Goal: Task Accomplishment & Management: Manage account settings

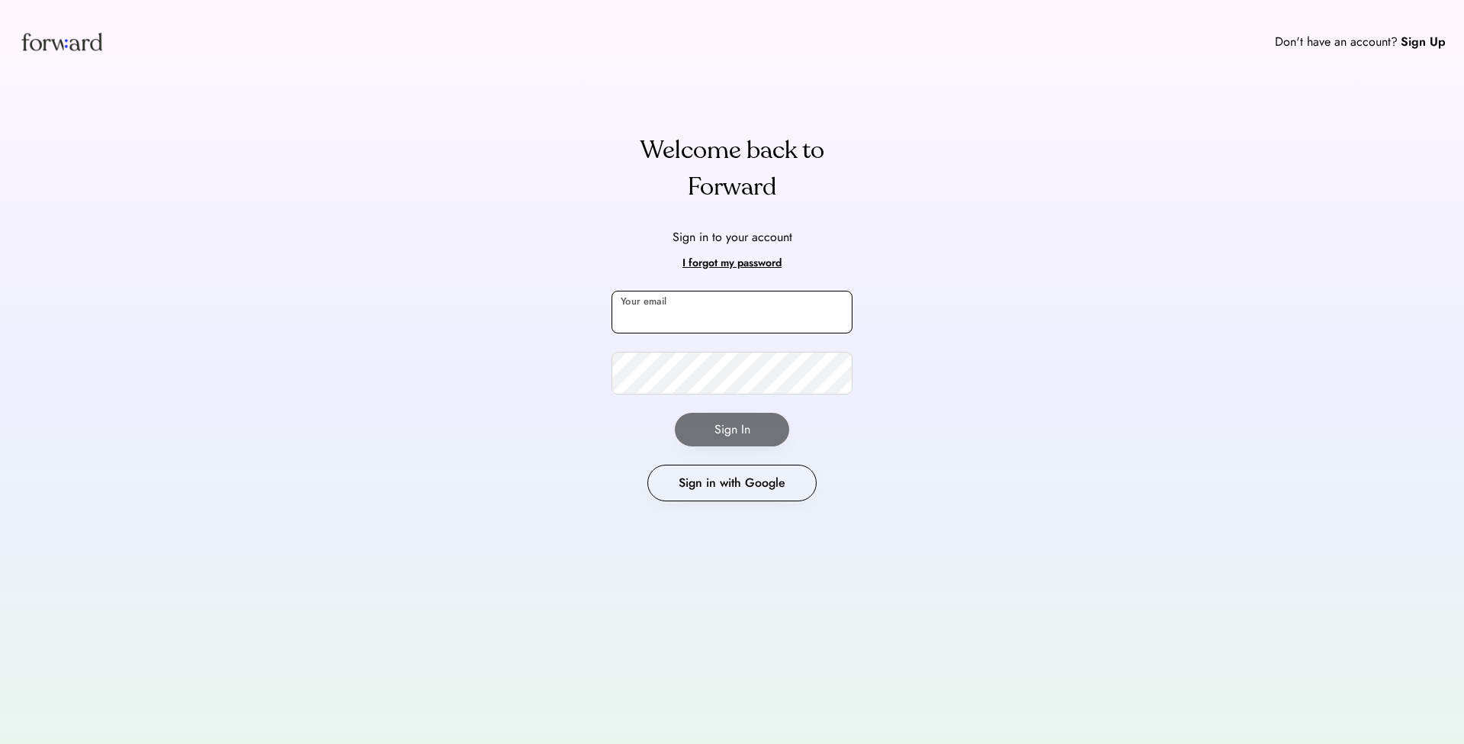
click at [724, 309] on input "email" at bounding box center [732, 312] width 241 height 43
click at [787, 318] on input "**********" at bounding box center [732, 312] width 241 height 43
click at [766, 311] on input "**********" at bounding box center [732, 312] width 241 height 43
click at [654, 316] on input "**********" at bounding box center [732, 312] width 241 height 43
type input "**********"
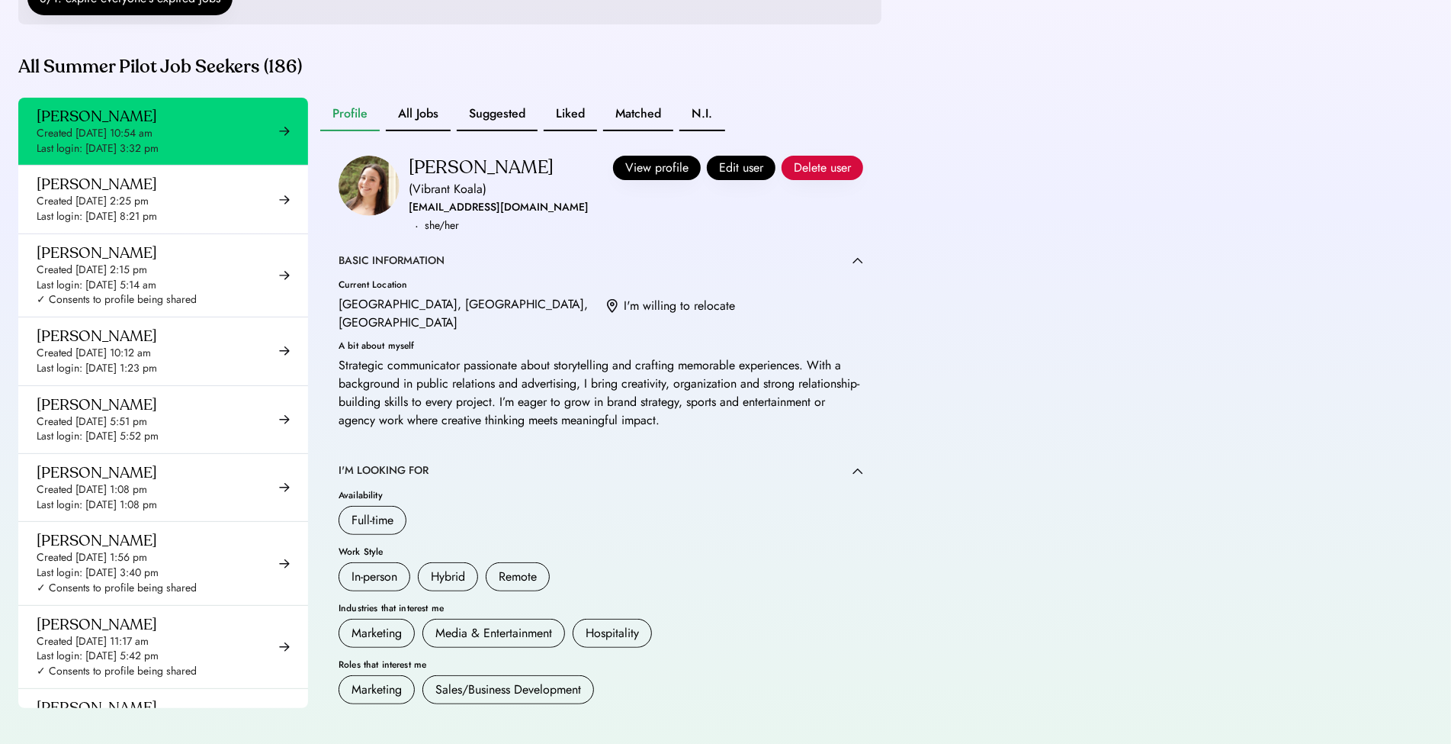
scroll to position [341, 0]
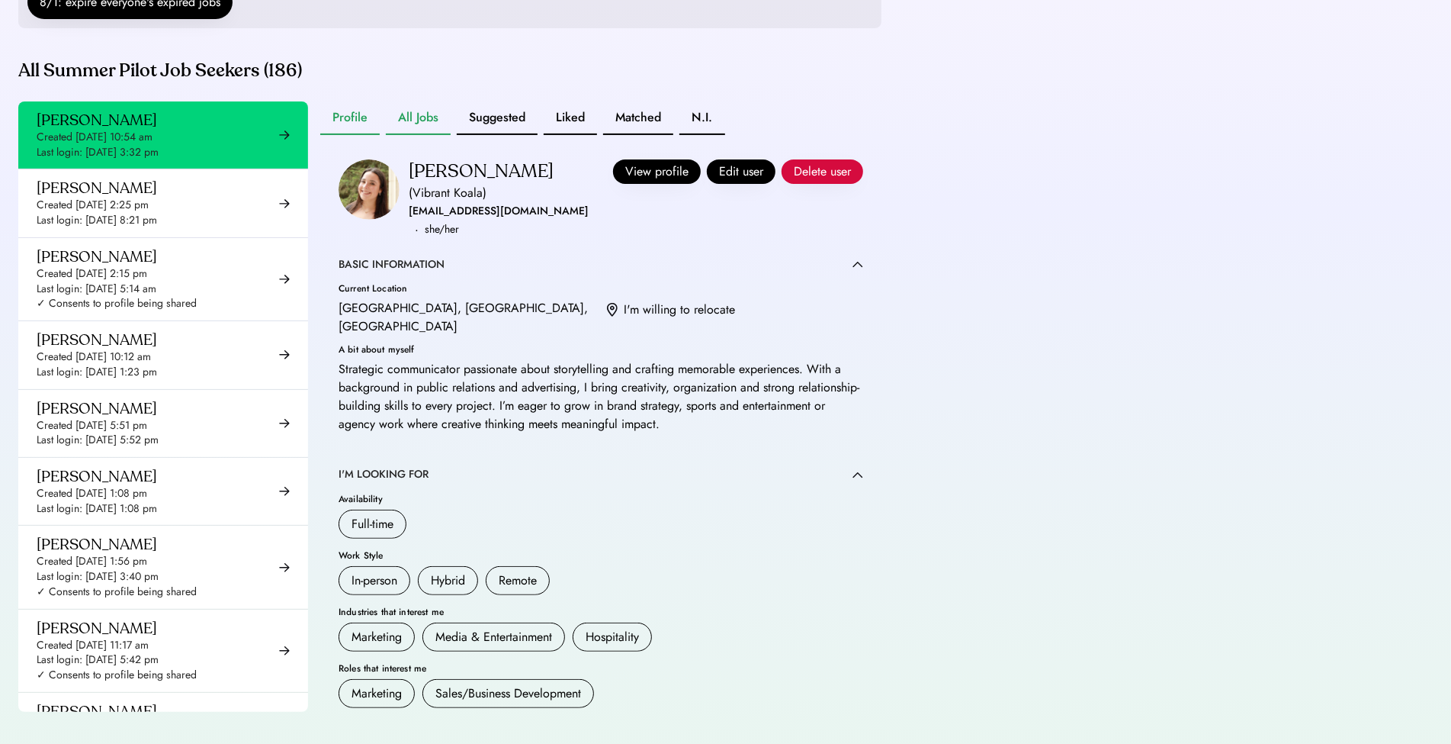
click at [422, 135] on button "All Jobs" at bounding box center [418, 118] width 65 height 34
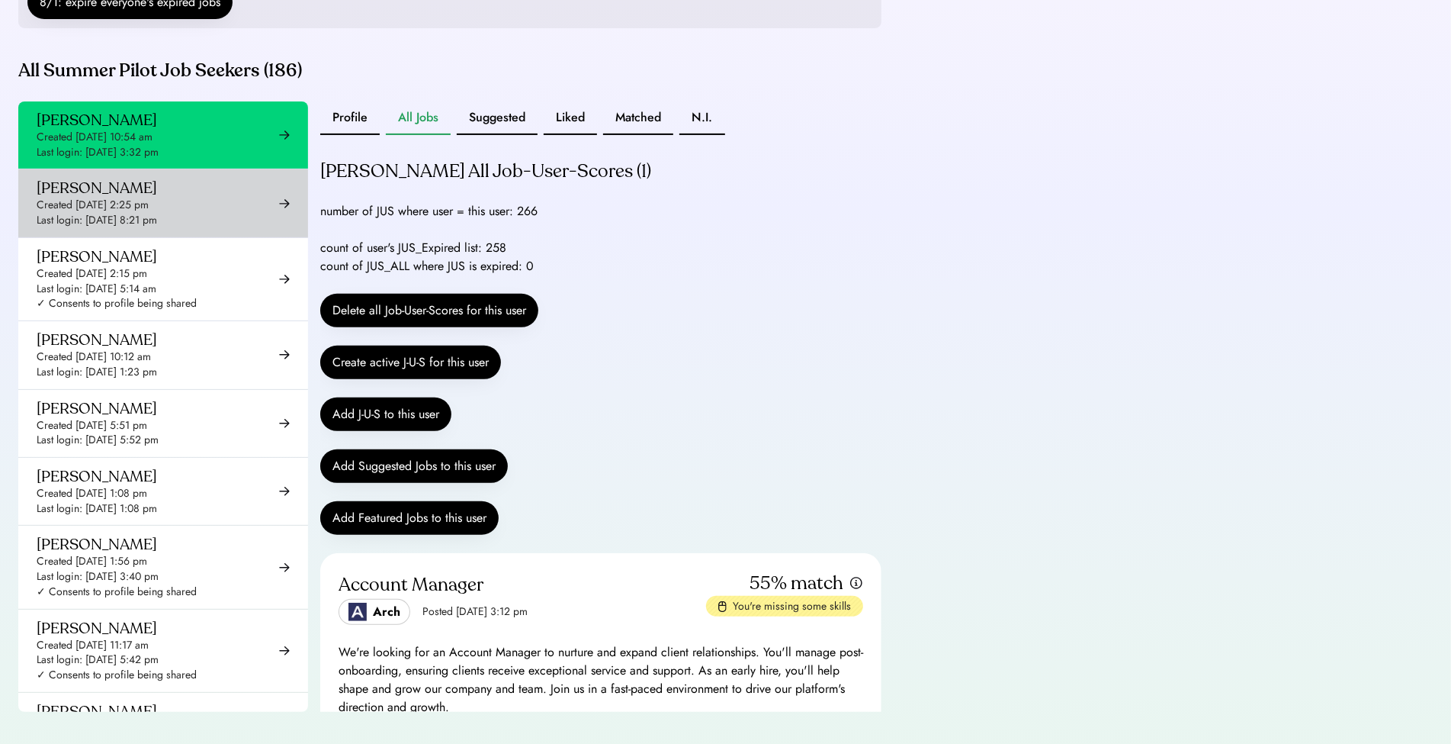
click at [201, 205] on div "Adedamola Awonaike Created Aug 27, 2025 2:25 pm Last login: Aug 27, 2025 8:21 pm" at bounding box center [163, 202] width 290 height 67
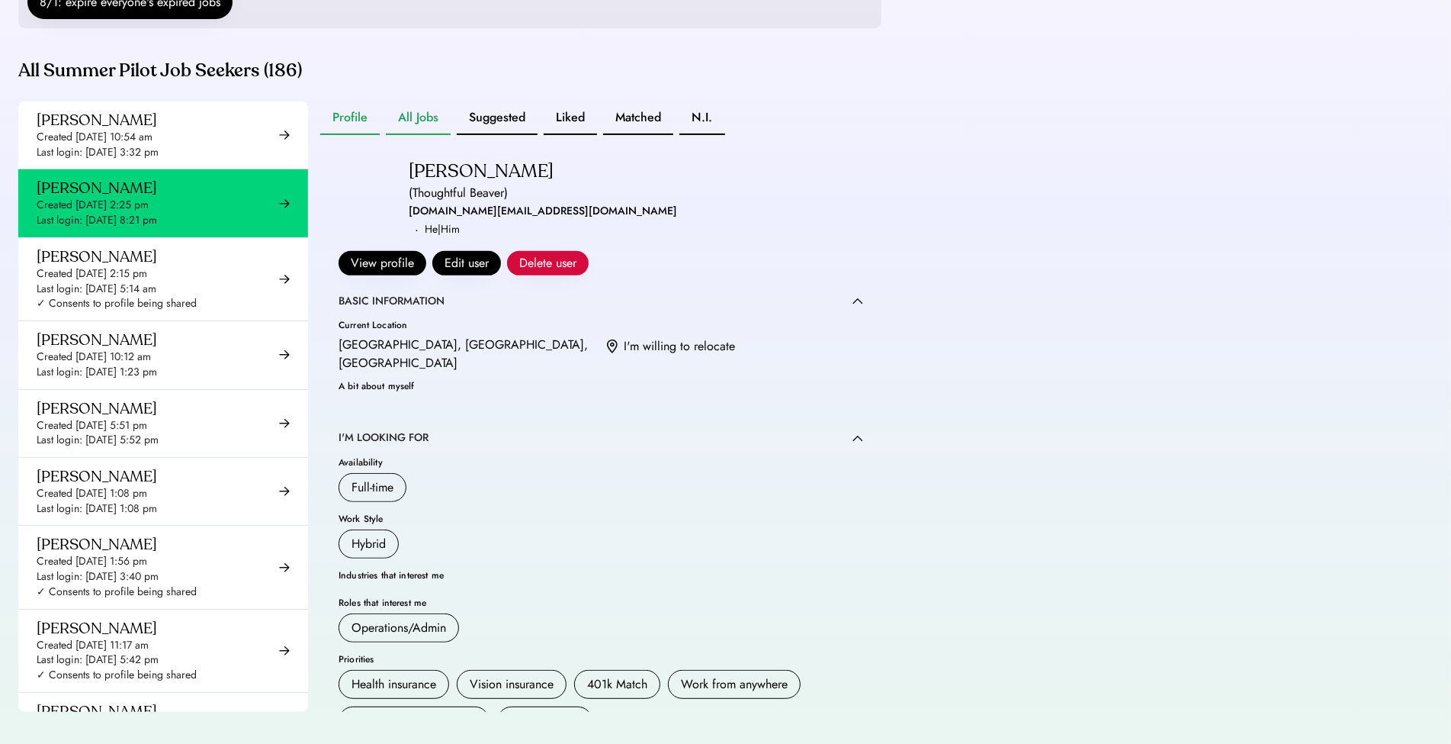
click at [414, 135] on button "All Jobs" at bounding box center [418, 118] width 65 height 34
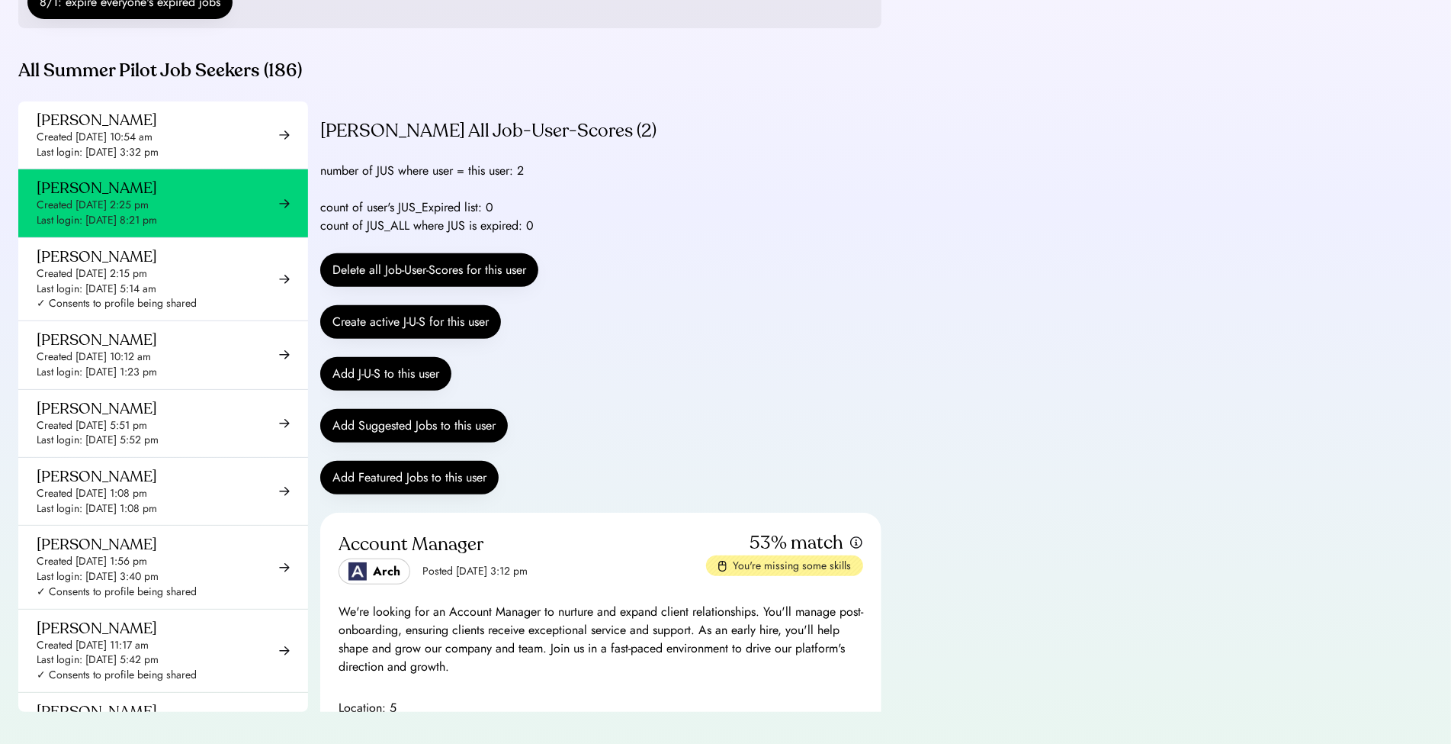
scroll to position [35, 0]
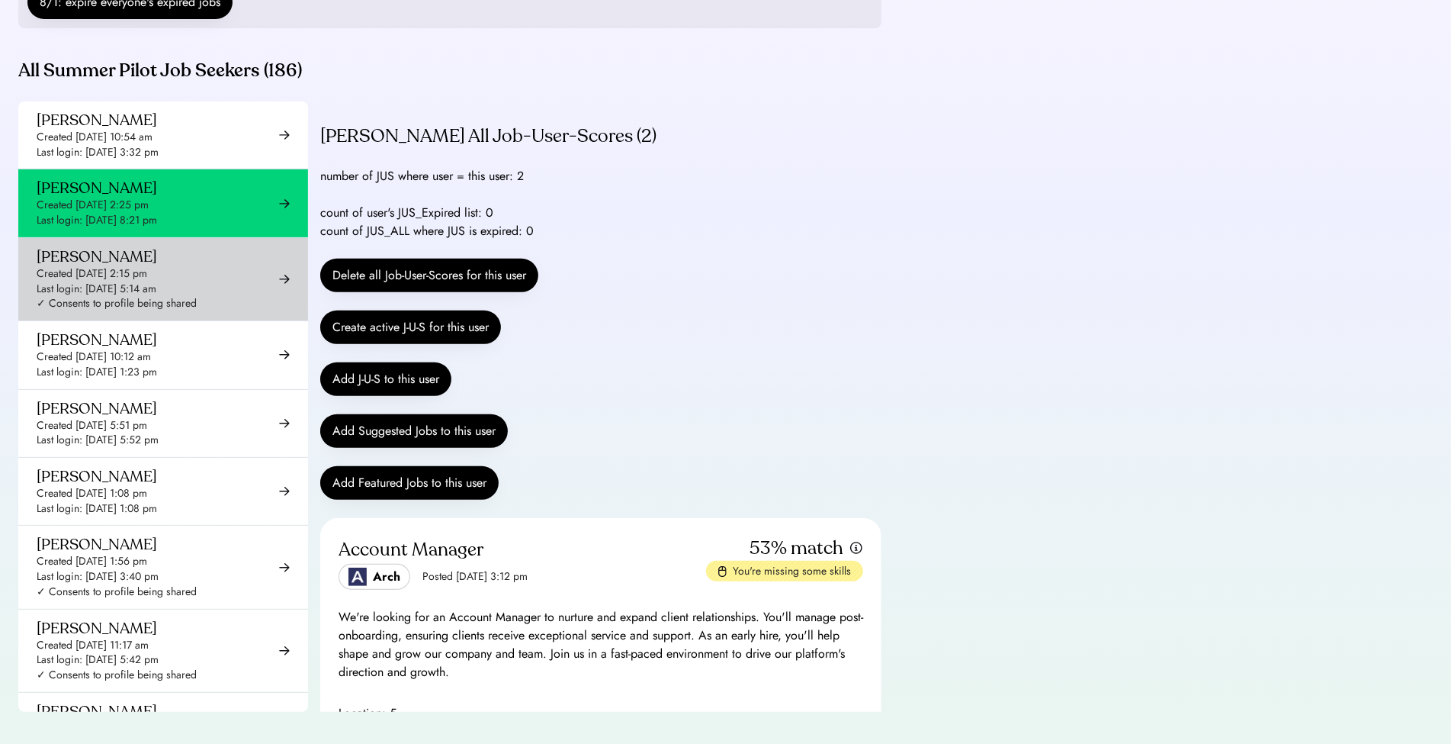
click at [147, 281] on div "Created May 9, 2025 2:15 pm" at bounding box center [92, 273] width 111 height 15
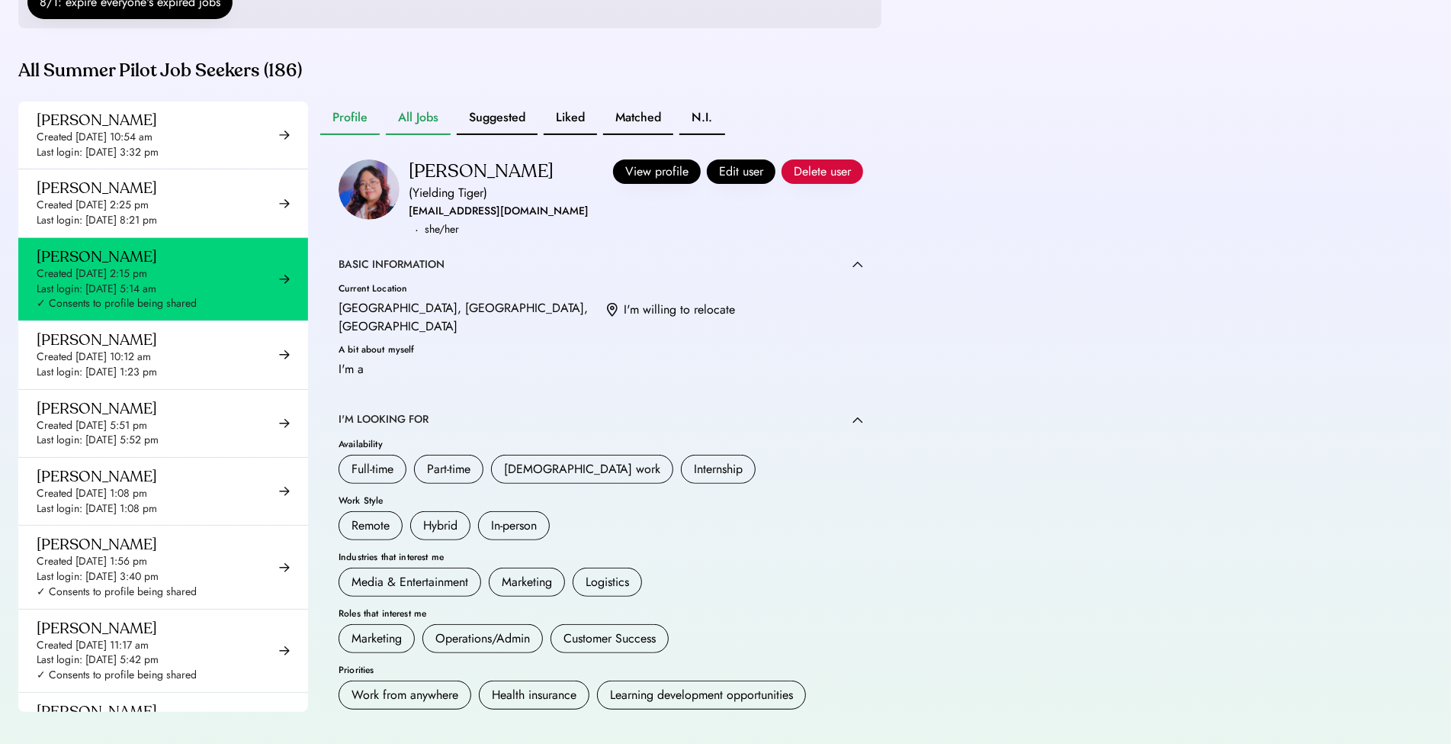
click at [435, 135] on button "All Jobs" at bounding box center [418, 118] width 65 height 34
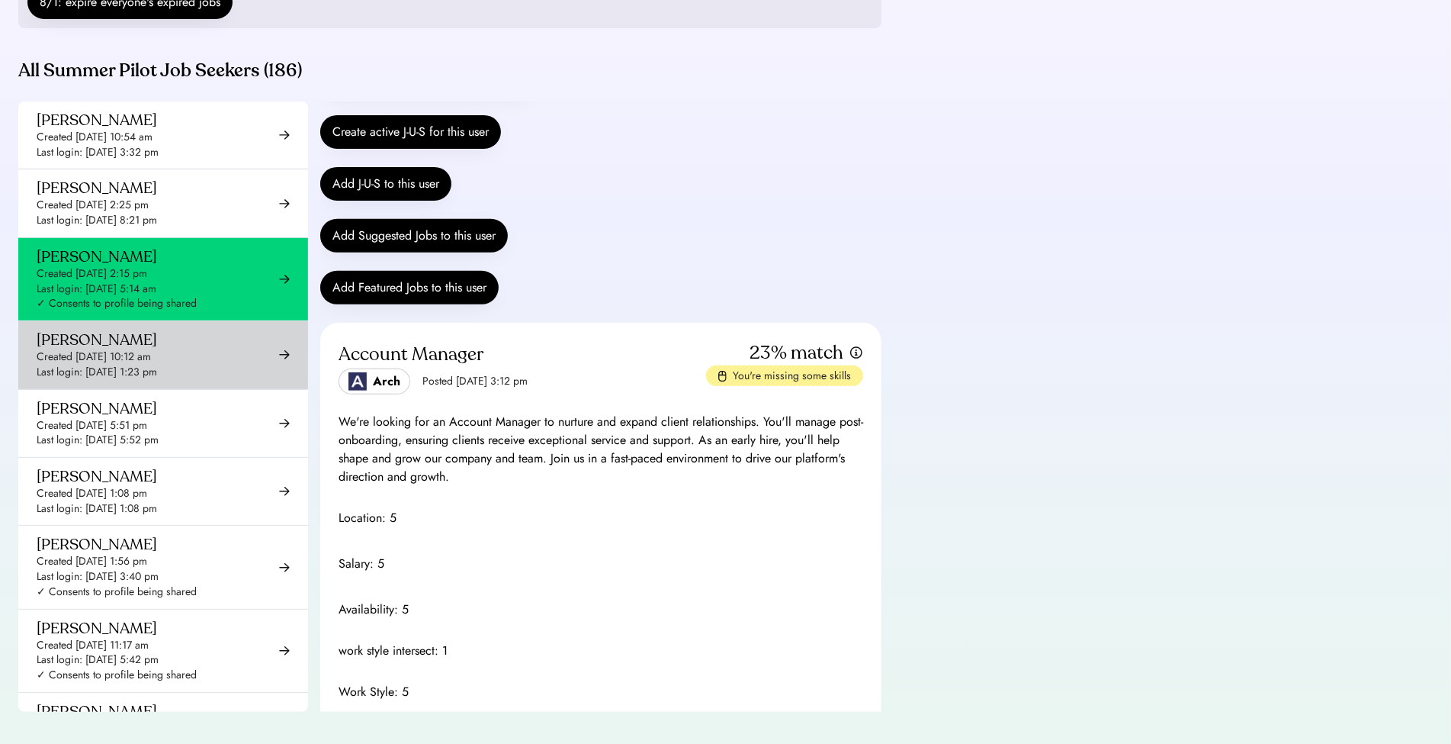
click at [127, 380] on div "Last login: Aug 31, 2025 1:23 pm" at bounding box center [97, 372] width 120 height 15
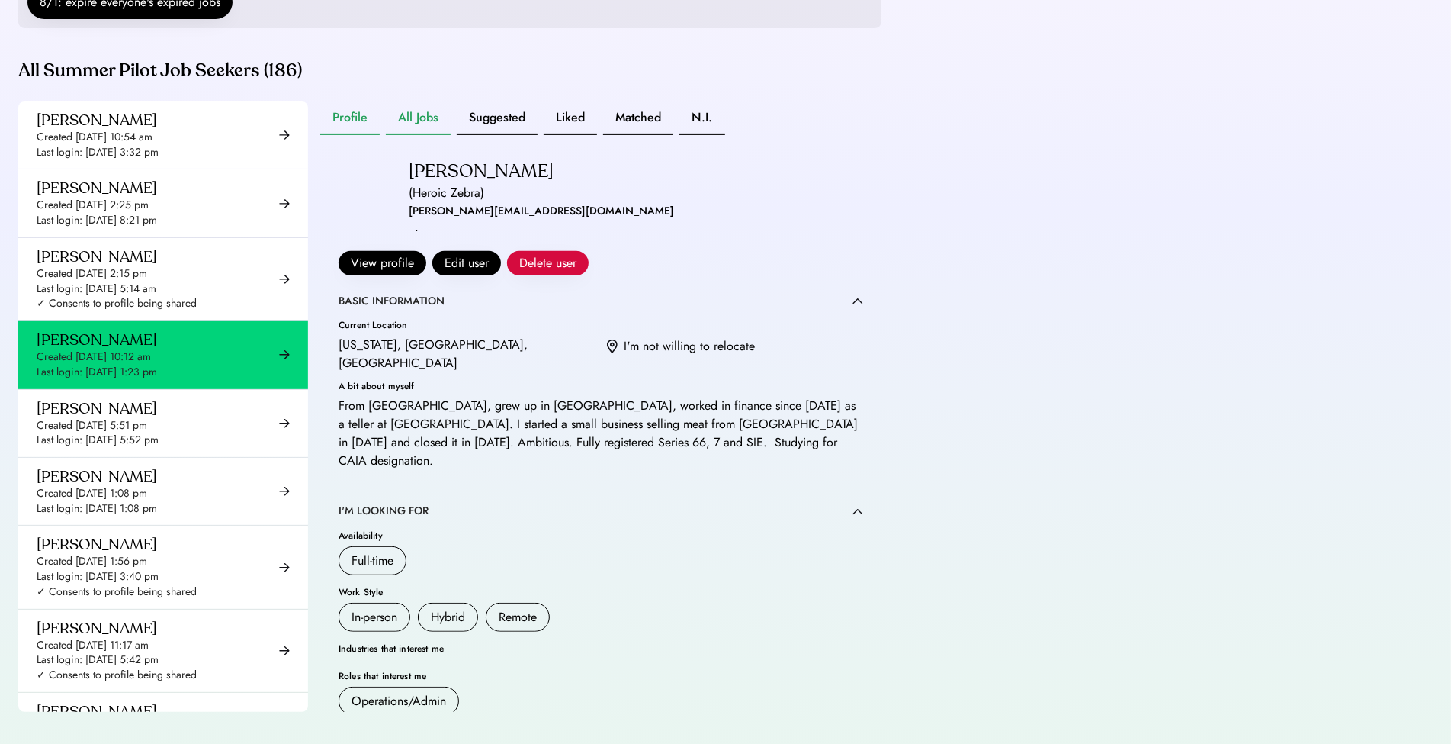
click at [433, 135] on button "All Jobs" at bounding box center [418, 118] width 65 height 34
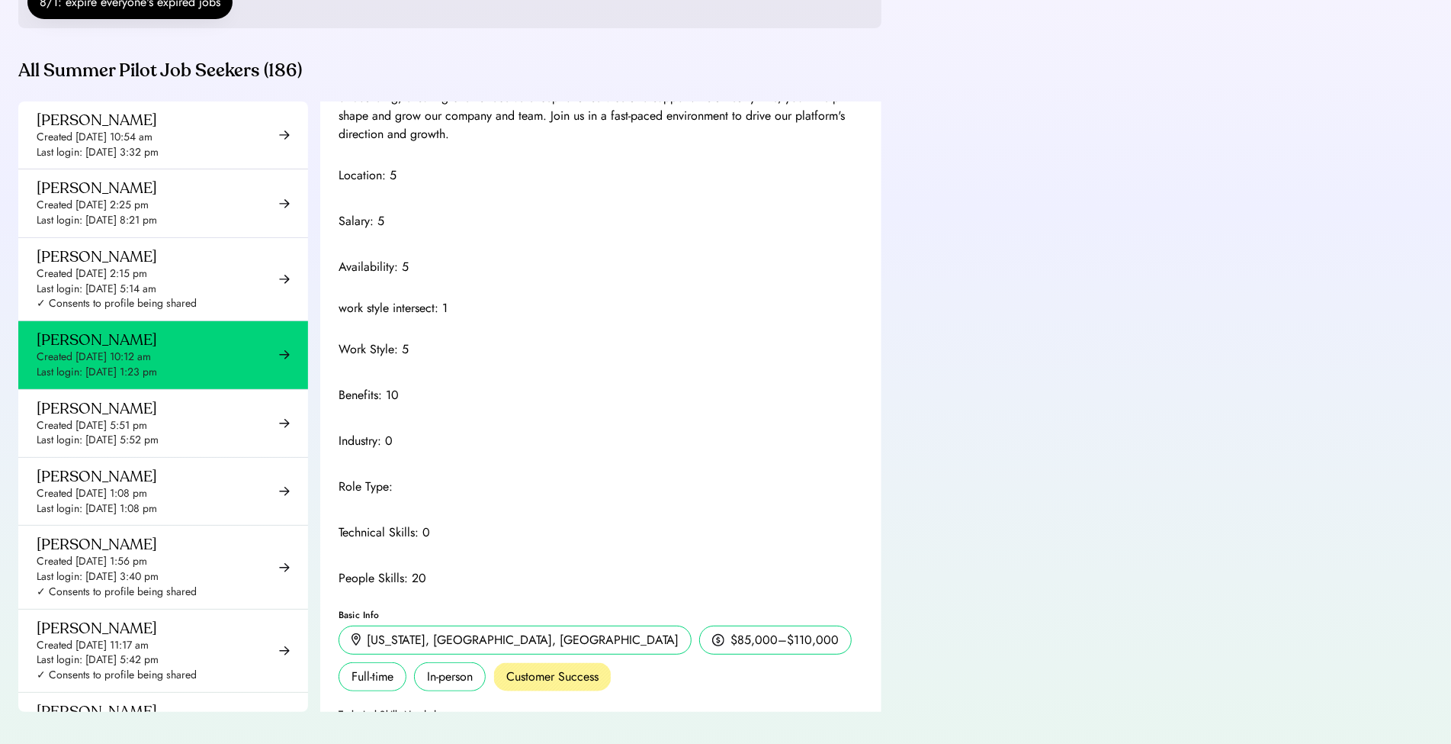
scroll to position [109, 0]
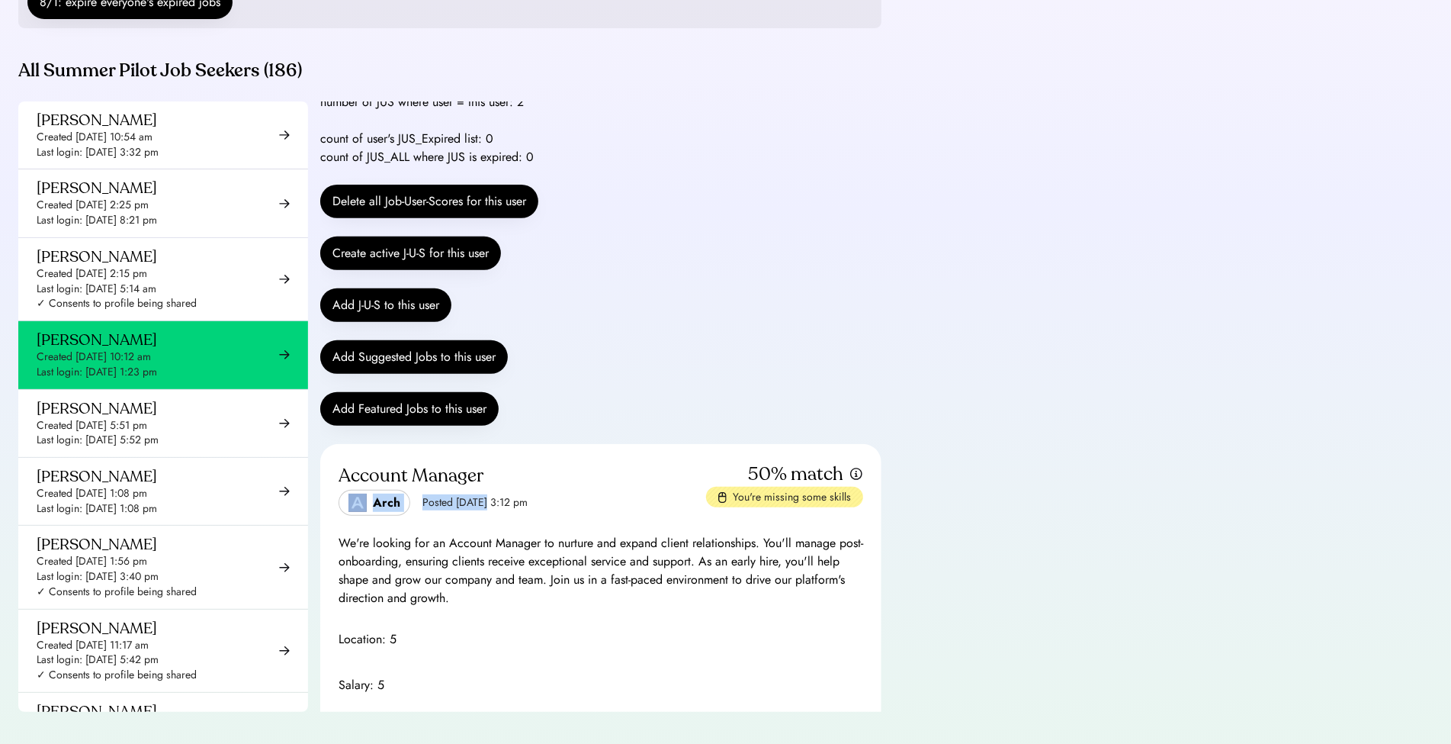
drag, startPoint x: 483, startPoint y: 521, endPoint x: 577, endPoint y: 520, distance: 93.8
click at [577, 516] on div "Account Manager Arch Posted Aug 6, 2025 3:12 pm" at bounding box center [523, 488] width 368 height 53
click at [528, 510] on div "Posted [DATE] 3:12 pm" at bounding box center [474, 502] width 105 height 15
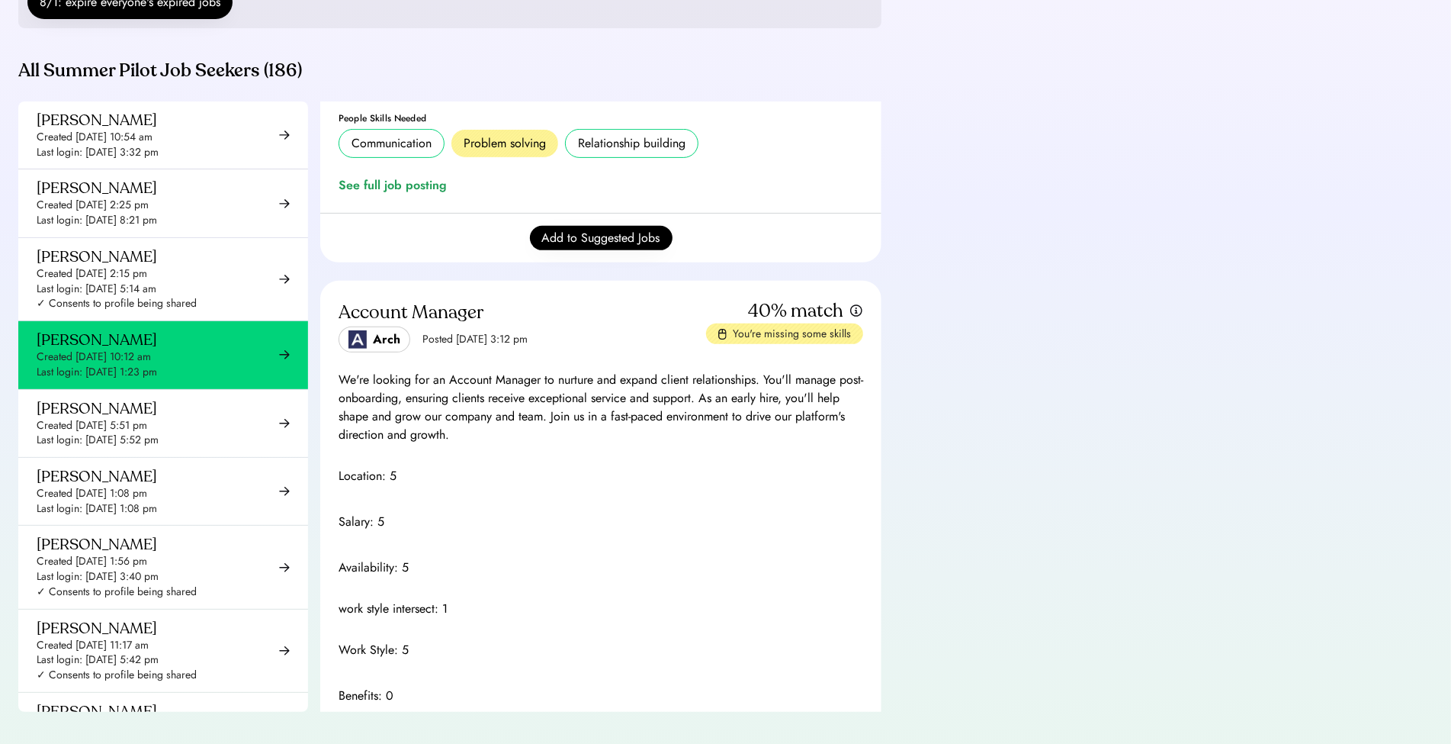
scroll to position [1382, 0]
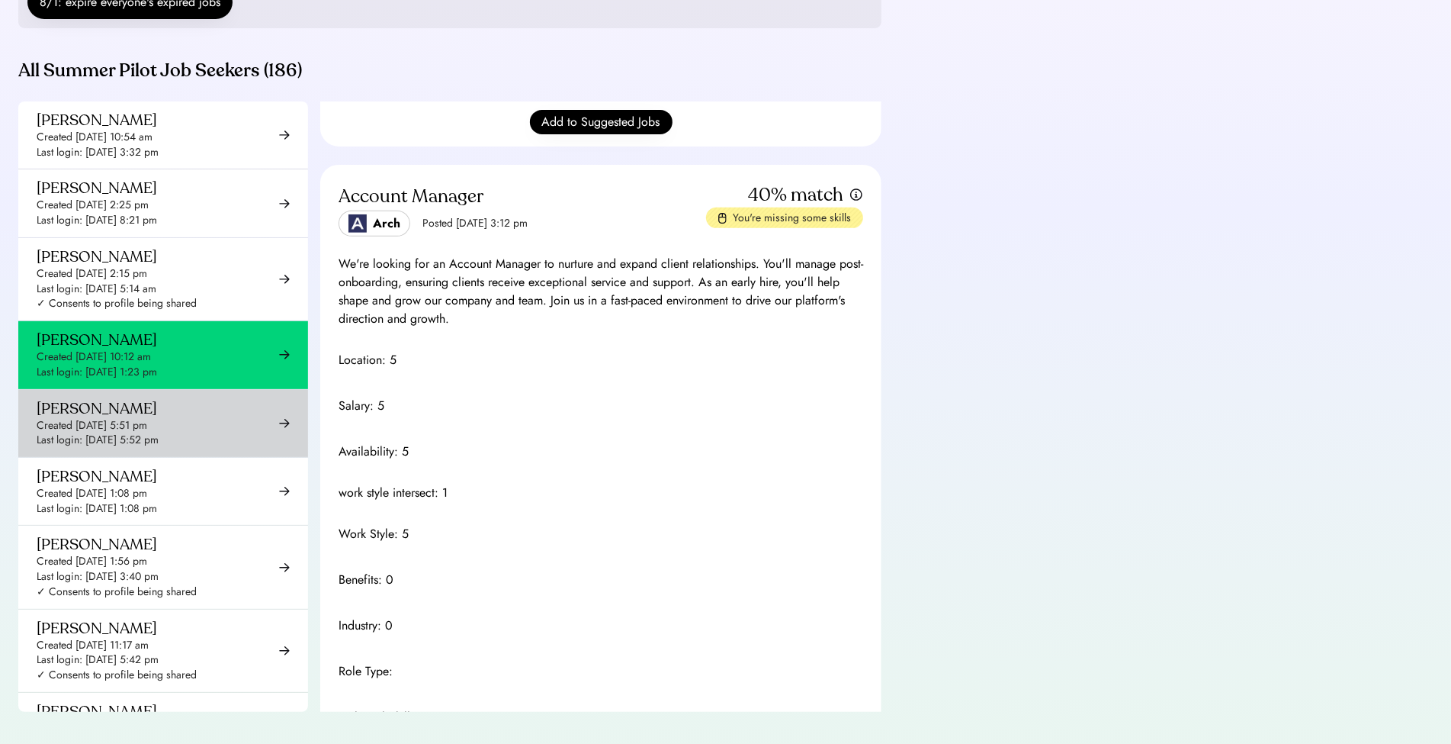
click at [78, 448] on div "Last login: Aug 20, 2025 5:52 pm" at bounding box center [98, 439] width 122 height 15
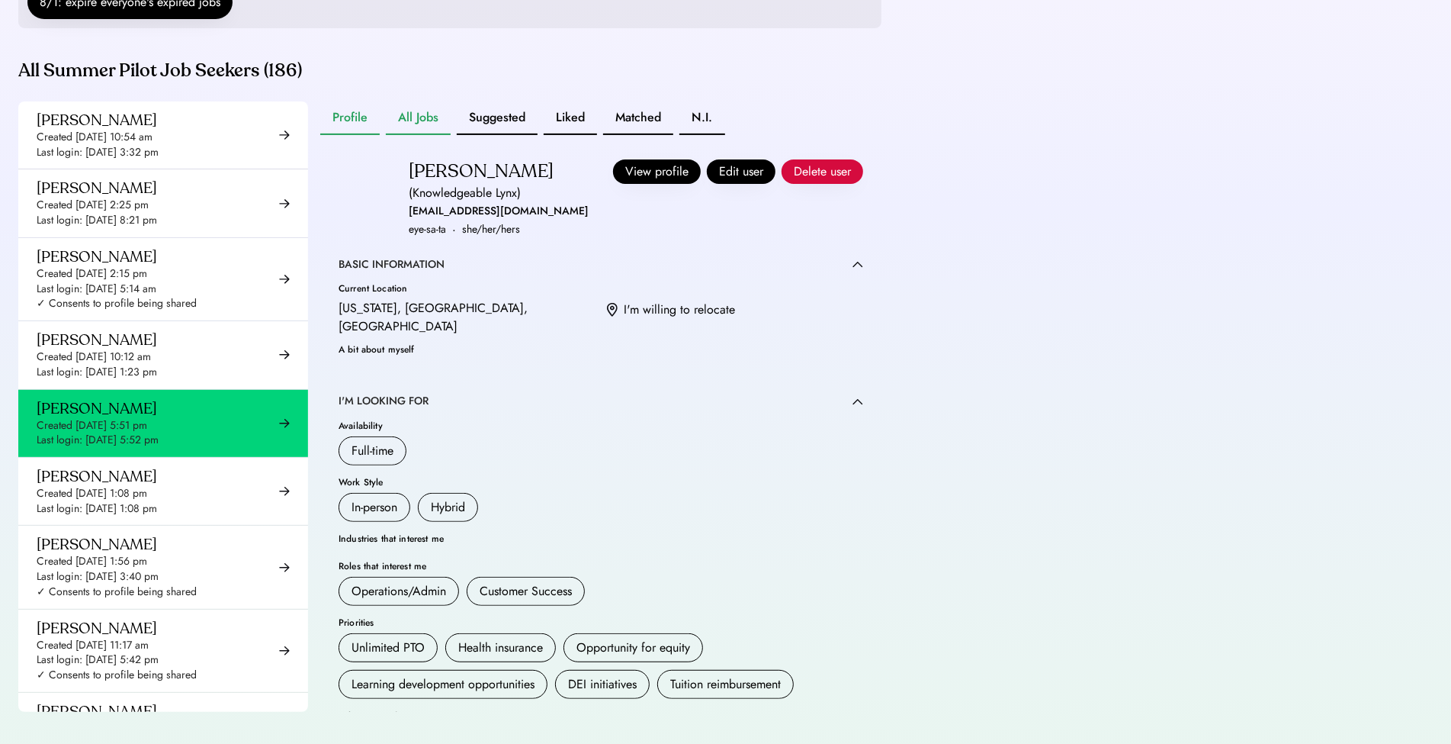
click at [407, 135] on button "All Jobs" at bounding box center [418, 118] width 65 height 34
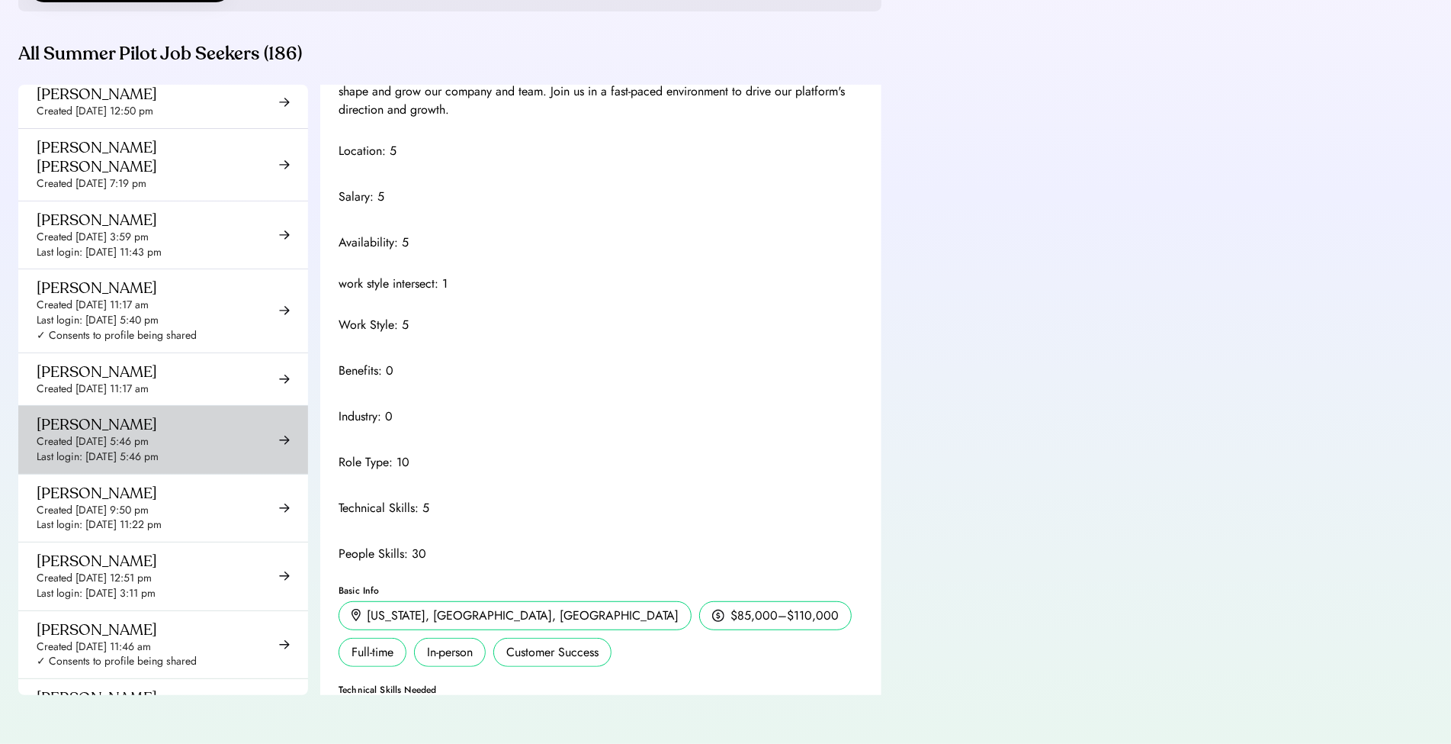
scroll to position [1102, 0]
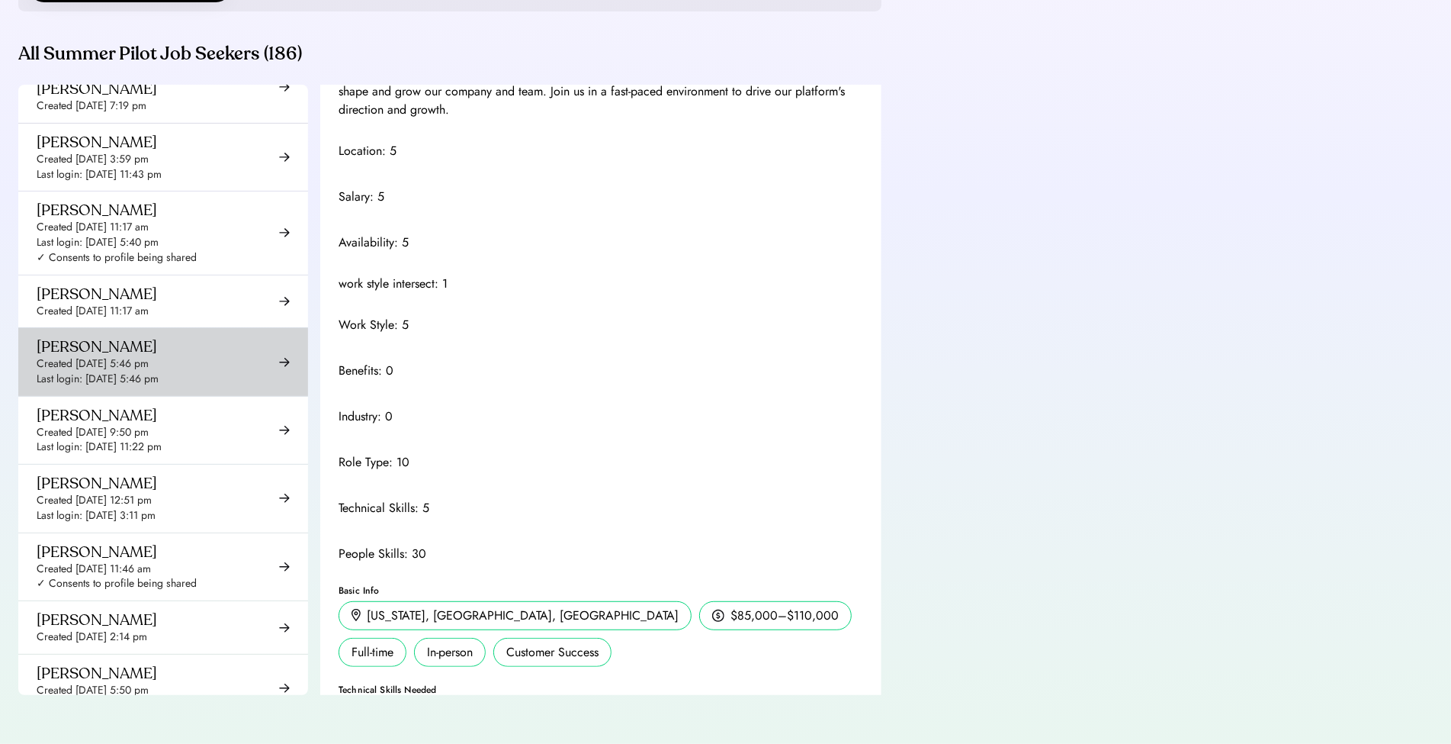
click at [220, 337] on div "Annie Sun Created Jun 25, 2025 5:46 pm Last login: Jun 25, 2025 5:46 pm" at bounding box center [163, 361] width 290 height 67
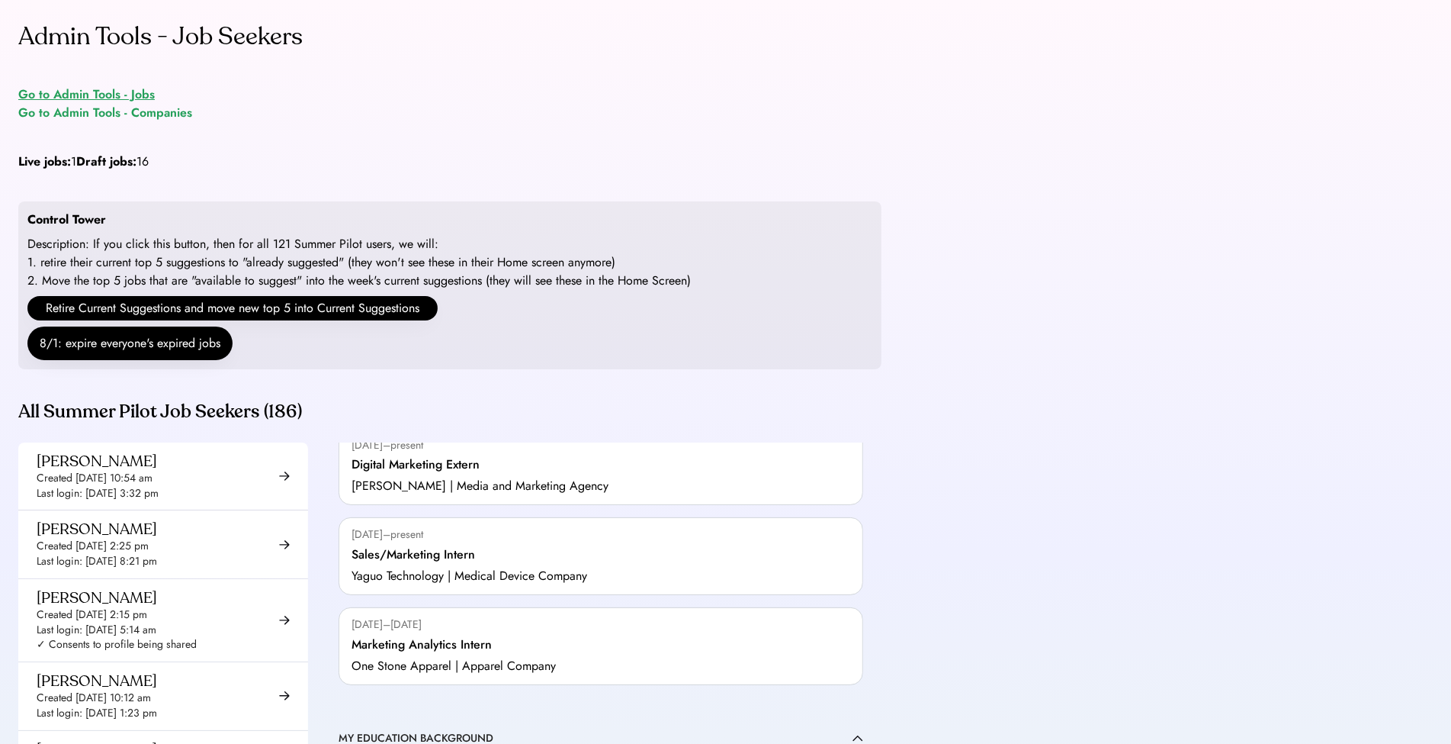
click at [135, 92] on div "Go to Admin Tools - Jobs" at bounding box center [86, 94] width 137 height 18
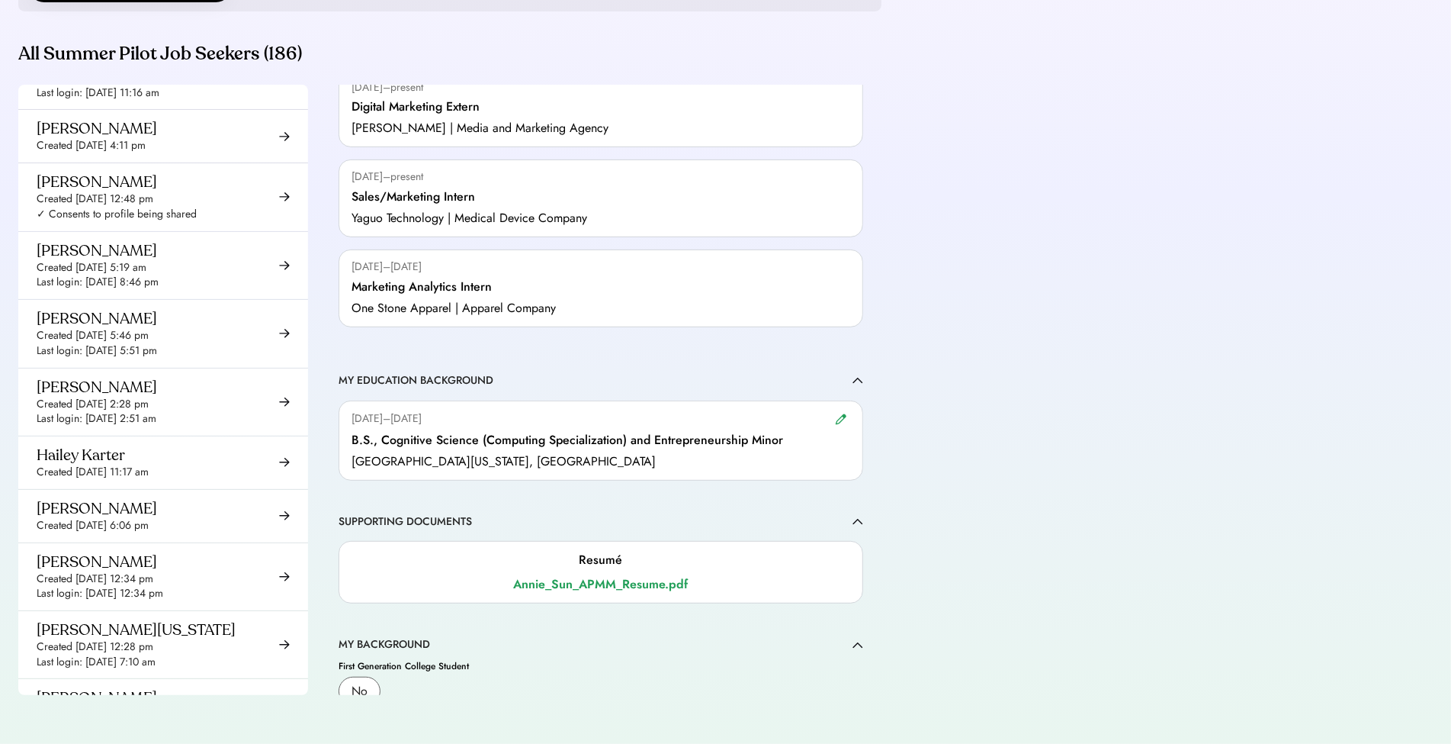
scroll to position [4481, 0]
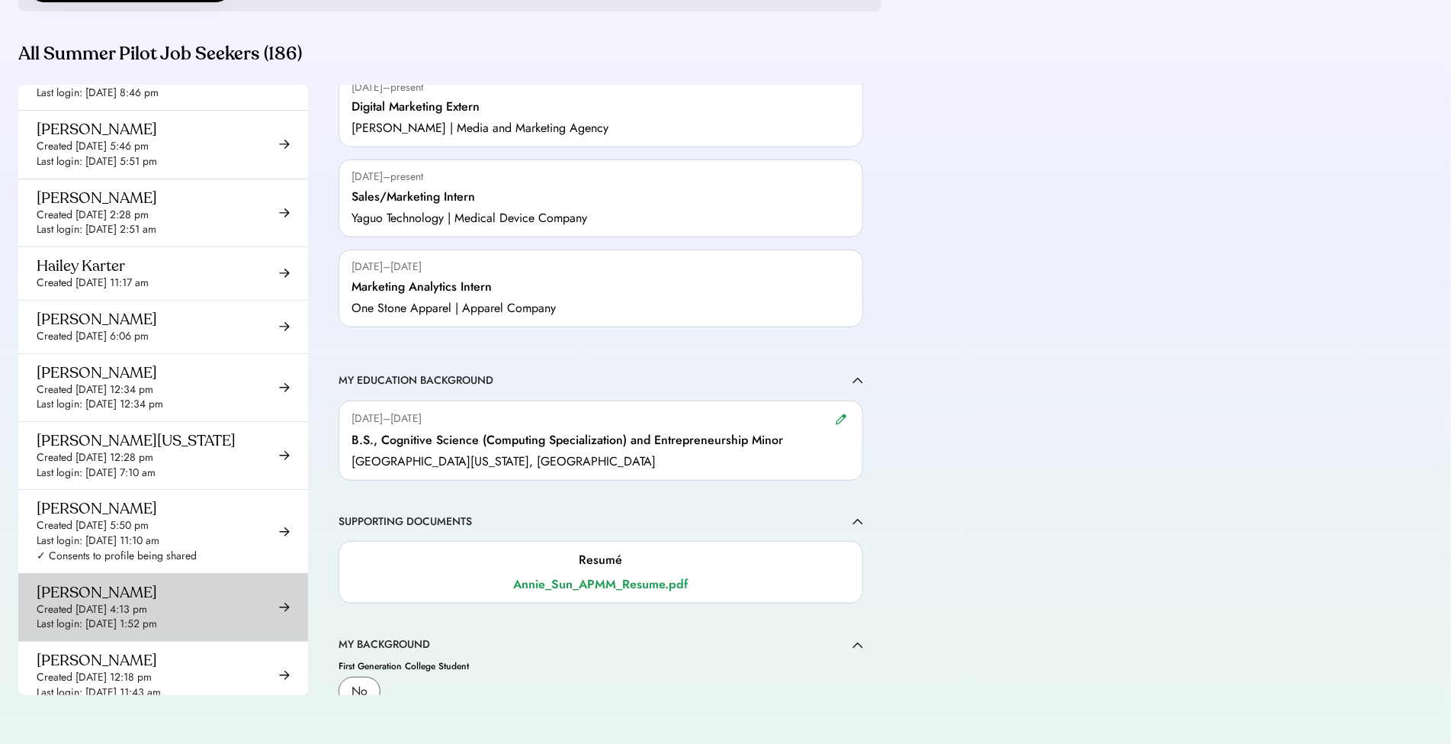
click at [222, 573] on div "Harrison Kim Created Aug 20, 2025 4:13 pm Last login: Aug 29, 2025 1:52 pm" at bounding box center [163, 606] width 290 height 67
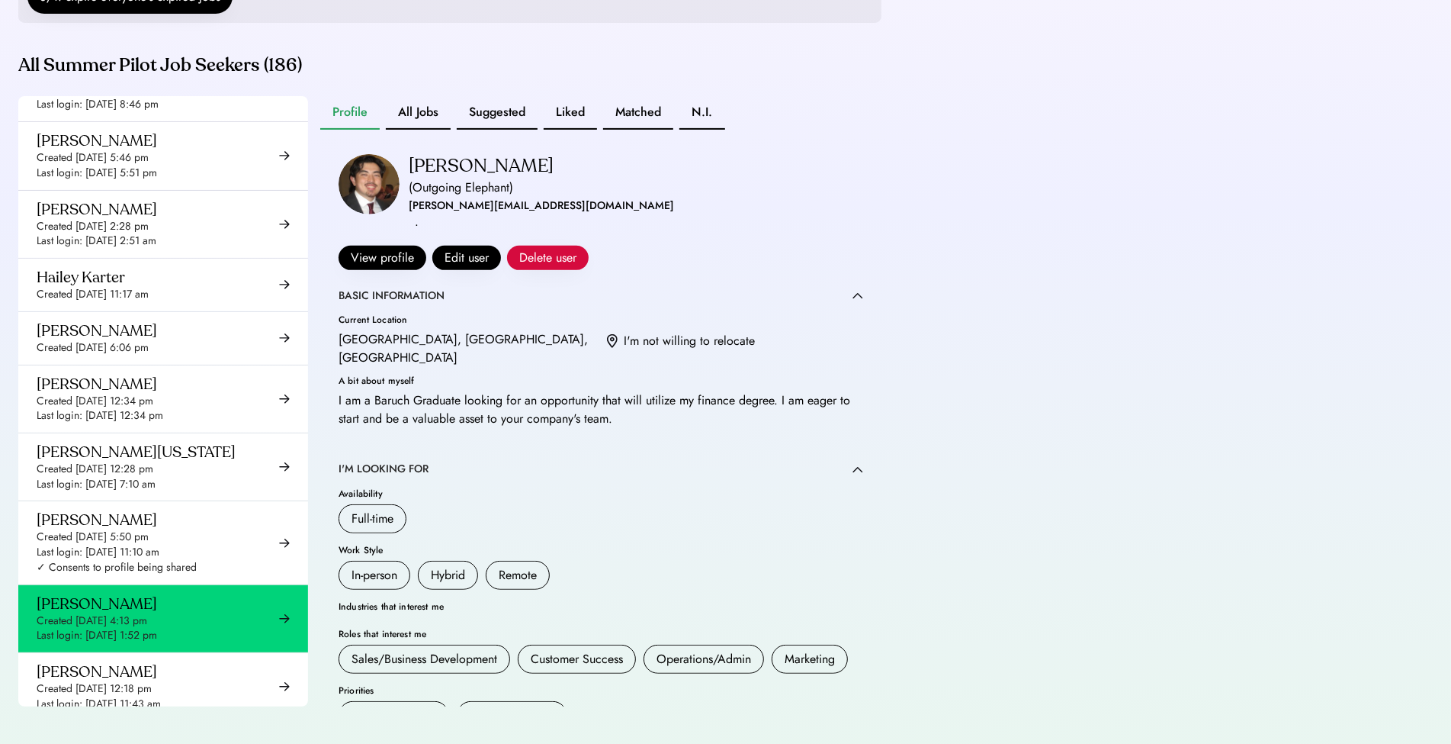
scroll to position [345, 0]
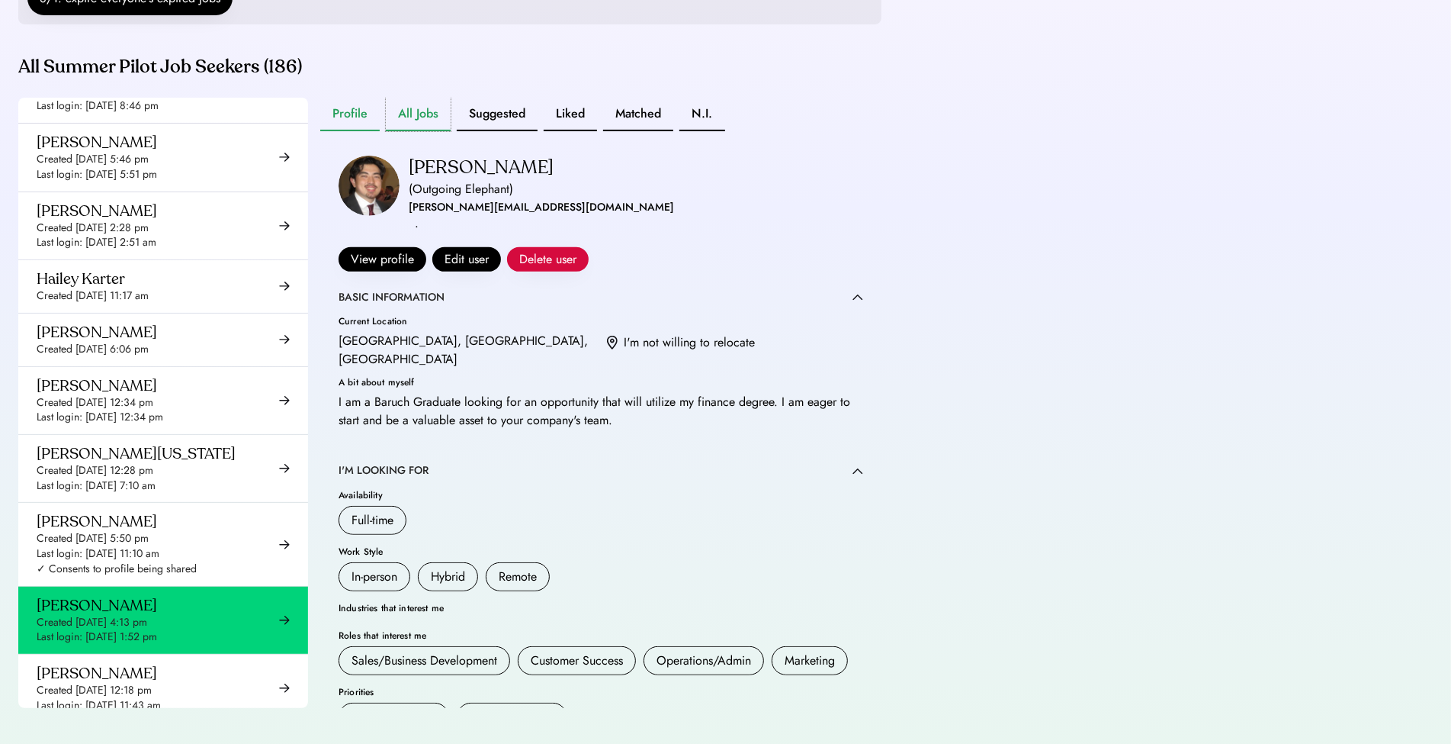
click at [440, 131] on button "All Jobs" at bounding box center [418, 115] width 65 height 34
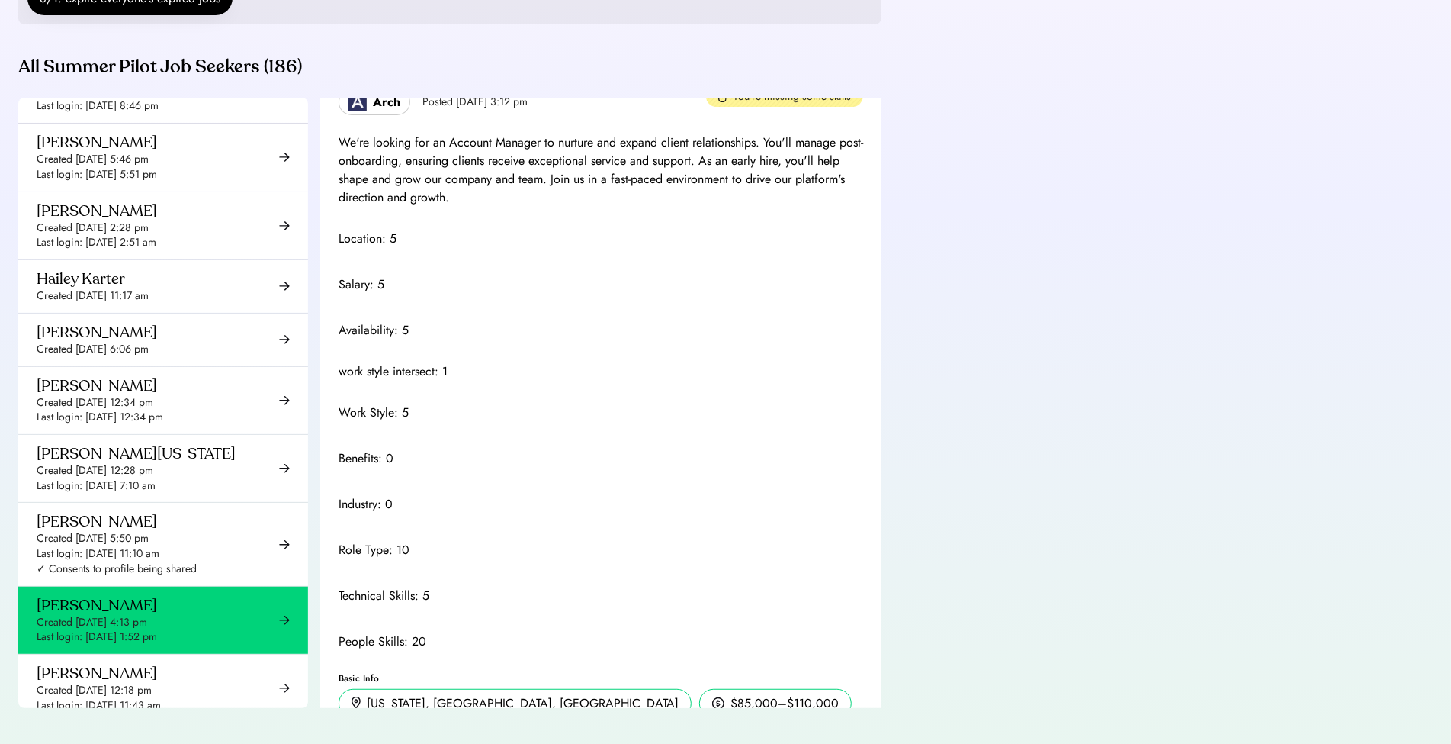
scroll to position [1519, 0]
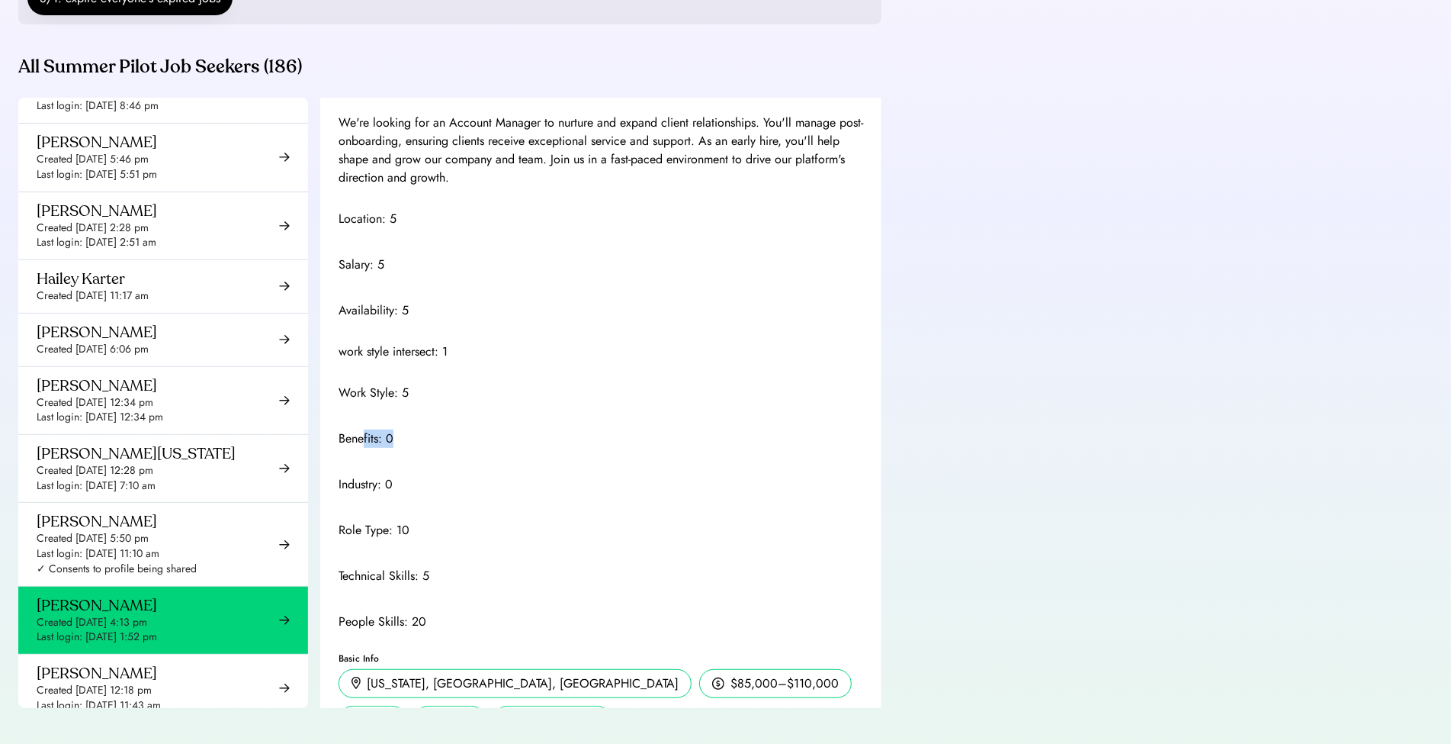
drag, startPoint x: 363, startPoint y: 454, endPoint x: 476, endPoint y: 458, distance: 112.9
click at [476, 448] on div "Benefits: 0" at bounding box center [601, 438] width 525 height 18
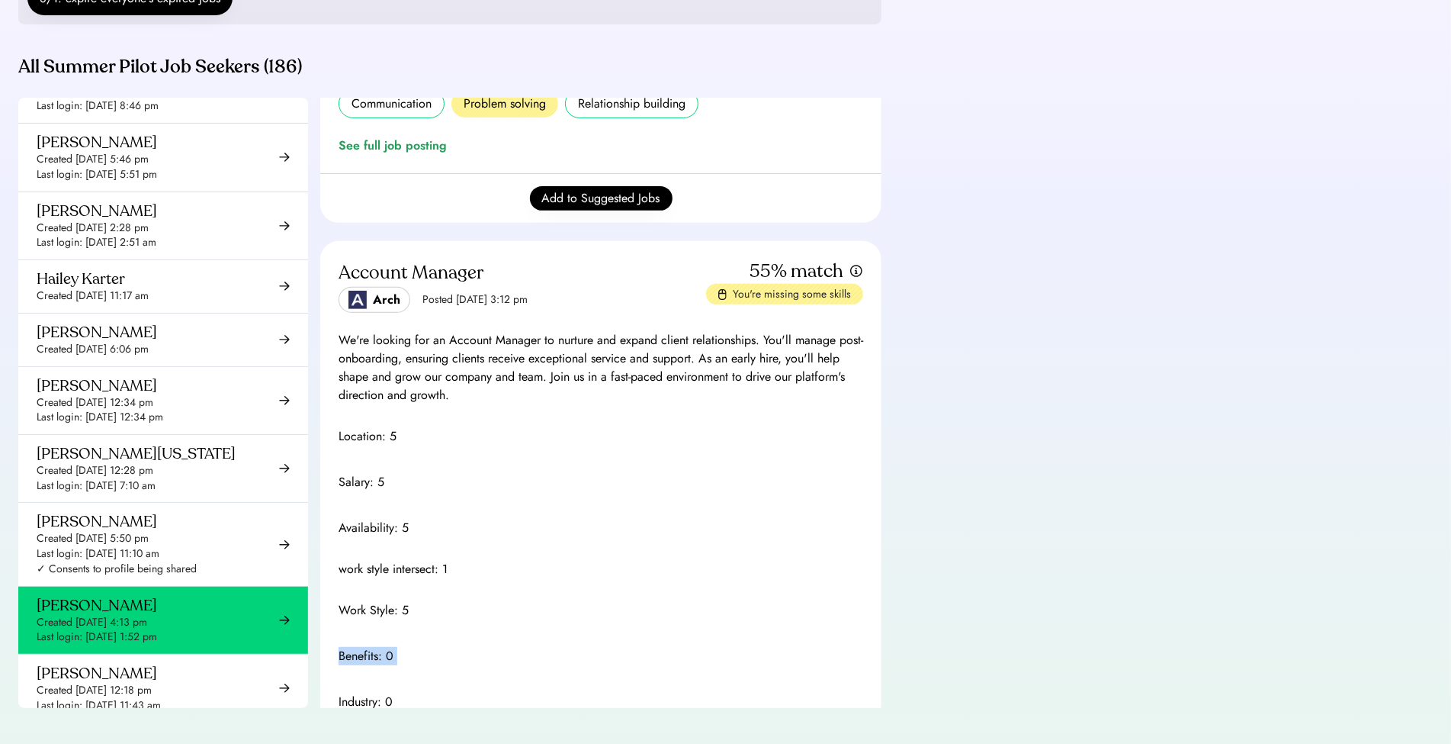
scroll to position [1225, 0]
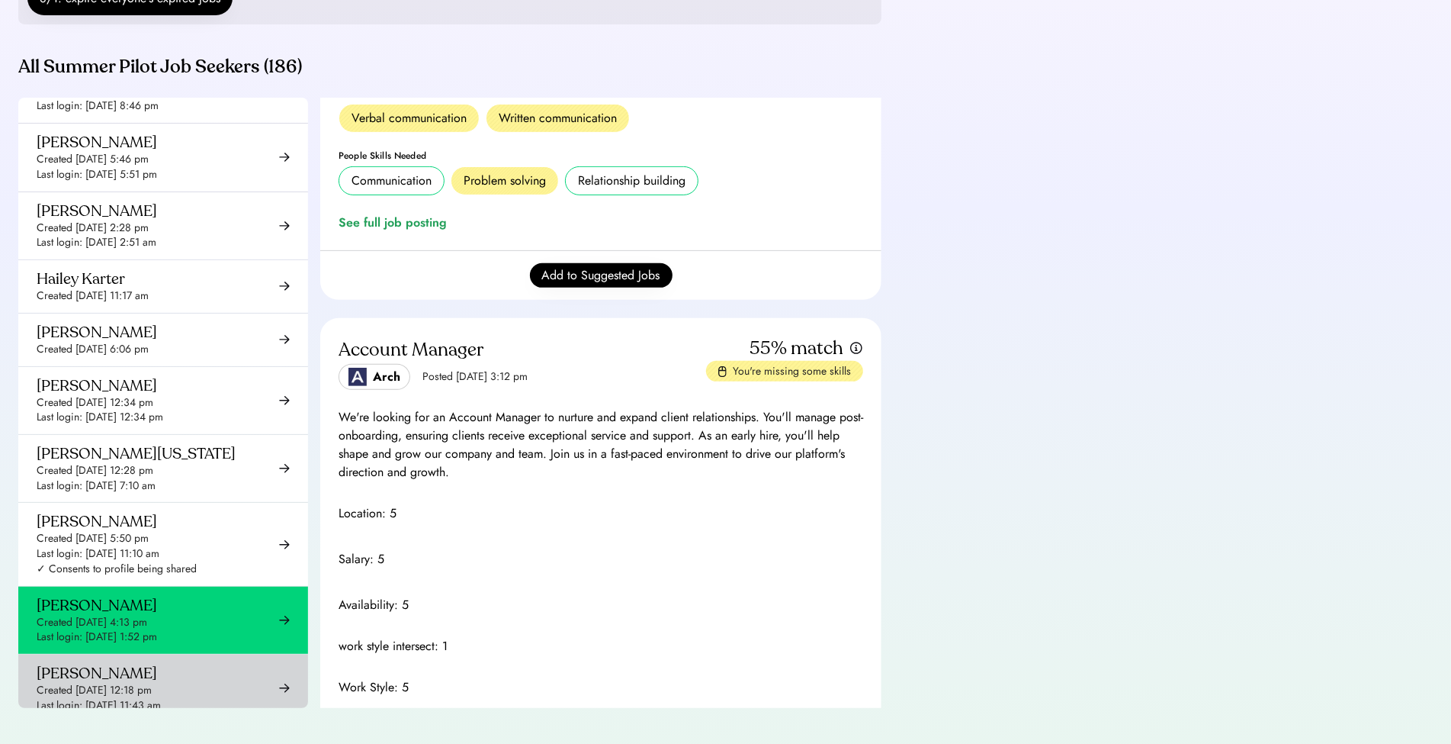
click at [111, 683] on div "Created Jul 1, 2025 12:18 pm" at bounding box center [94, 690] width 115 height 15
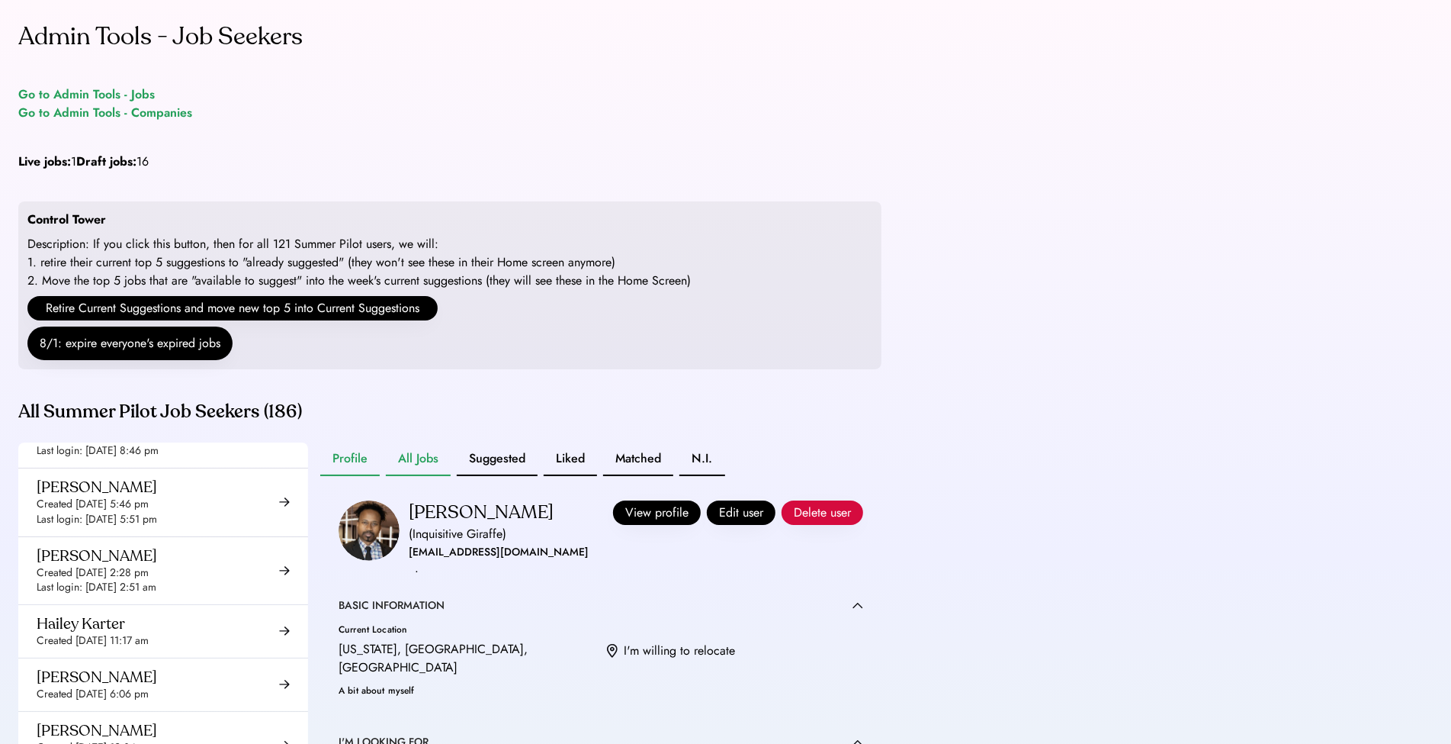
click at [400, 476] on button "All Jobs" at bounding box center [418, 459] width 65 height 34
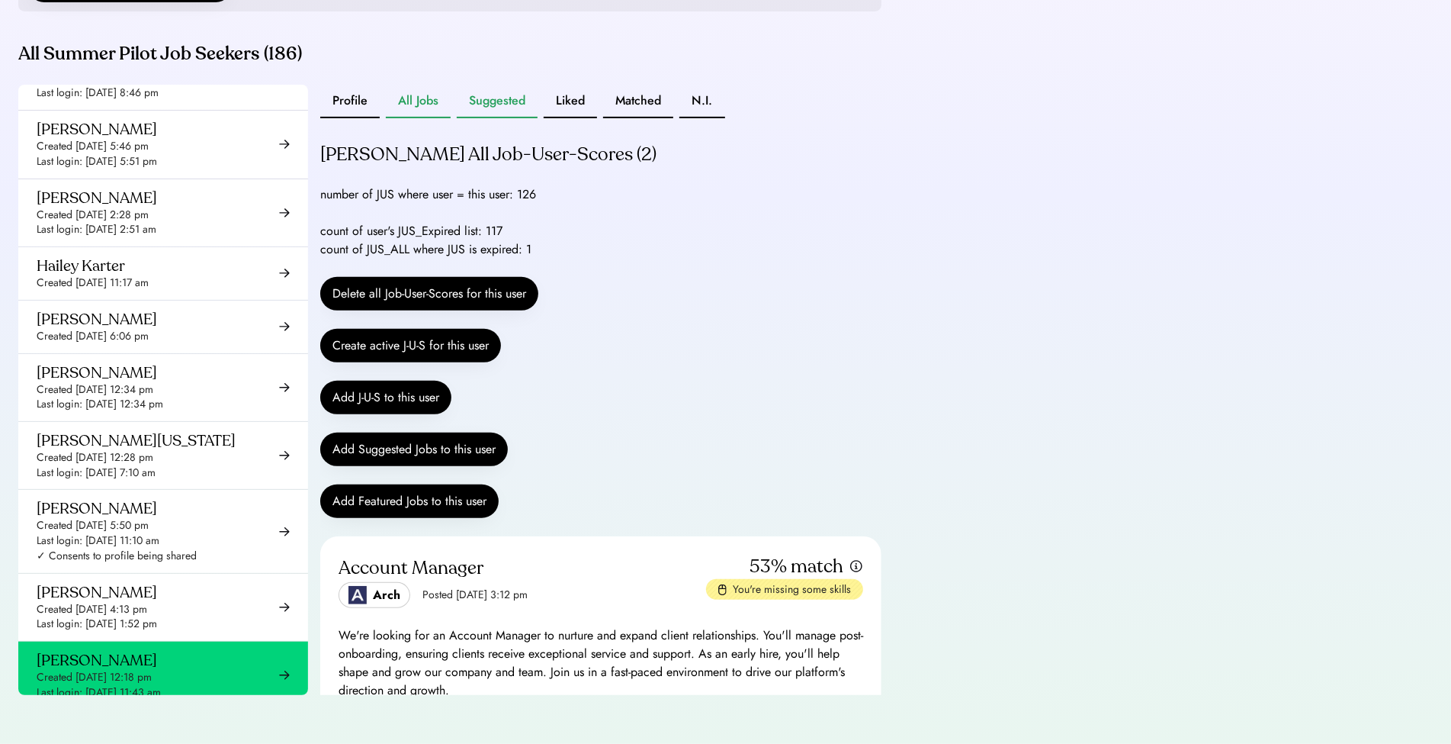
click at [540, 109] on div "Profile All Jobs Suggested Liked Matched N.I." at bounding box center [522, 102] width 405 height 34
click at [555, 106] on button "Liked" at bounding box center [570, 102] width 53 height 34
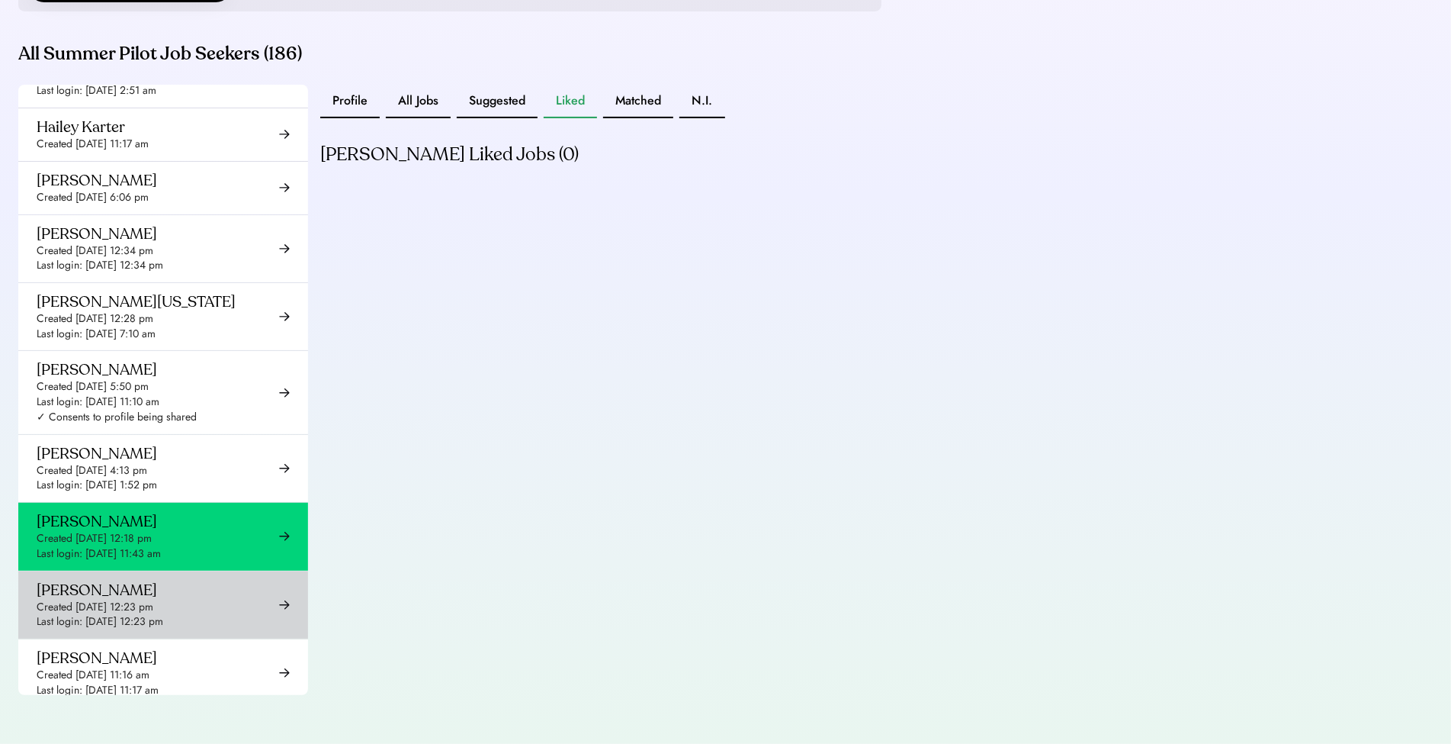
scroll to position [4621, 0]
click at [130, 612] on div "Last login: Jul 29, 2025 12:23 pm" at bounding box center [100, 619] width 127 height 15
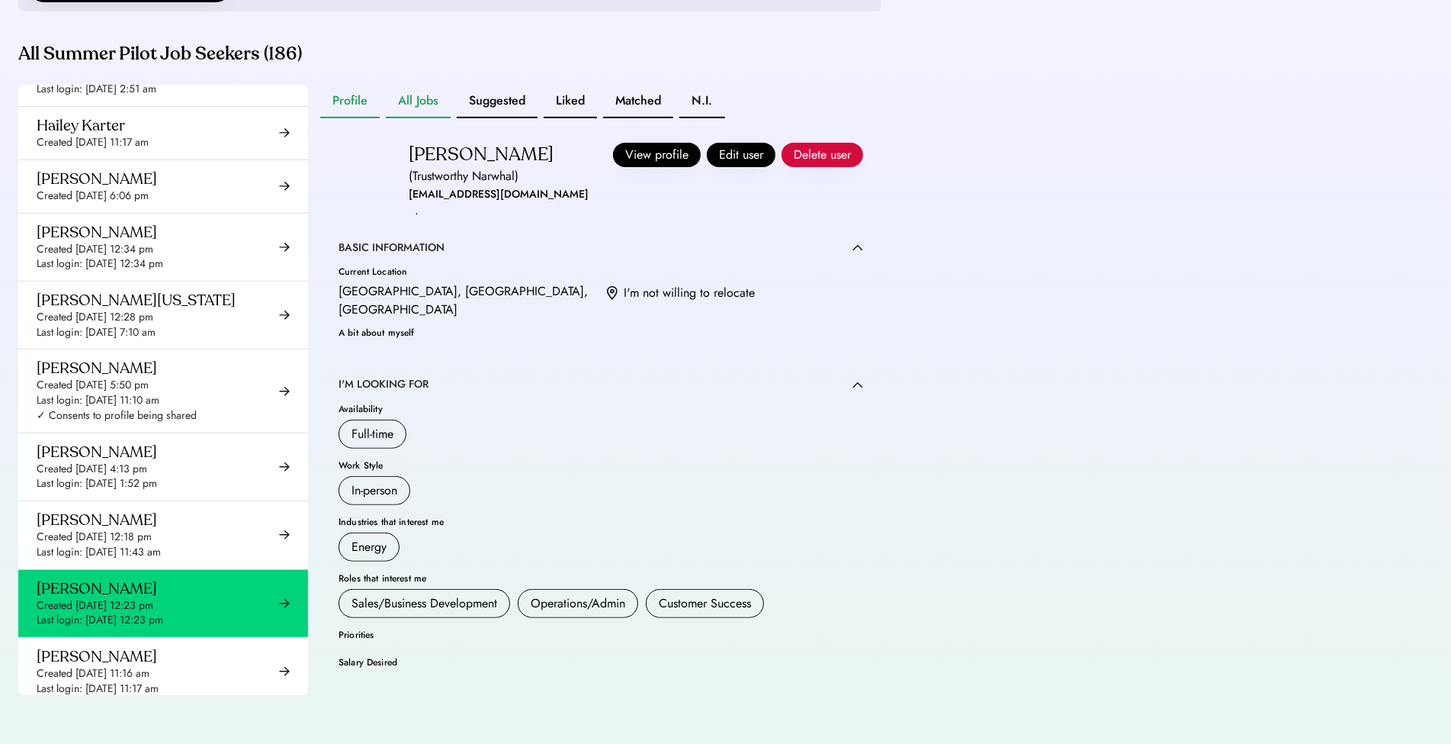
click at [405, 105] on button "All Jobs" at bounding box center [418, 102] width 65 height 34
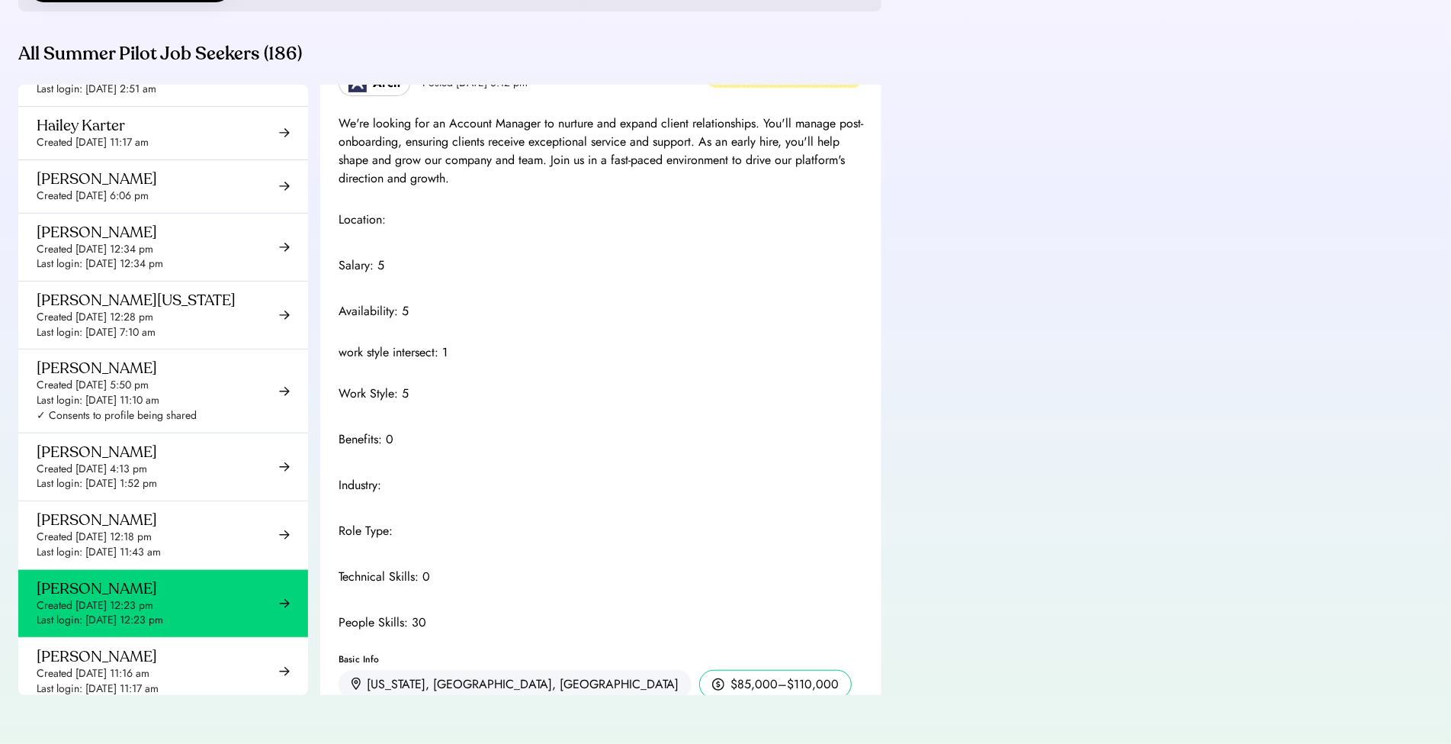
scroll to position [830, 0]
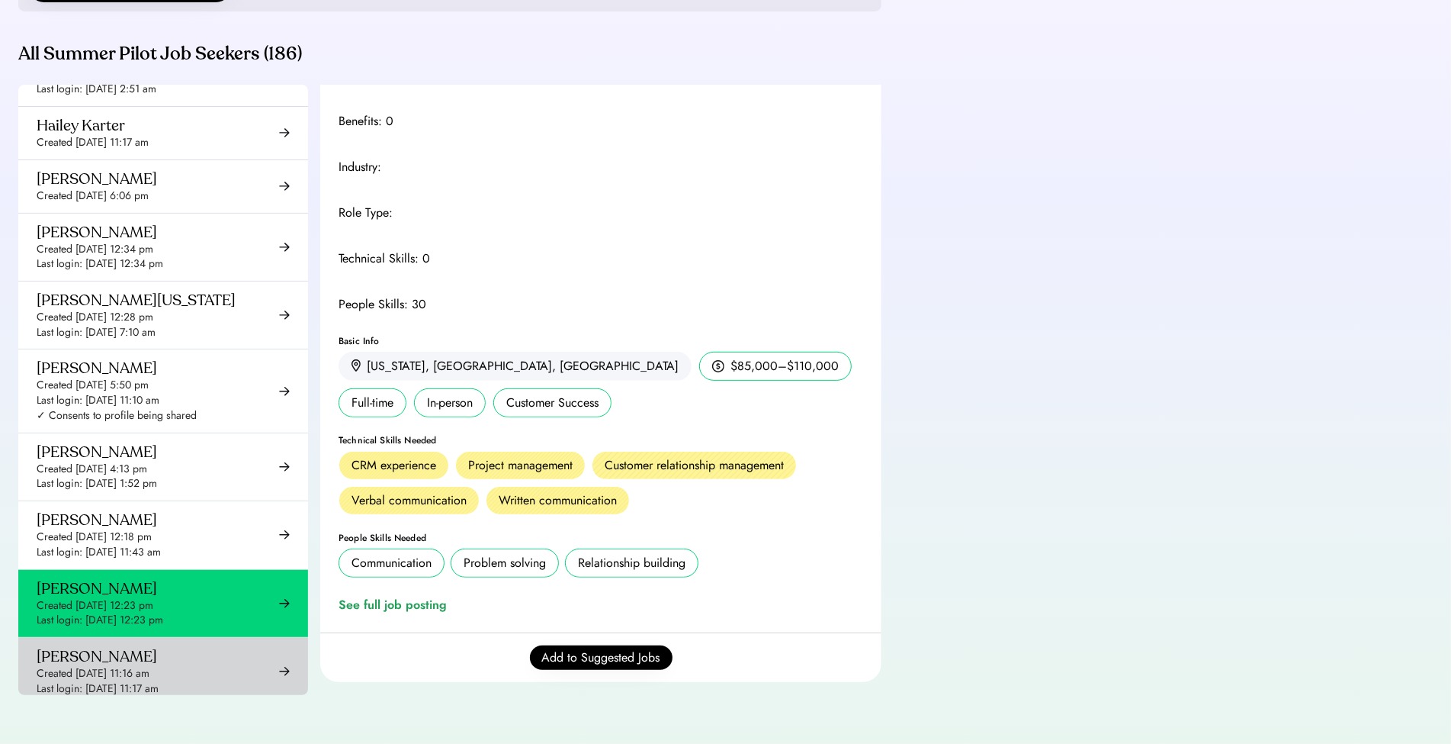
click at [146, 638] on div "Jack Scott Created Jun 25, 2025 11:16 am Last login: Jun 25, 2025 11:17 am" at bounding box center [163, 671] width 290 height 67
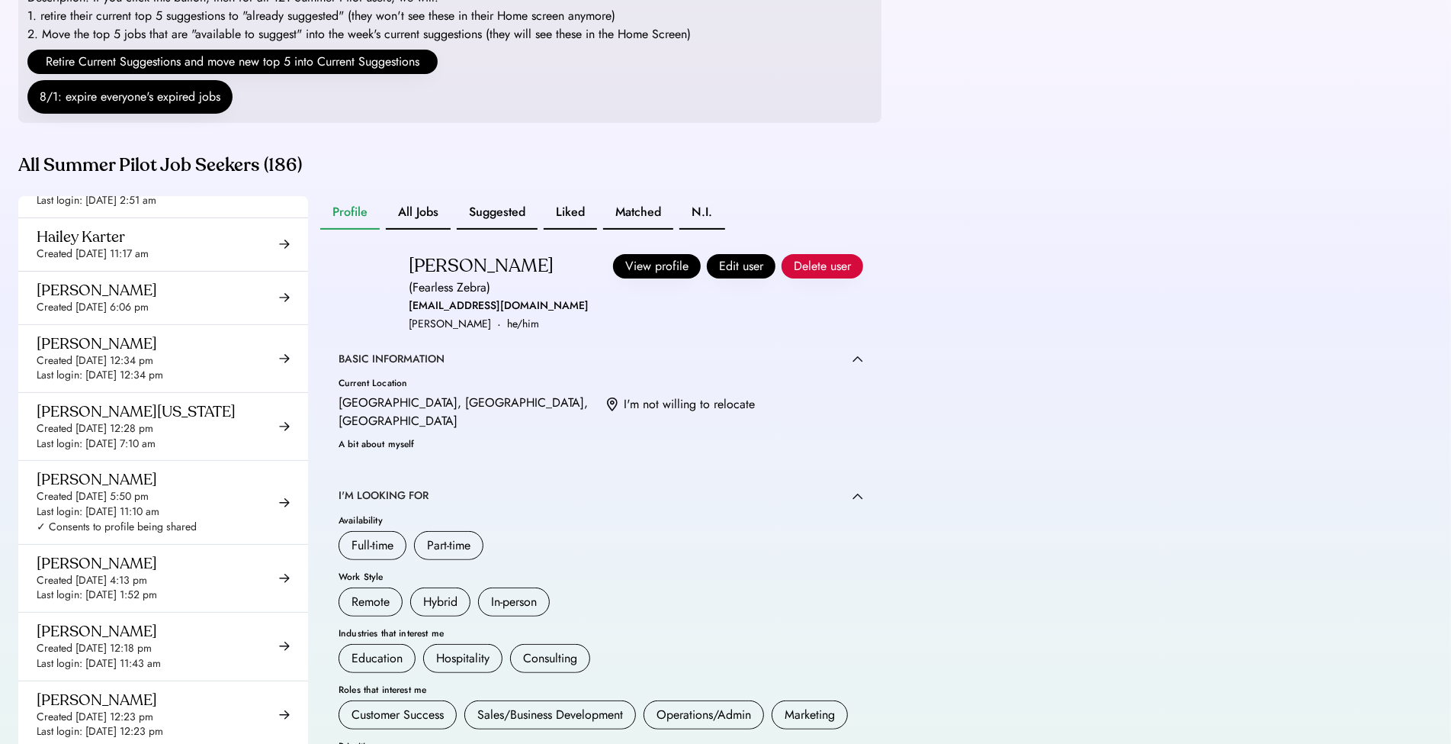
scroll to position [236, 0]
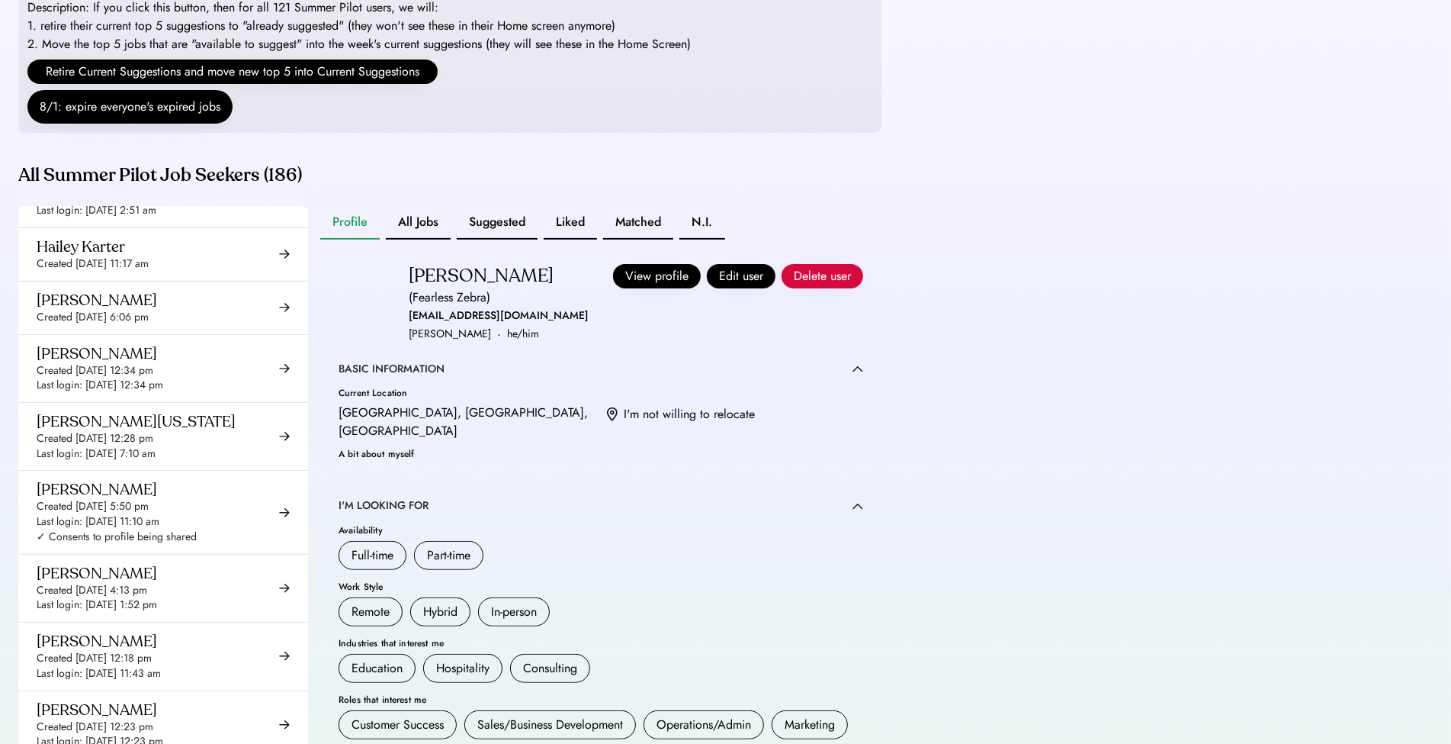
click at [414, 260] on div "Profile All Jobs Suggested Liked Matched N.I. Jack Scott (Fearless Zebra) jackh…" at bounding box center [600, 511] width 561 height 610
click at [413, 239] on button "All Jobs" at bounding box center [418, 223] width 65 height 34
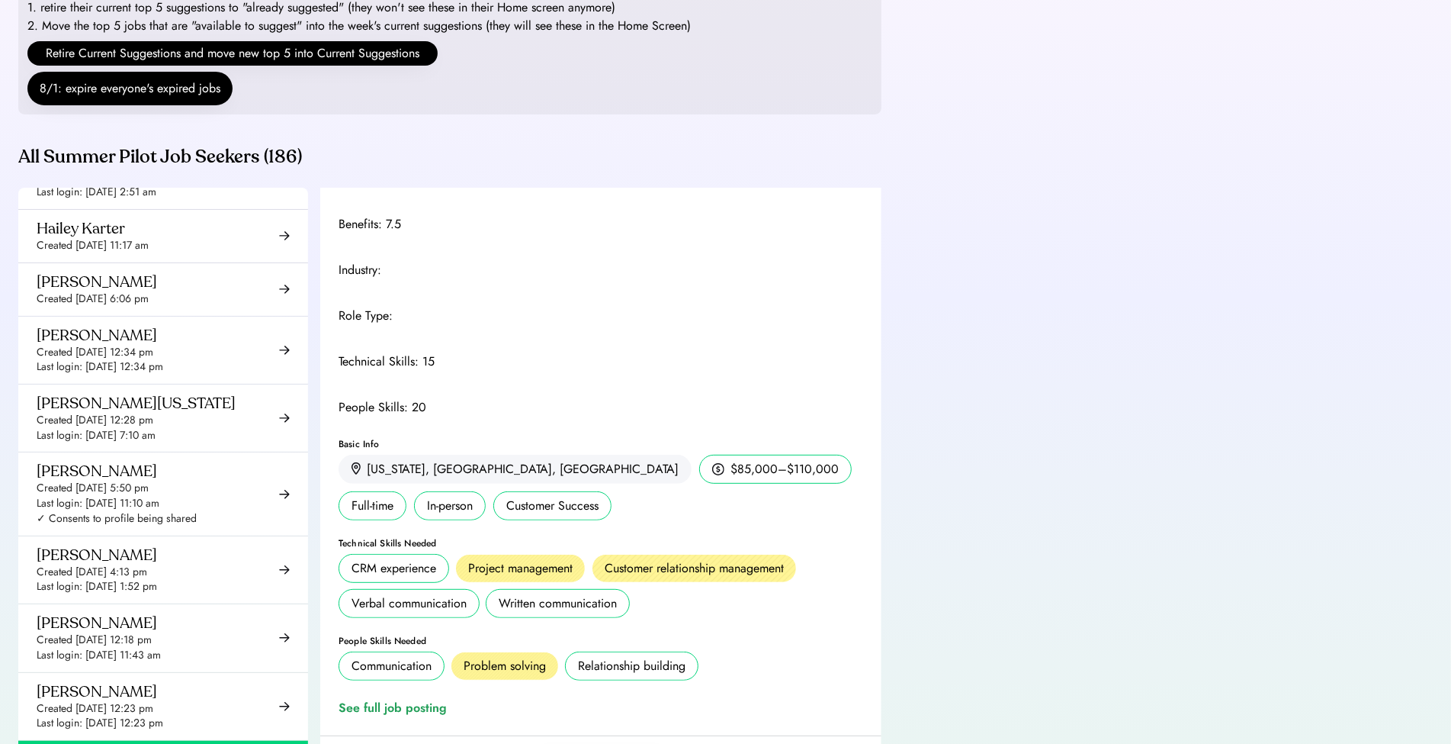
scroll to position [375, 0]
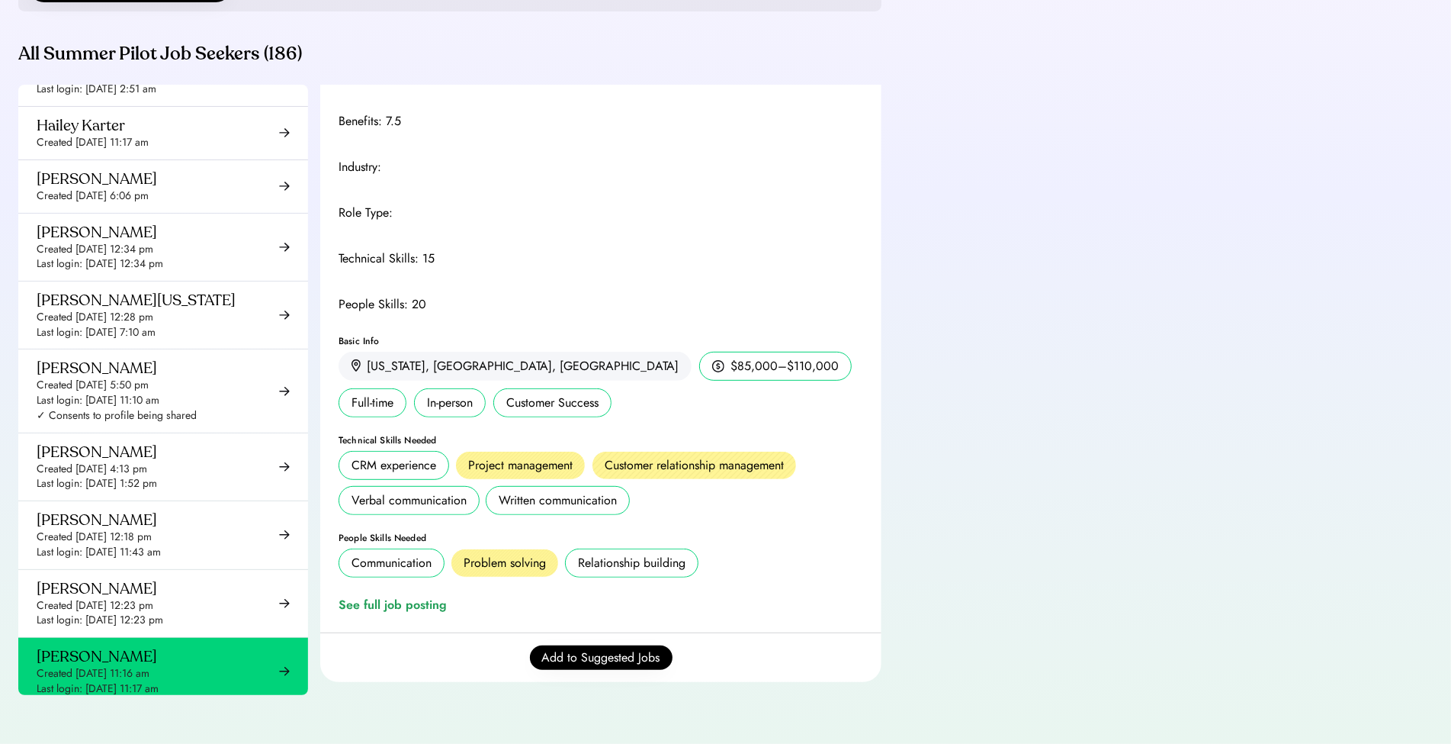
click at [58, 715] on div "Jackson Key" at bounding box center [111, 724] width 149 height 19
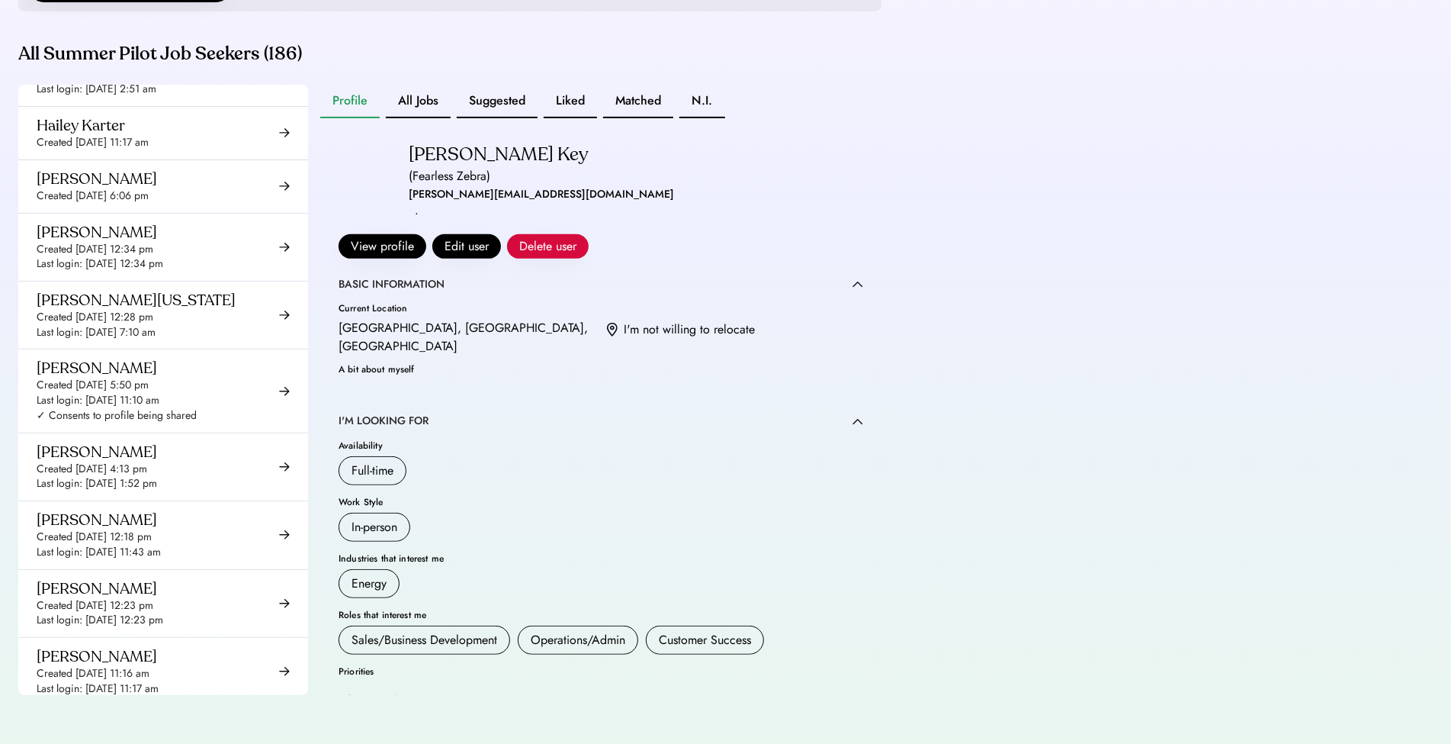
scroll to position [202, 0]
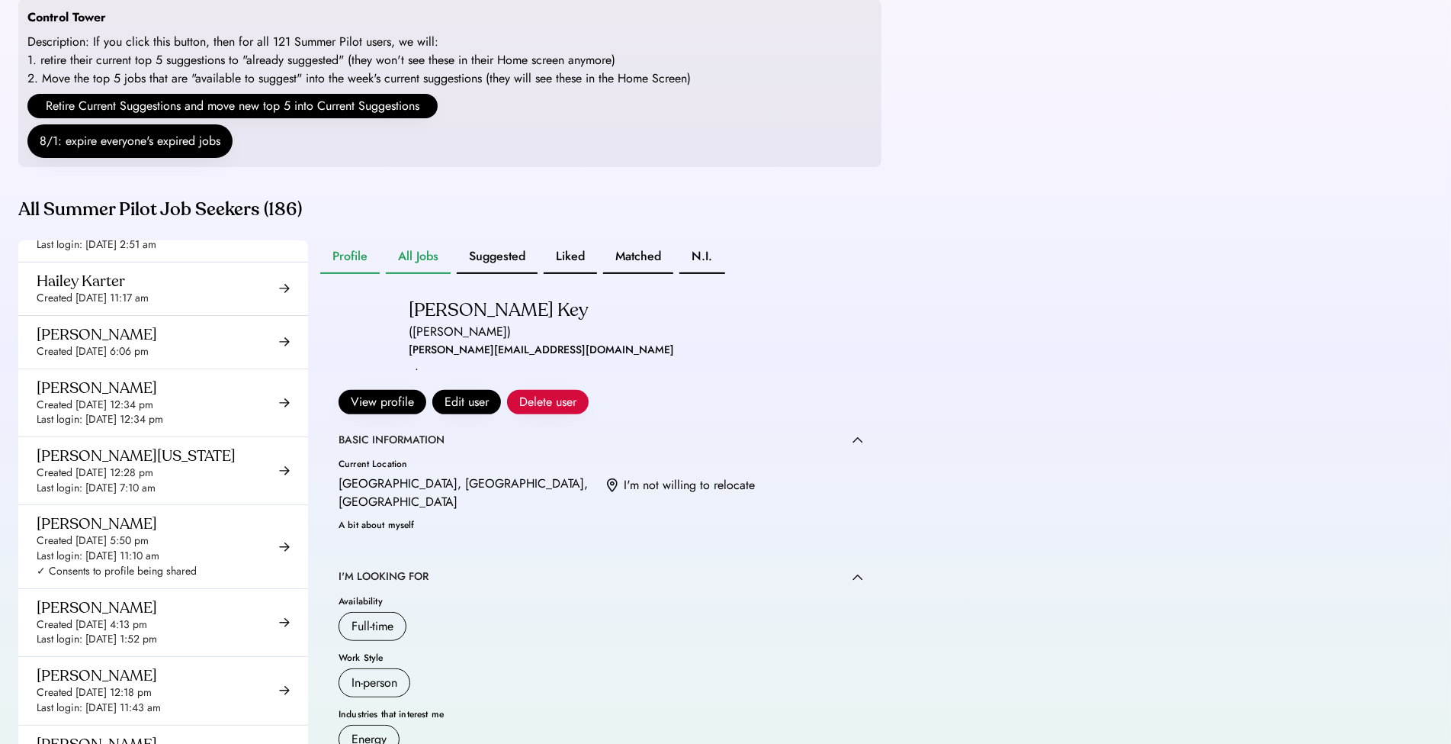
click at [433, 274] on button "All Jobs" at bounding box center [418, 257] width 65 height 34
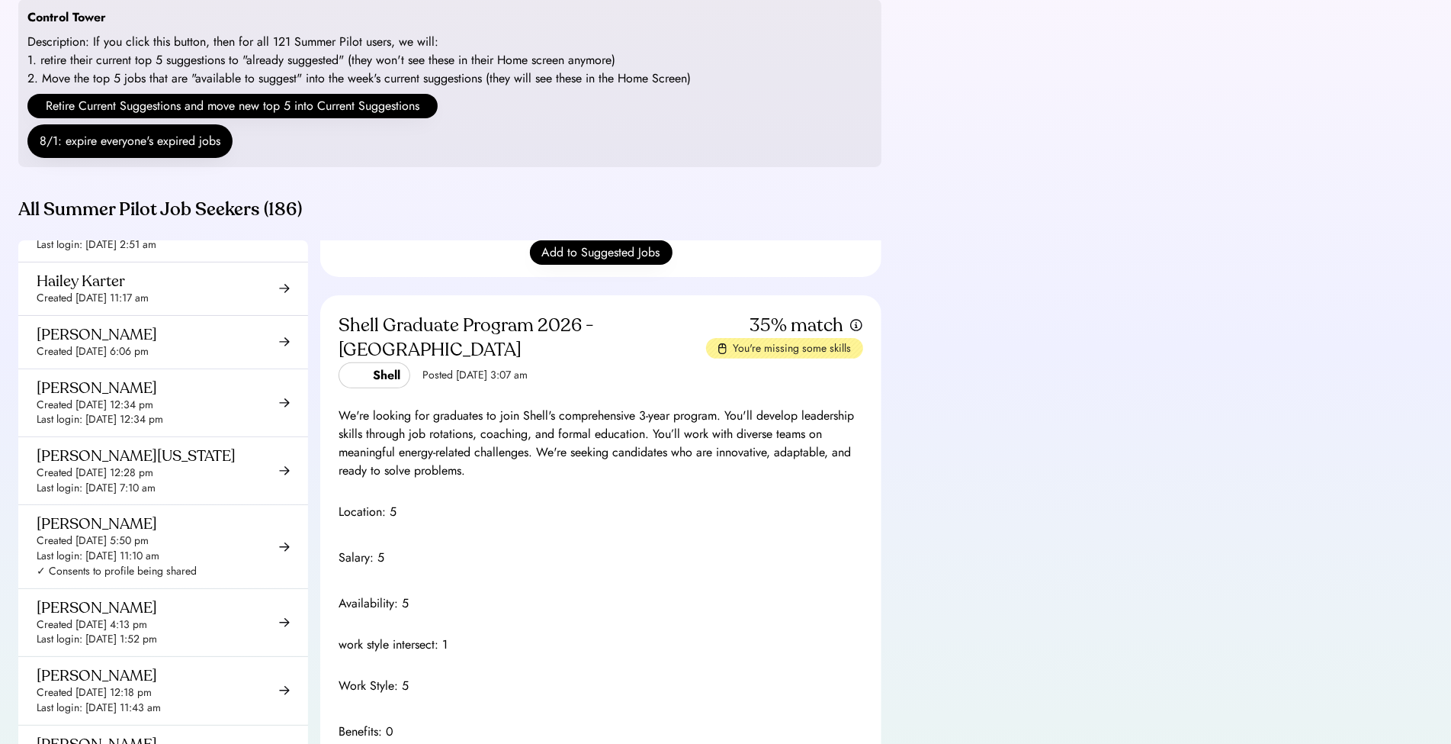
scroll to position [1303, 0]
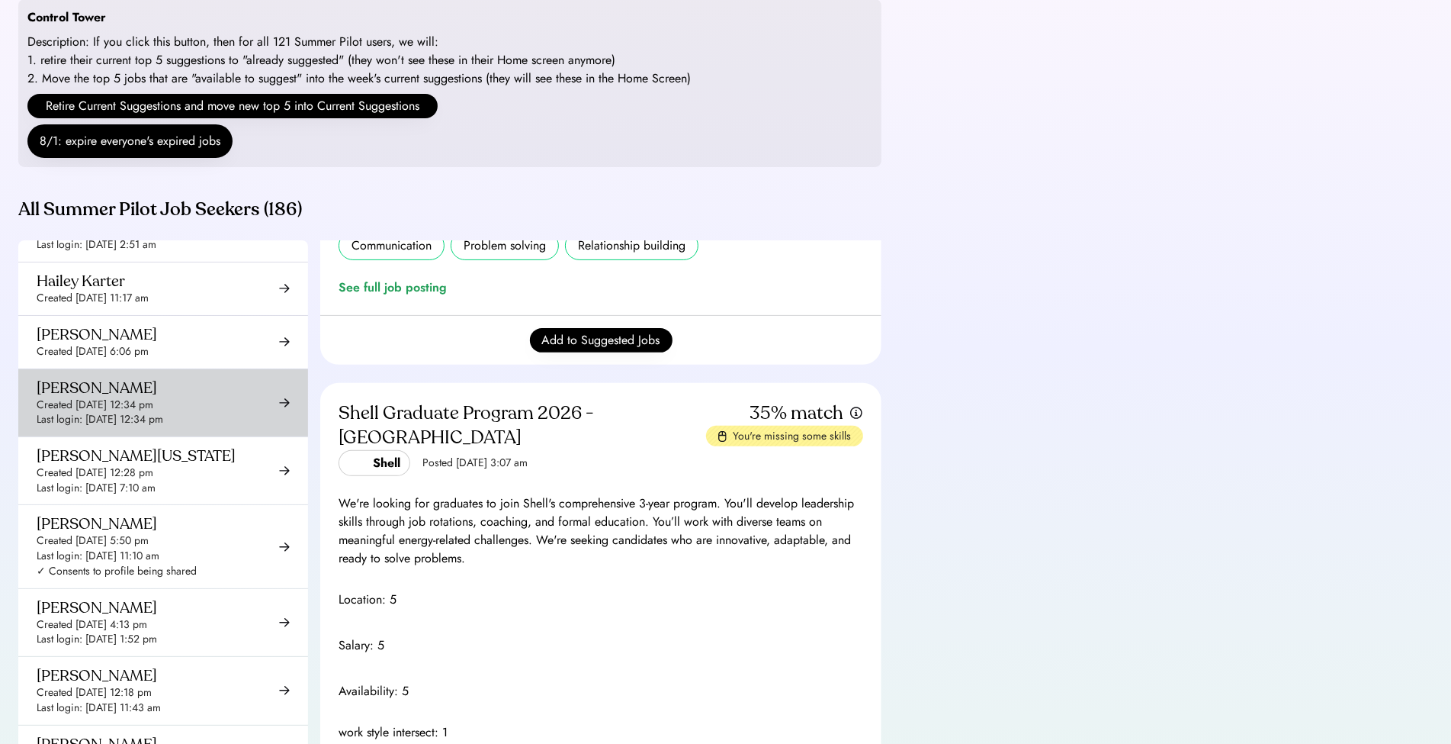
click at [191, 369] on div "Hamza Khalid Created Jul 29, 2025 12:34 pm Last login: Jul 29, 2025 12:34 pm" at bounding box center [163, 402] width 290 height 67
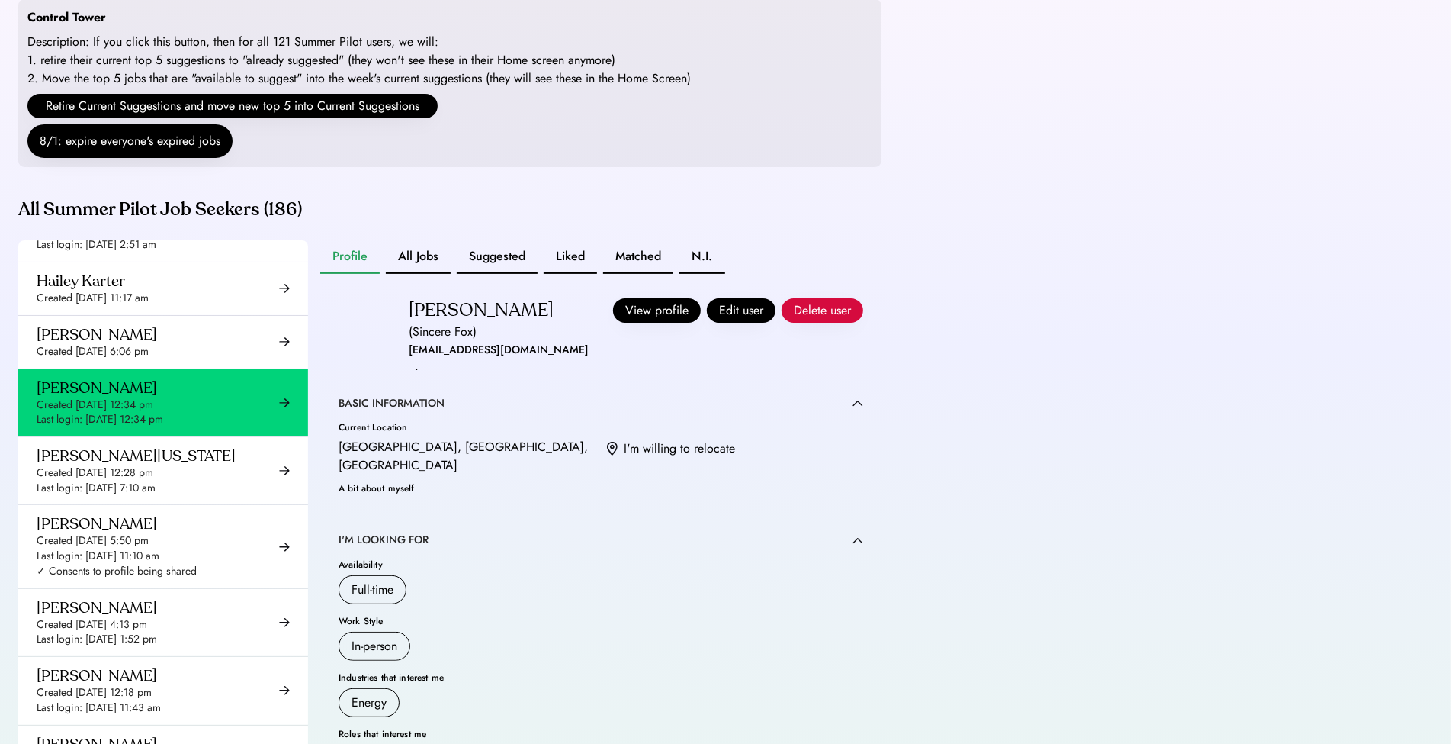
click at [431, 293] on div "Profile All Jobs Suggested Liked Matched N.I. Hamza Khalid (Sincere Fox) hamzak…" at bounding box center [600, 545] width 561 height 610
click at [427, 274] on button "All Jobs" at bounding box center [418, 257] width 65 height 34
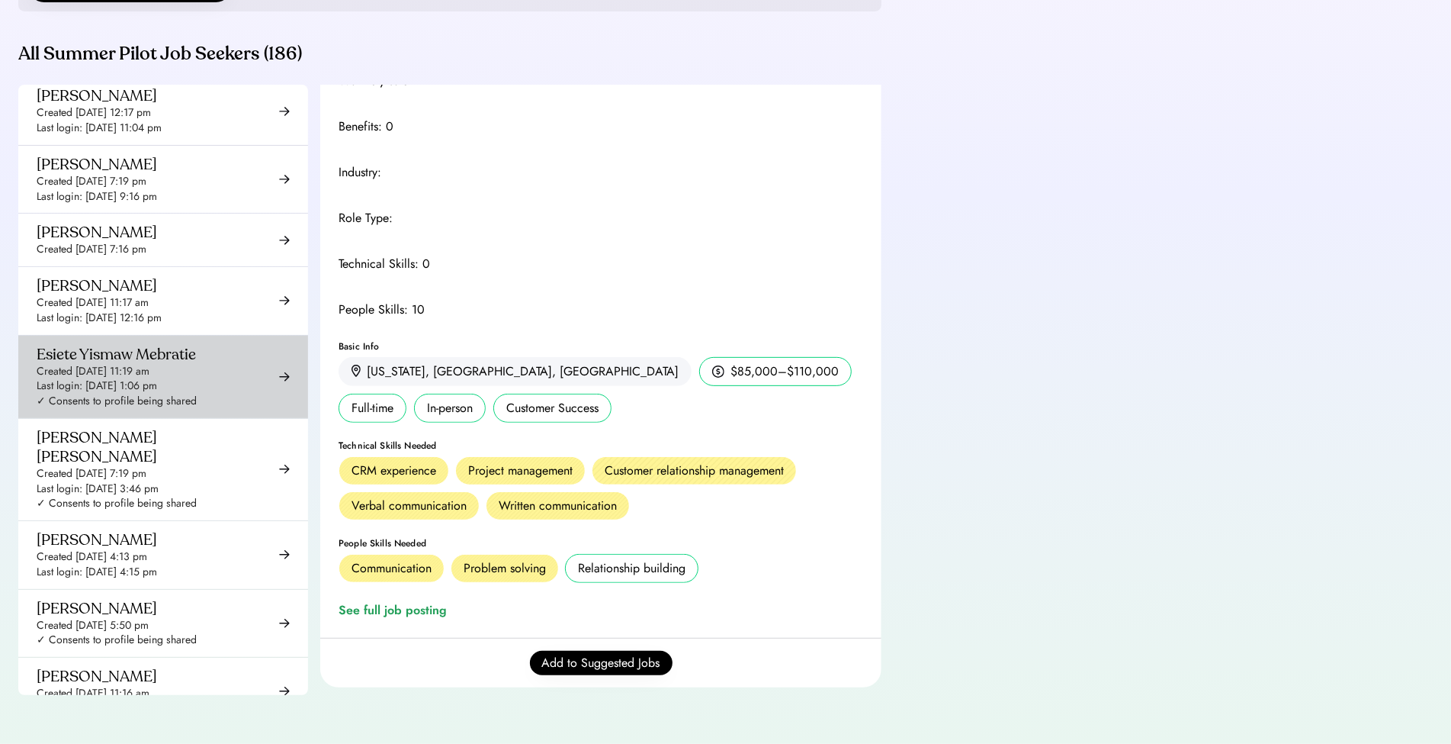
scroll to position [3833, 0]
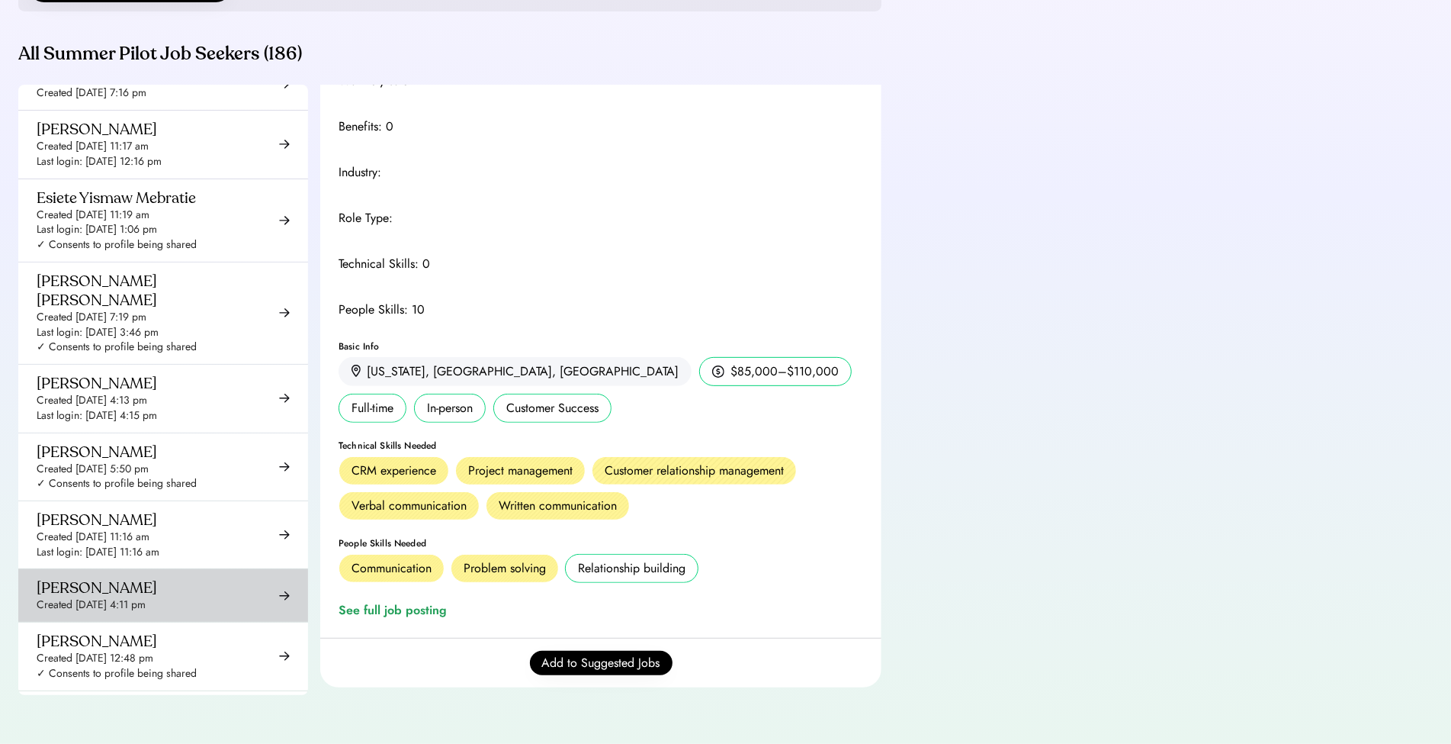
click at [146, 597] on div "Created Jul 17, 2024 4:11 pm" at bounding box center [91, 604] width 109 height 15
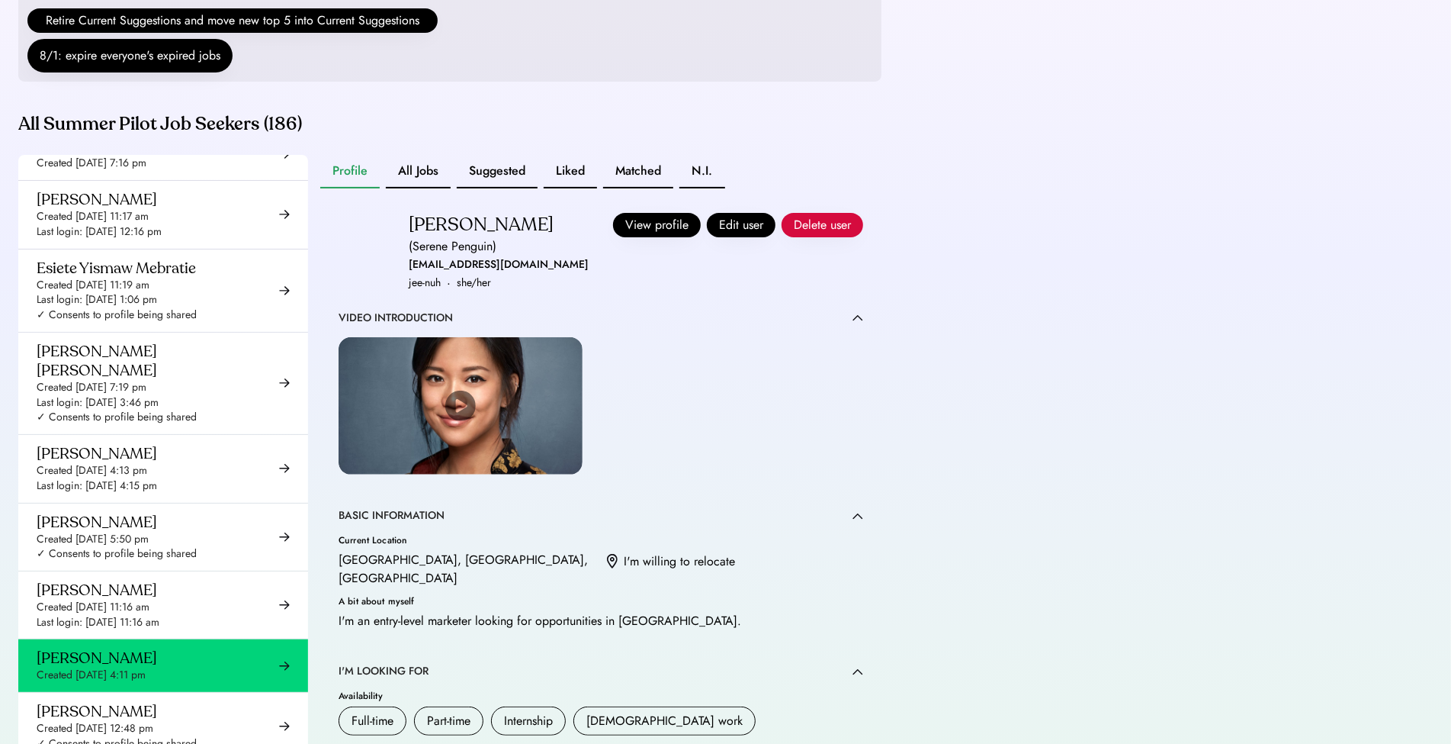
scroll to position [208, 0]
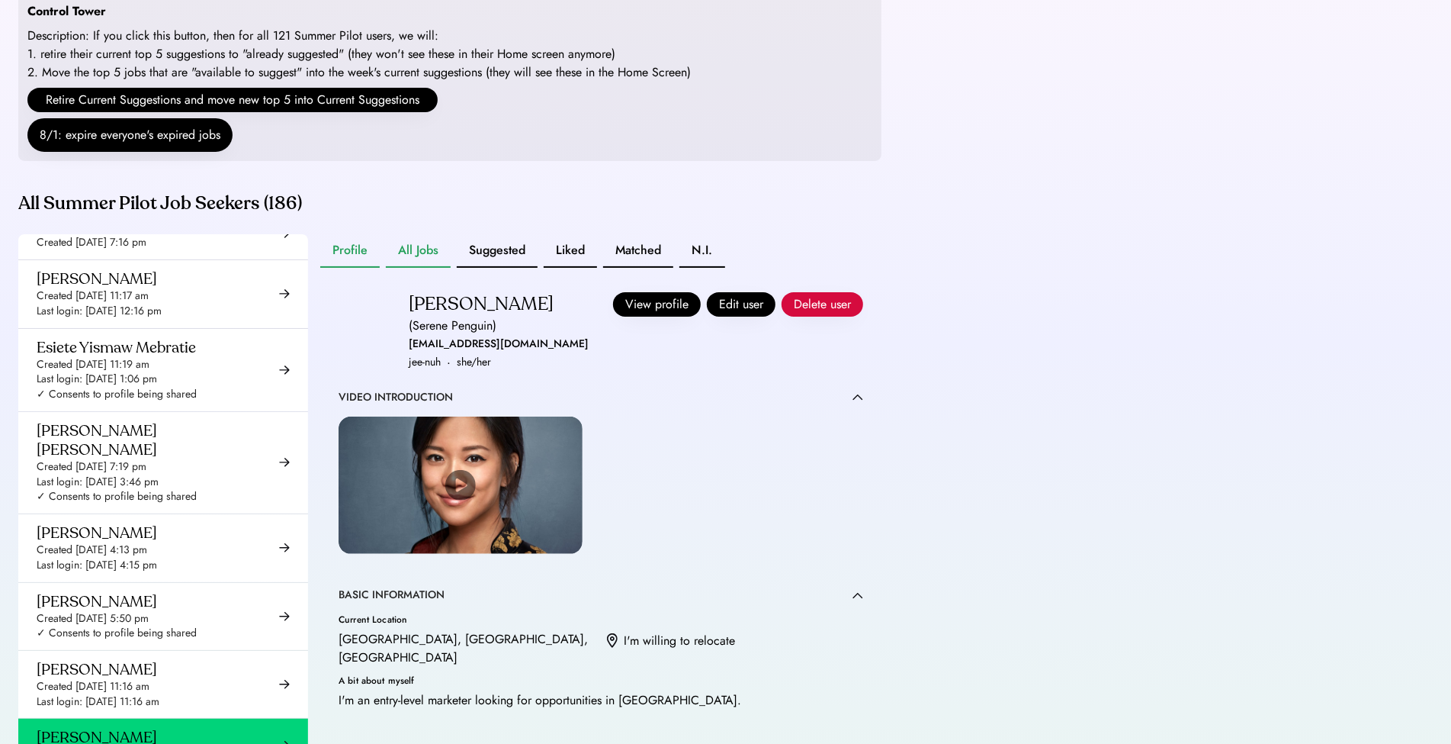
click at [435, 268] on button "All Jobs" at bounding box center [418, 251] width 65 height 34
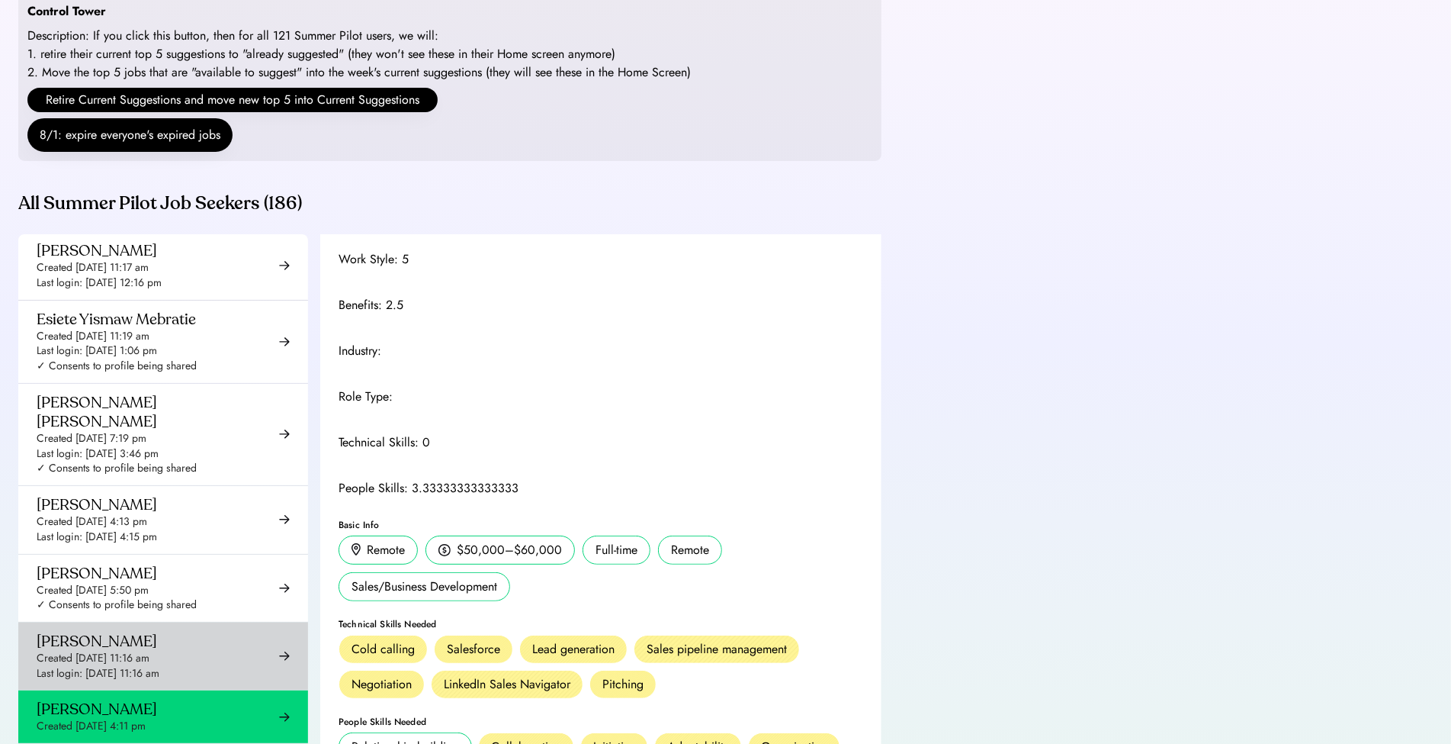
scroll to position [3865, 0]
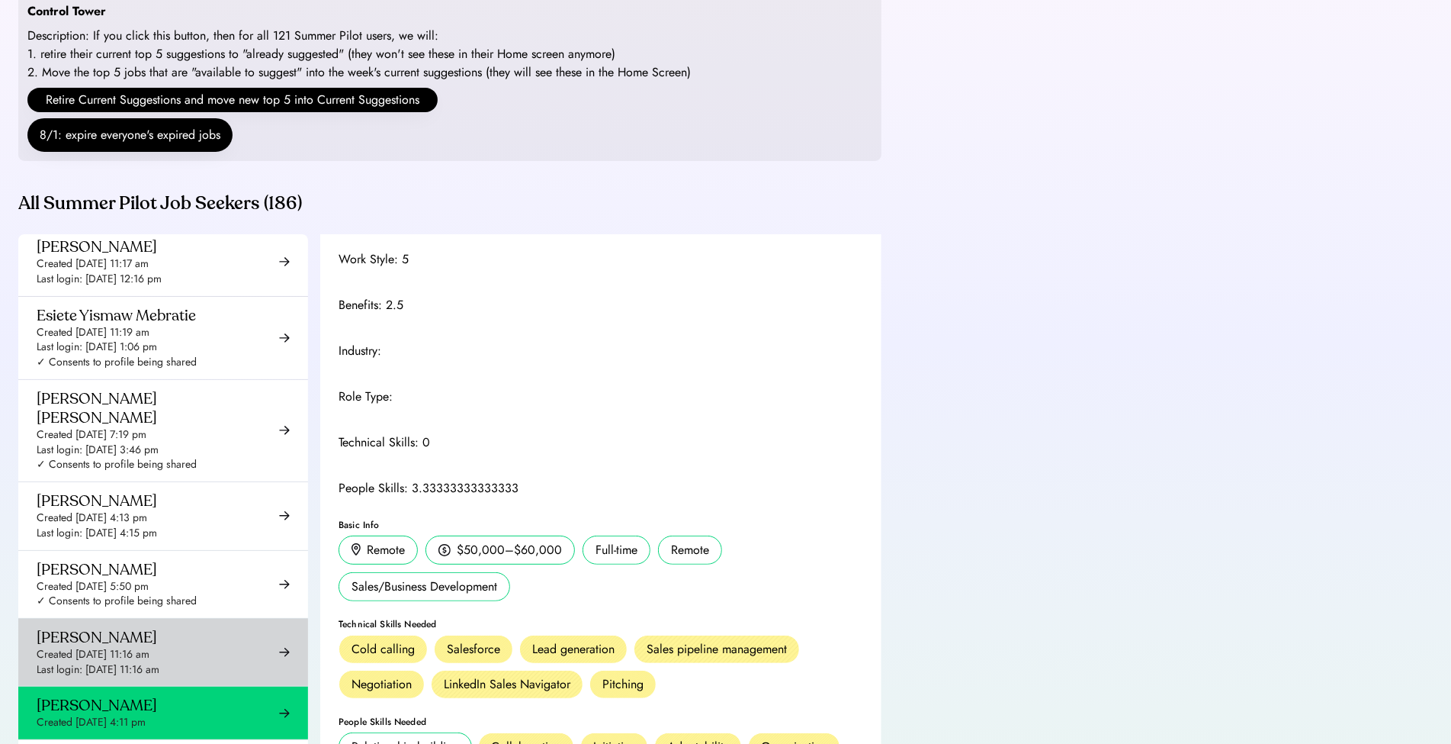
click at [113, 628] on div "Gabriella Rodriguez" at bounding box center [97, 637] width 120 height 19
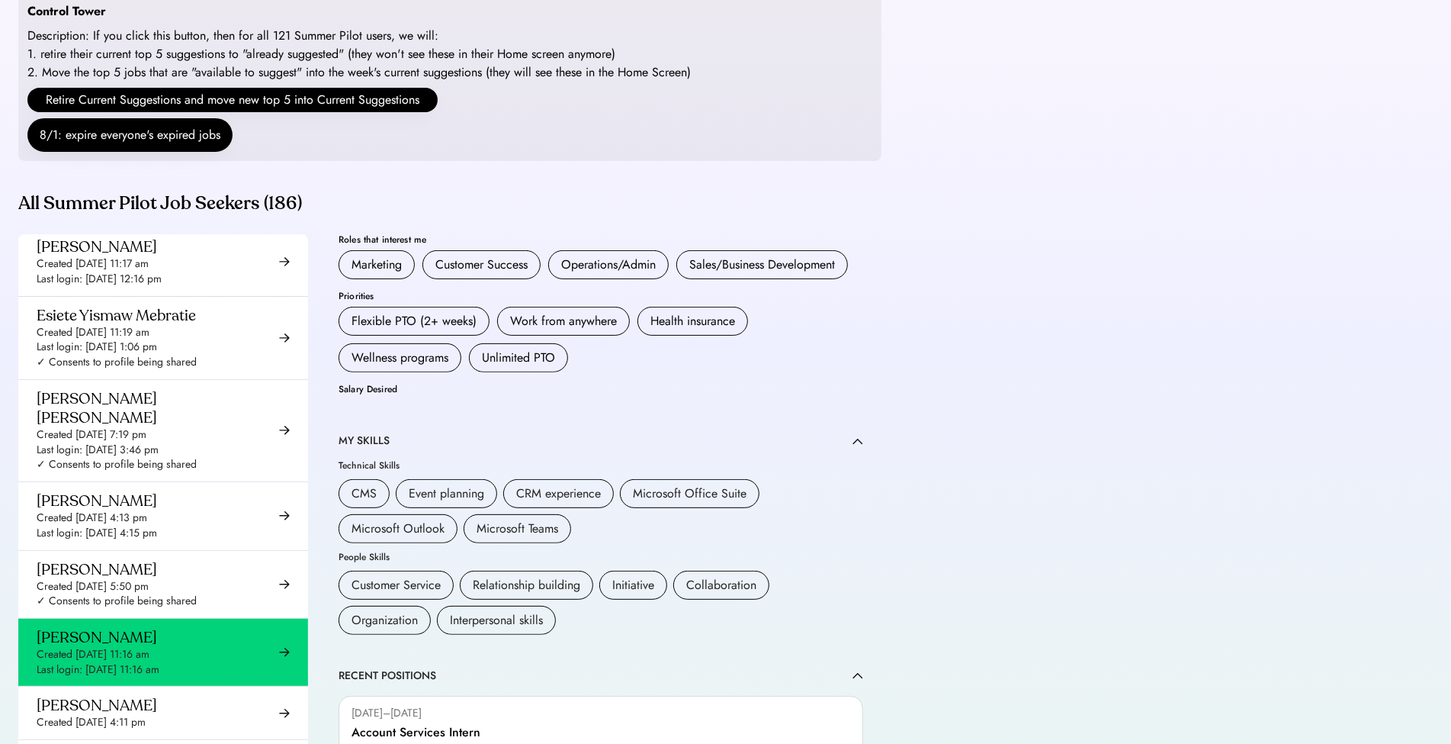
scroll to position [301, 0]
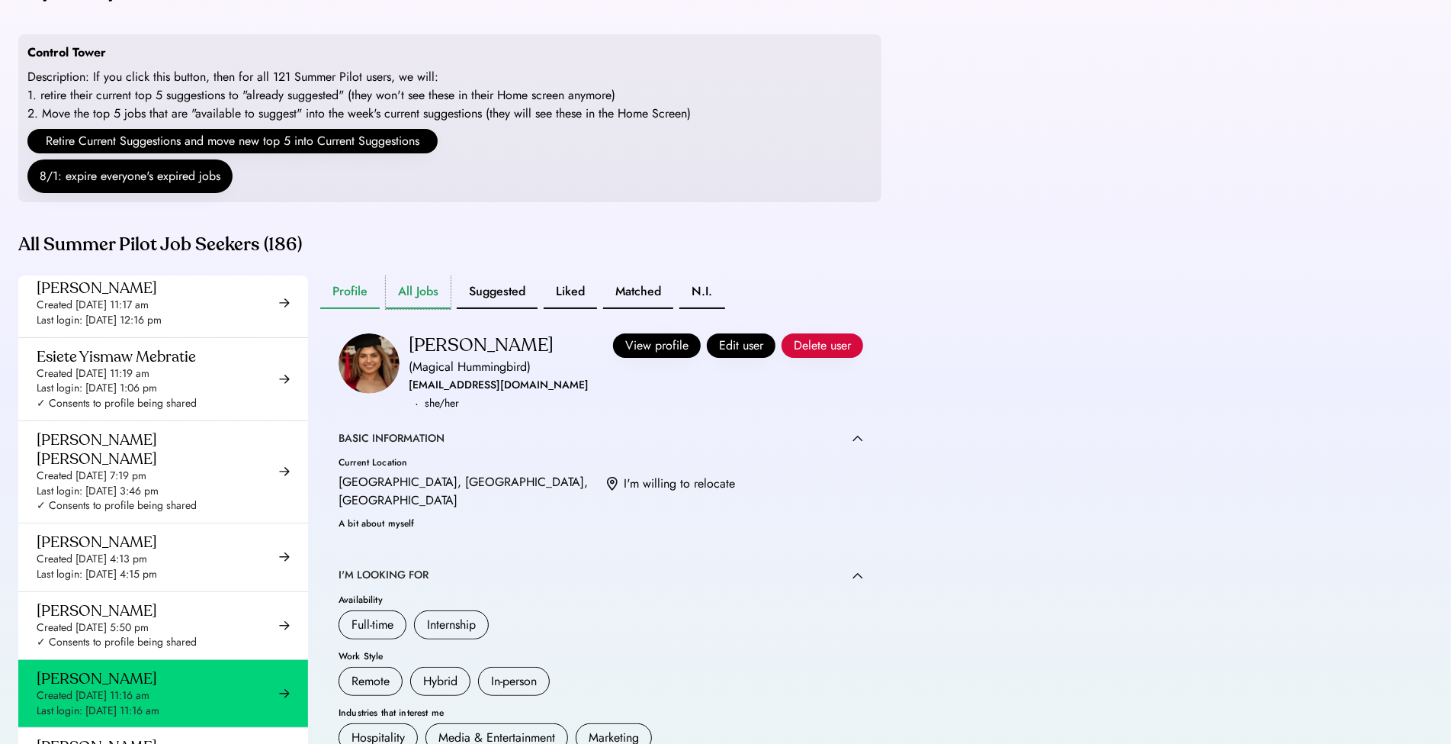
click at [408, 301] on button "All Jobs" at bounding box center [418, 292] width 65 height 34
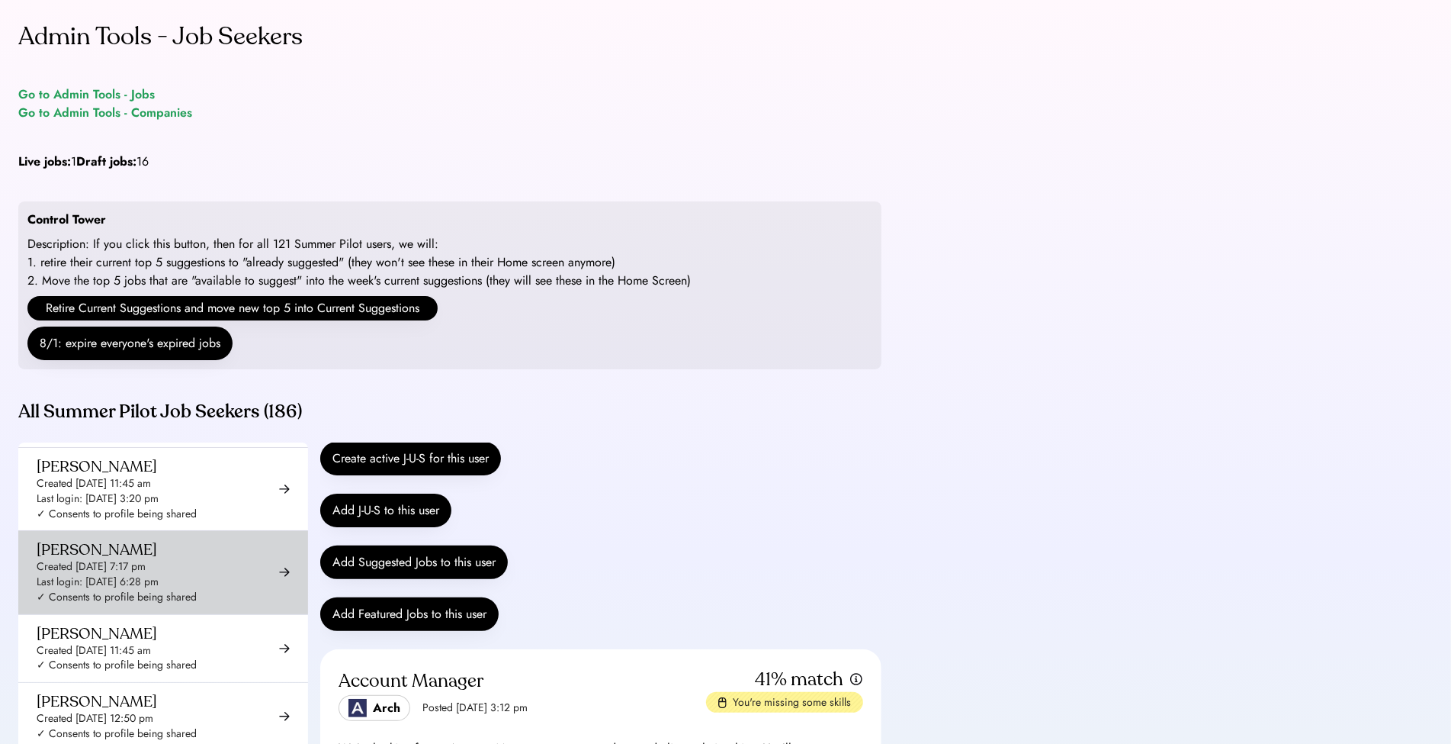
click at [217, 544] on div "Daniel Cano Created Sep 24, 2024 7:17 pm Last login: Jul 28, 2025 6:28 pm ✓ Con…" at bounding box center [163, 572] width 290 height 82
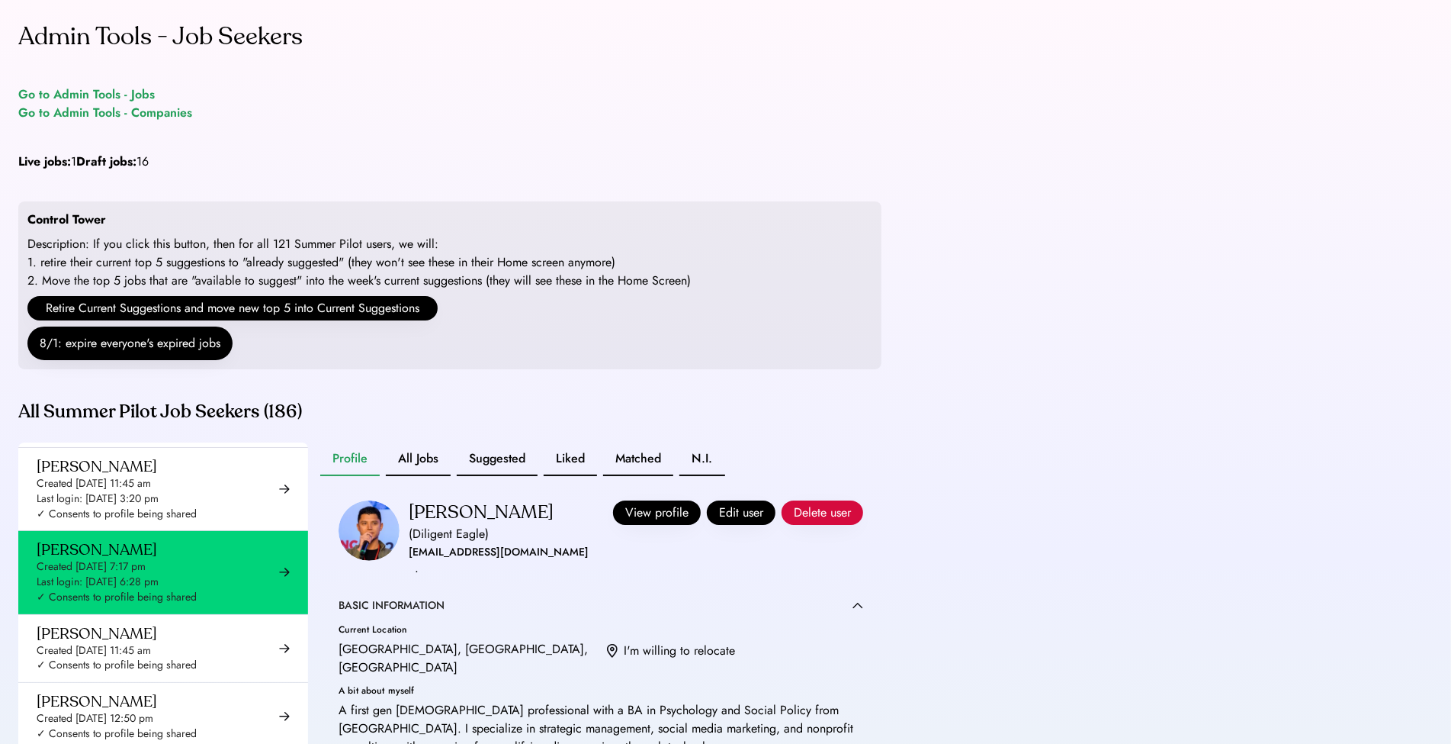
click at [412, 476] on button "All Jobs" at bounding box center [418, 459] width 65 height 34
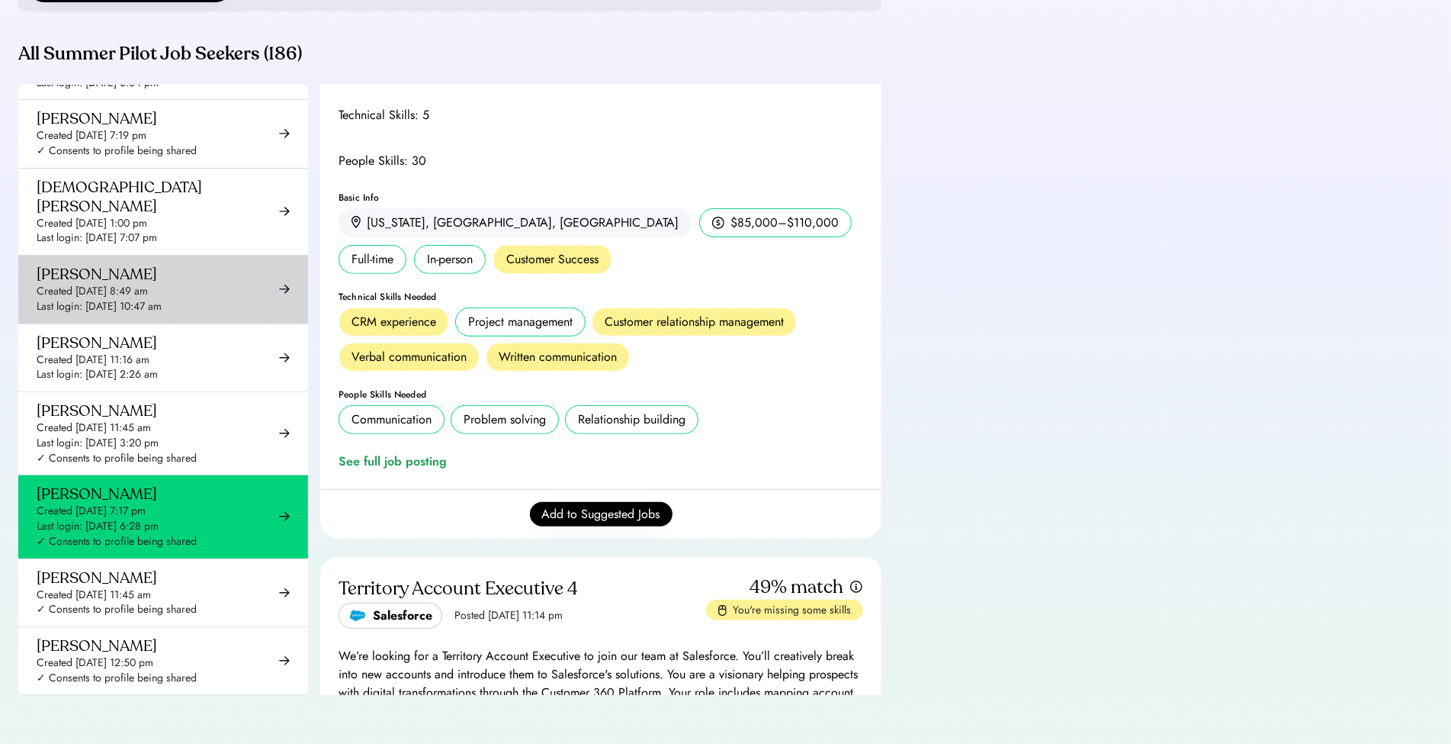
click at [157, 299] on div "Last login: Jul 25, 2025 10:47 am" at bounding box center [99, 306] width 125 height 15
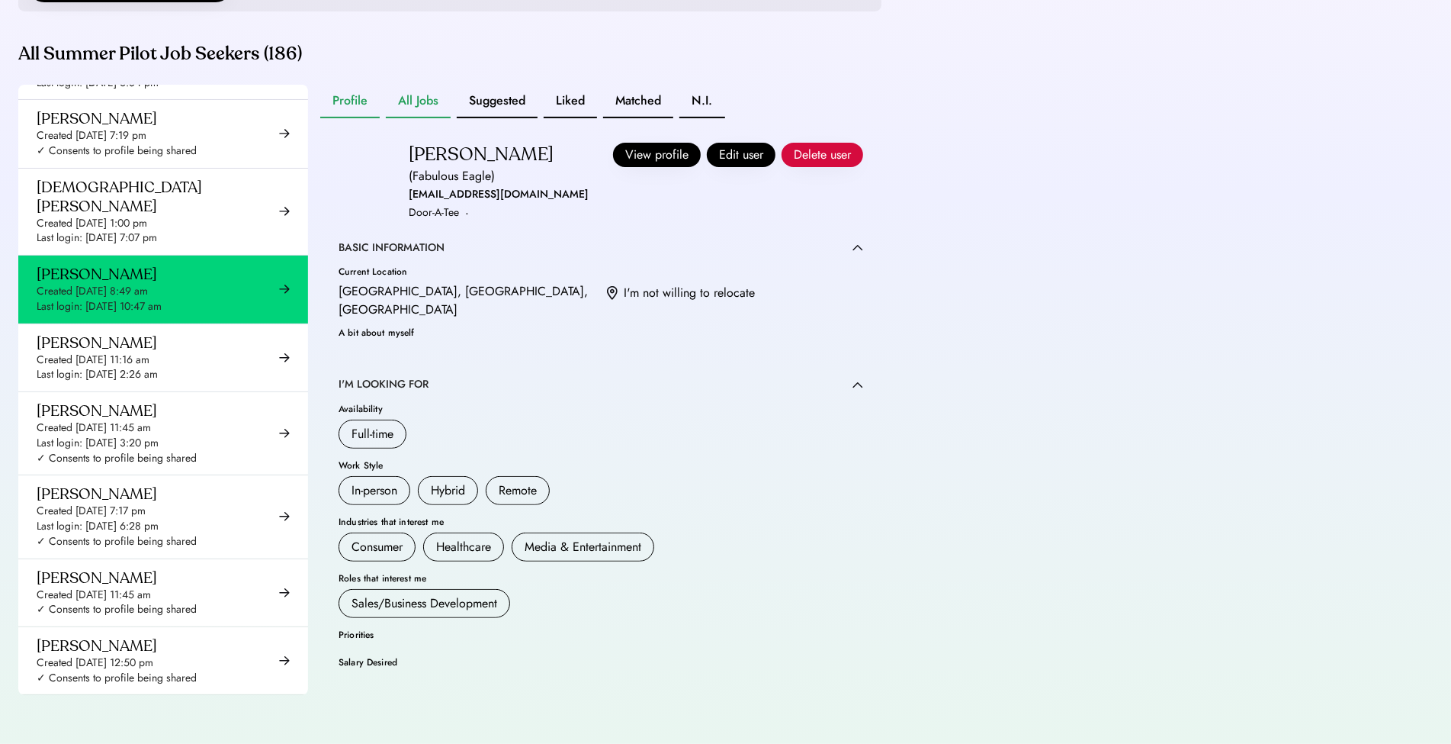
click at [419, 85] on button "All Jobs" at bounding box center [418, 102] width 65 height 34
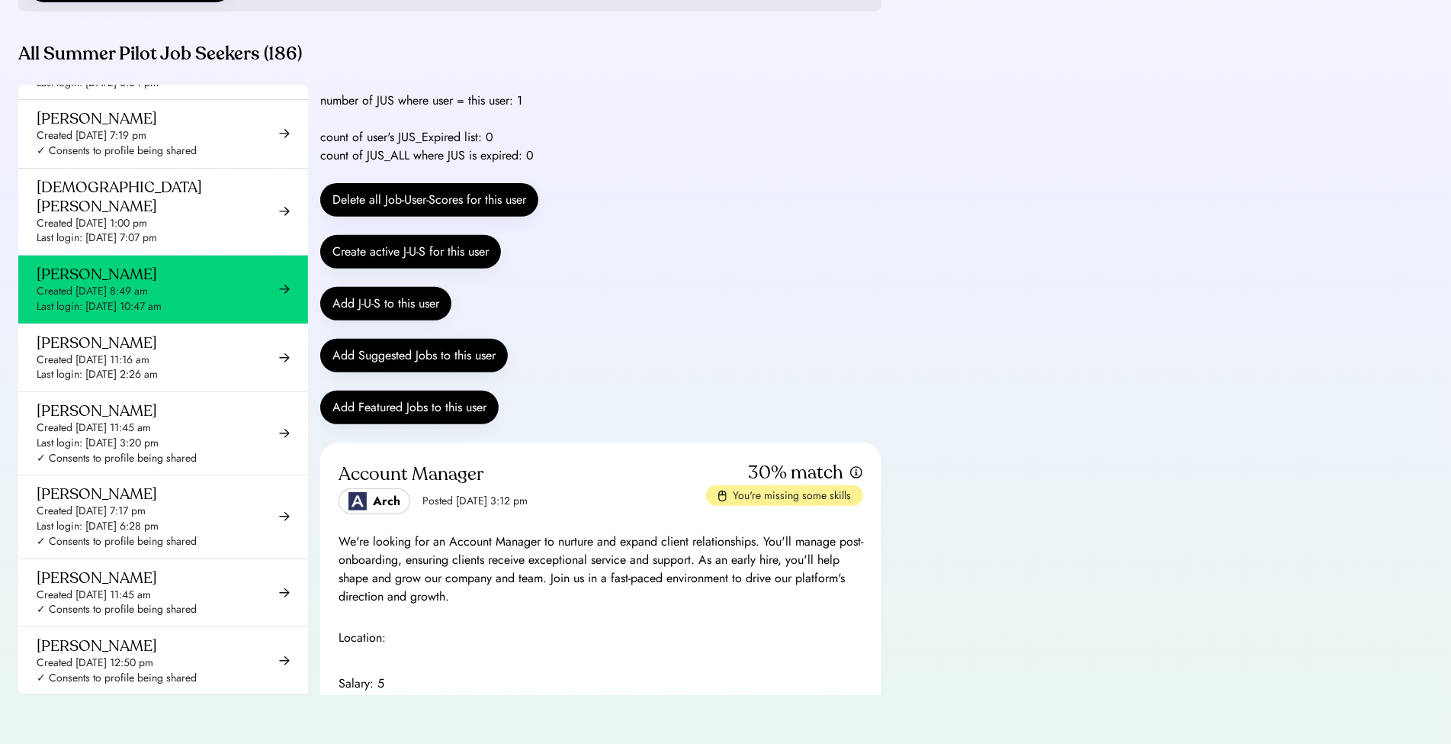
scroll to position [59, 0]
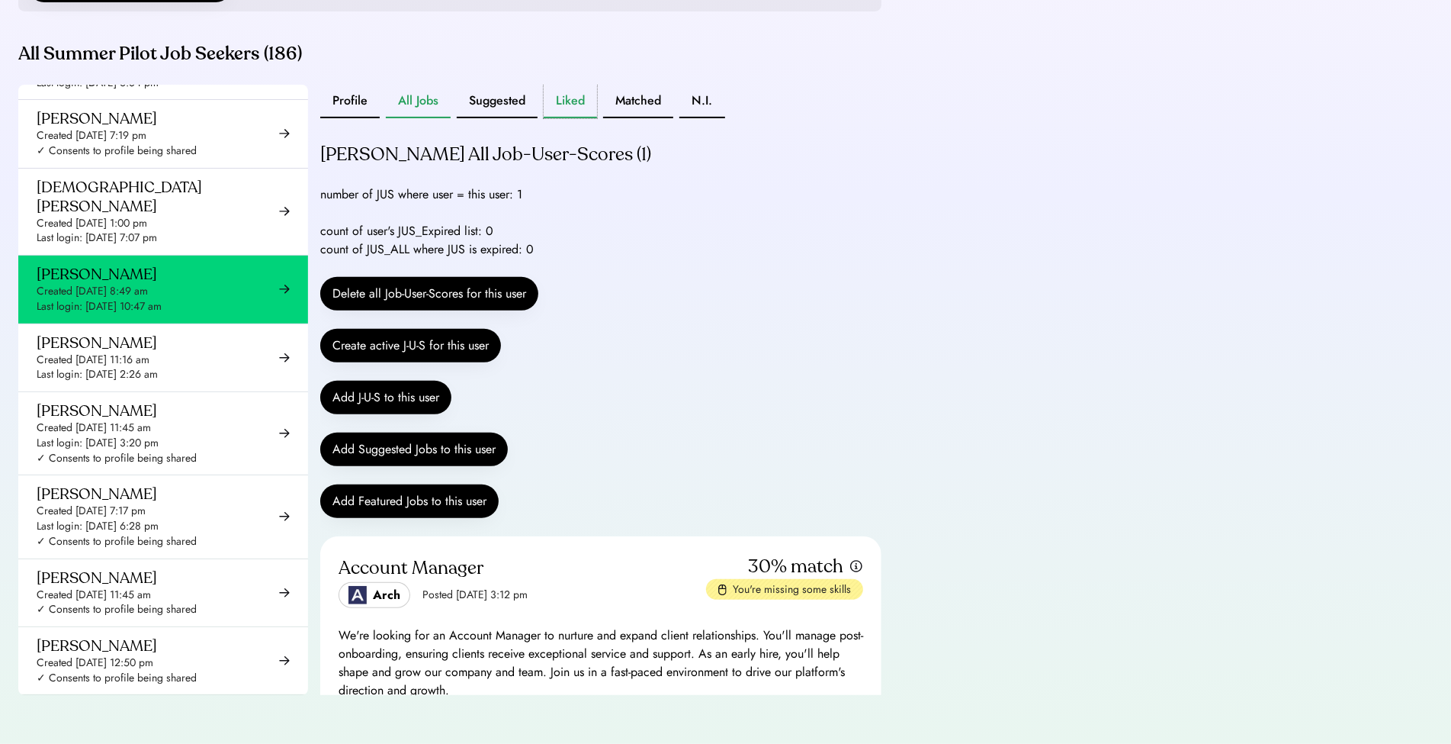
click at [573, 88] on button "Liked" at bounding box center [570, 102] width 53 height 34
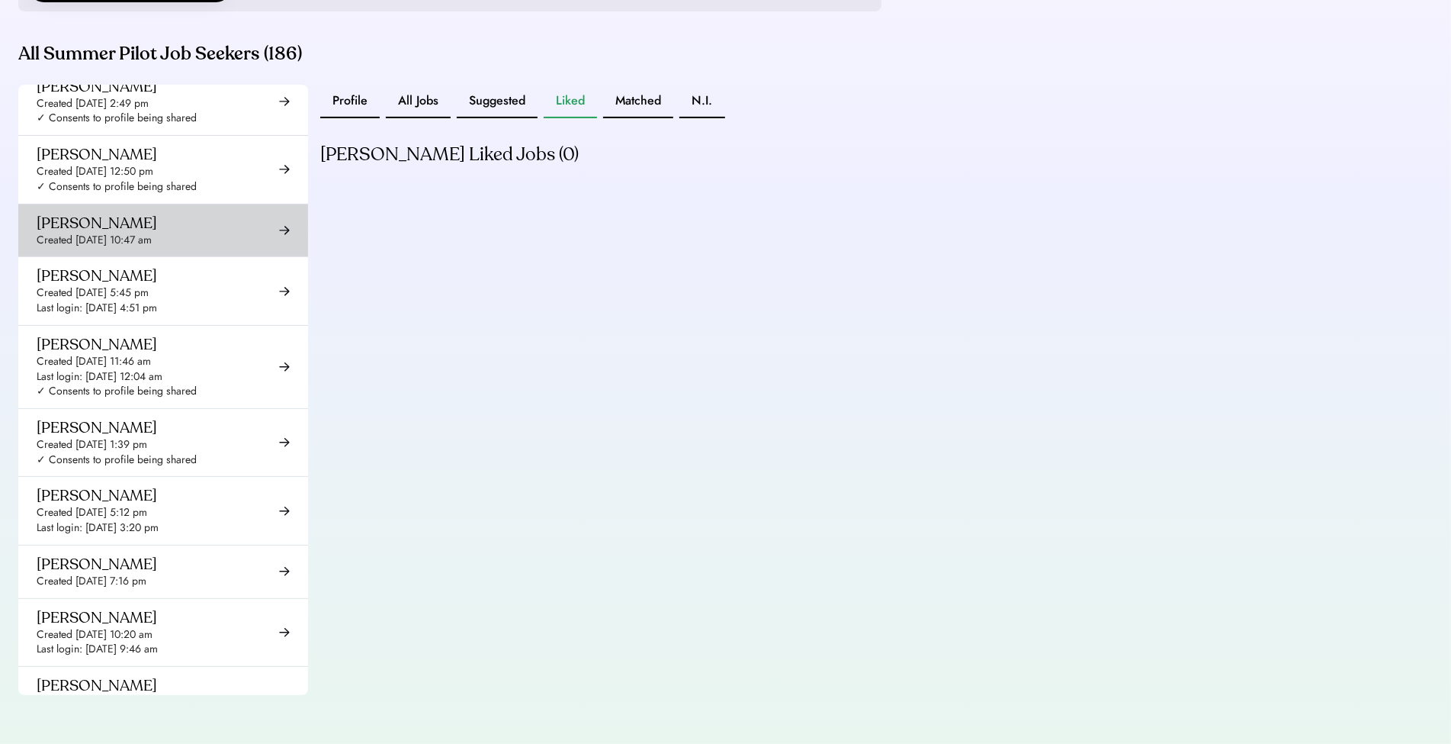
scroll to position [8047, 0]
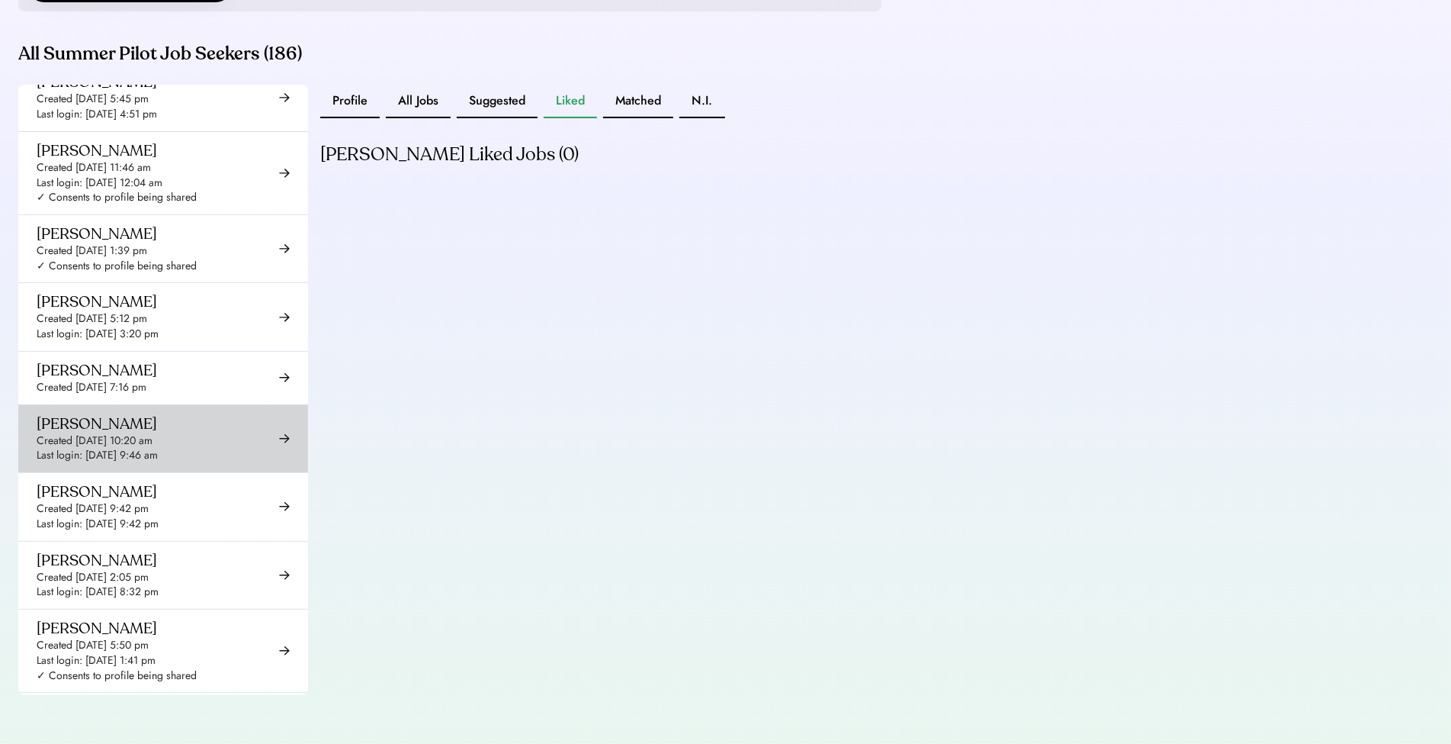
click at [159, 482] on div "Nazaz Abbass Created Aug 28, 2025 9:42 pm Last login: Aug 28, 2025 9:42 pm" at bounding box center [98, 506] width 122 height 49
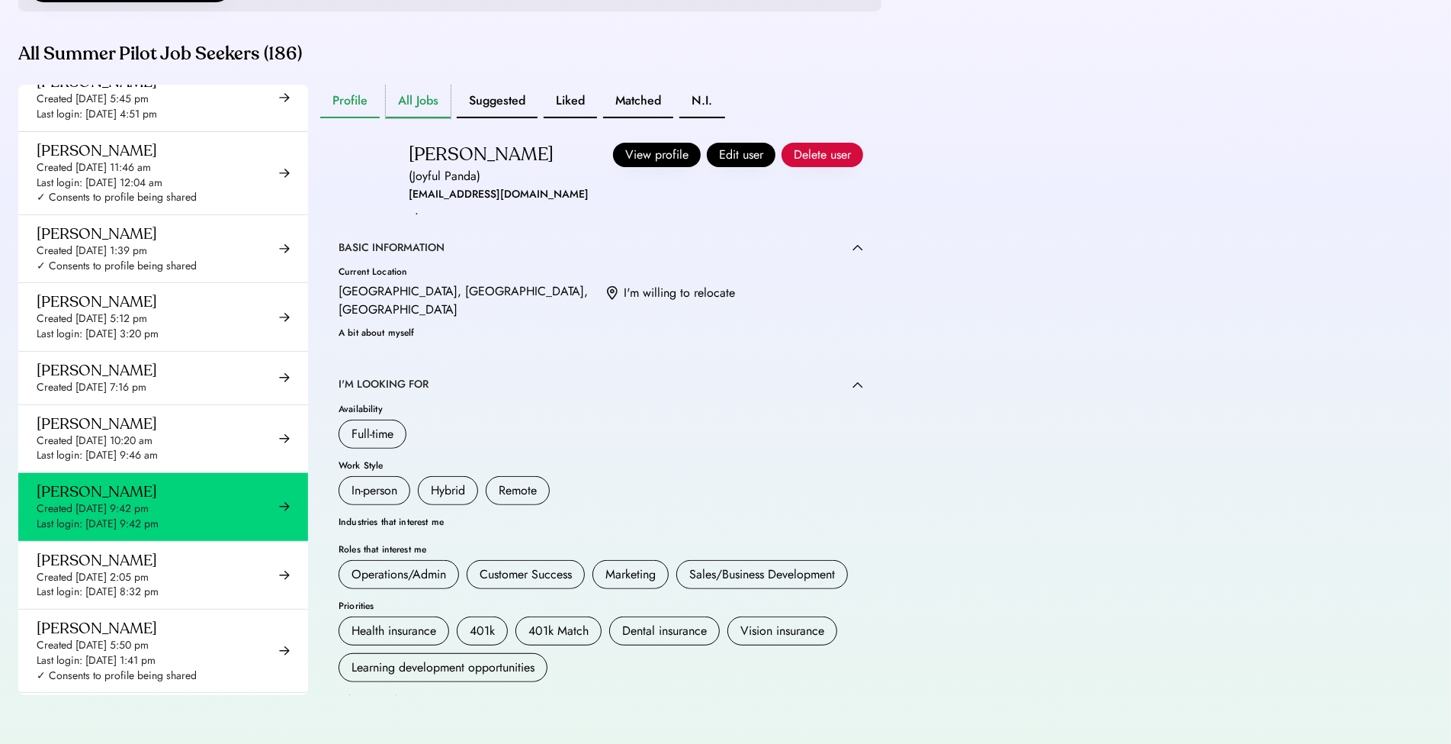
click at [412, 106] on button "All Jobs" at bounding box center [418, 102] width 65 height 34
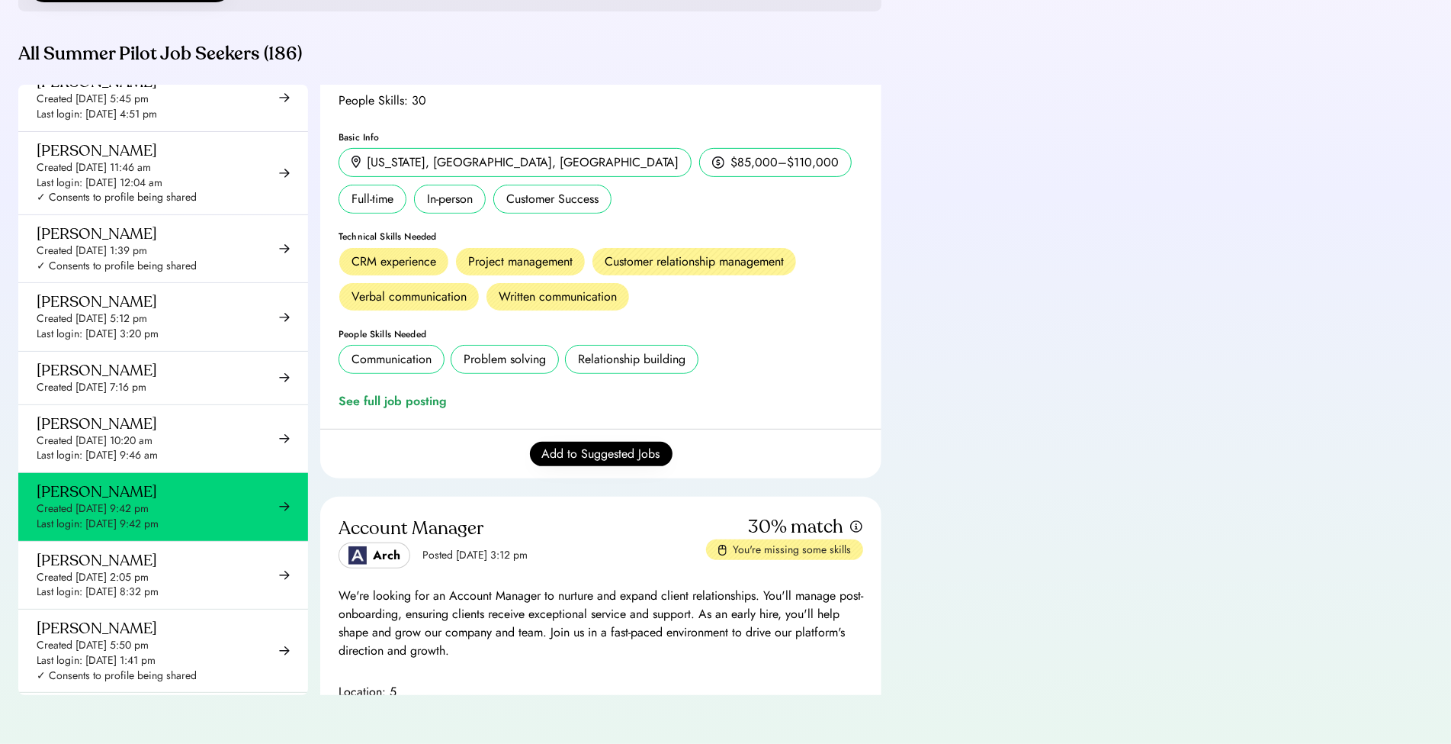
scroll to position [742, 0]
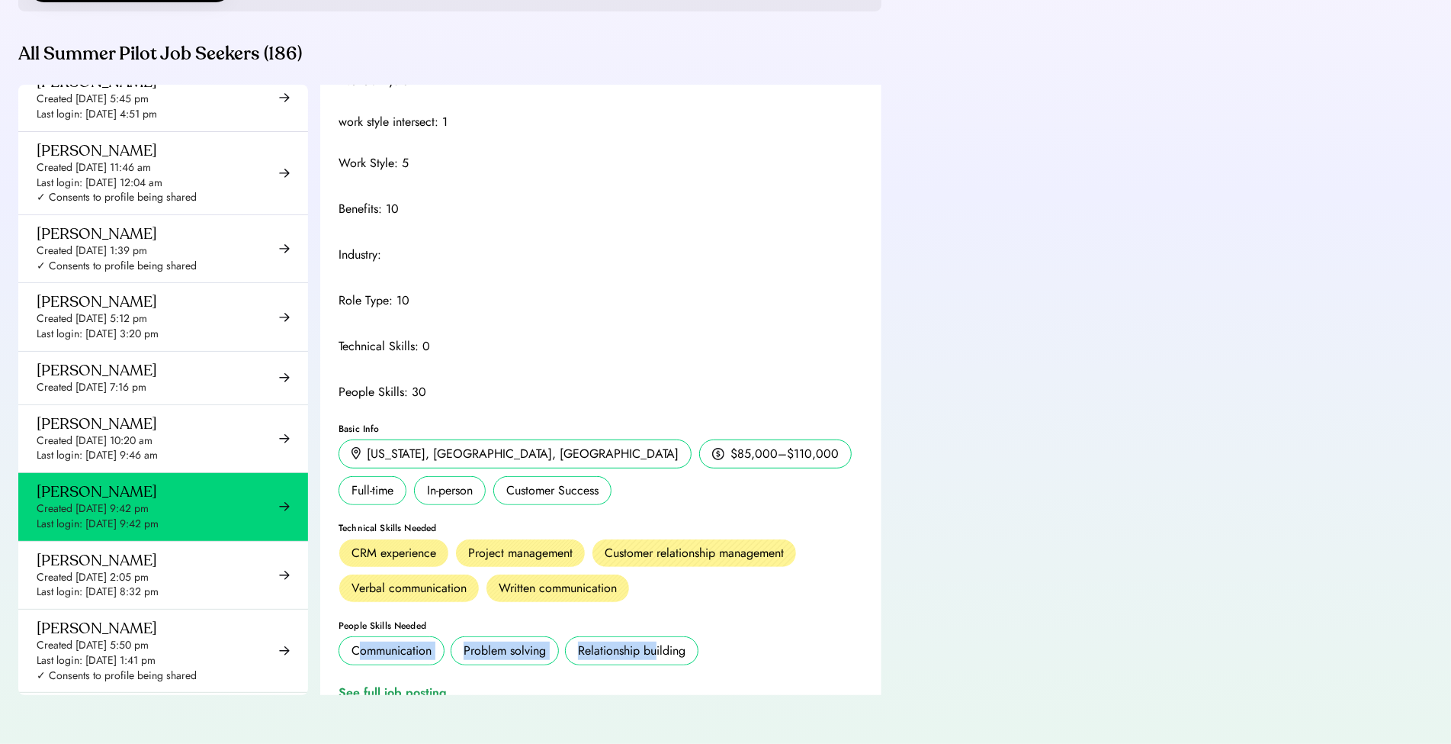
drag, startPoint x: 361, startPoint y: 642, endPoint x: 674, endPoint y: 647, distance: 312.7
click at [661, 647] on div "Communication Problem solving Relationship building Ability to learn Initiative…" at bounding box center [601, 650] width 525 height 29
click at [709, 649] on div "Communication Problem solving Relationship building Ability to learn Initiative…" at bounding box center [601, 650] width 525 height 29
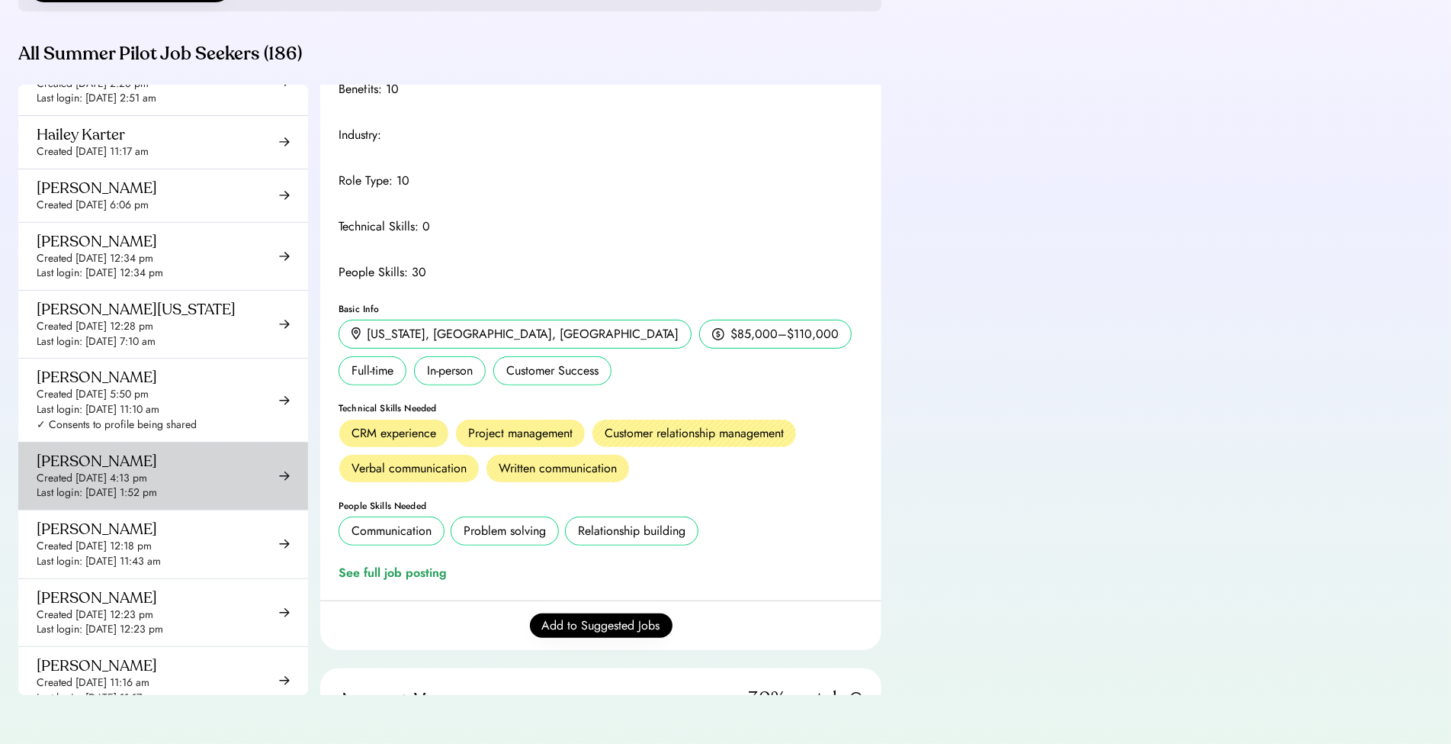
scroll to position [4581, 0]
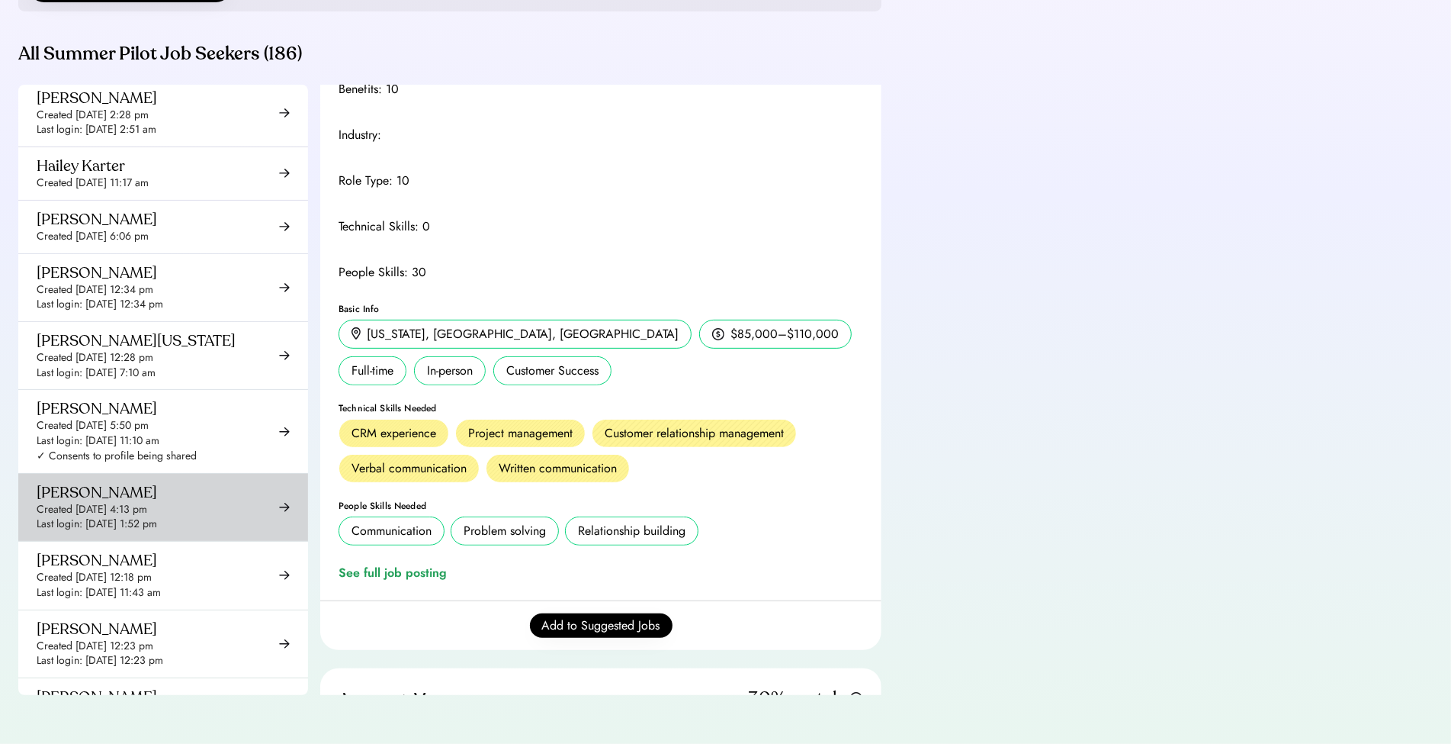
click at [241, 474] on div "Harrison Kim Created Aug 20, 2025 4:13 pm Last login: Aug 29, 2025 1:52 pm" at bounding box center [163, 507] width 290 height 67
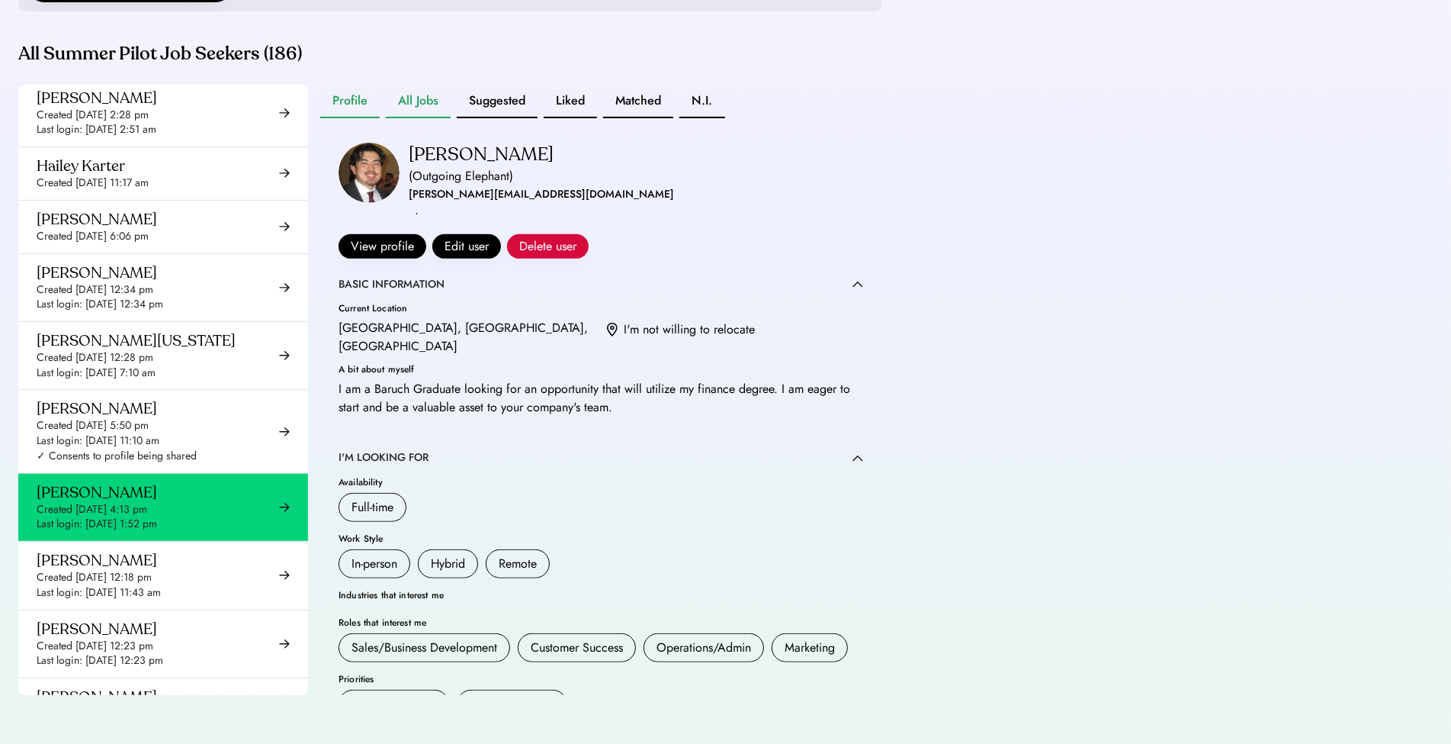
click at [416, 104] on button "All Jobs" at bounding box center [418, 102] width 65 height 34
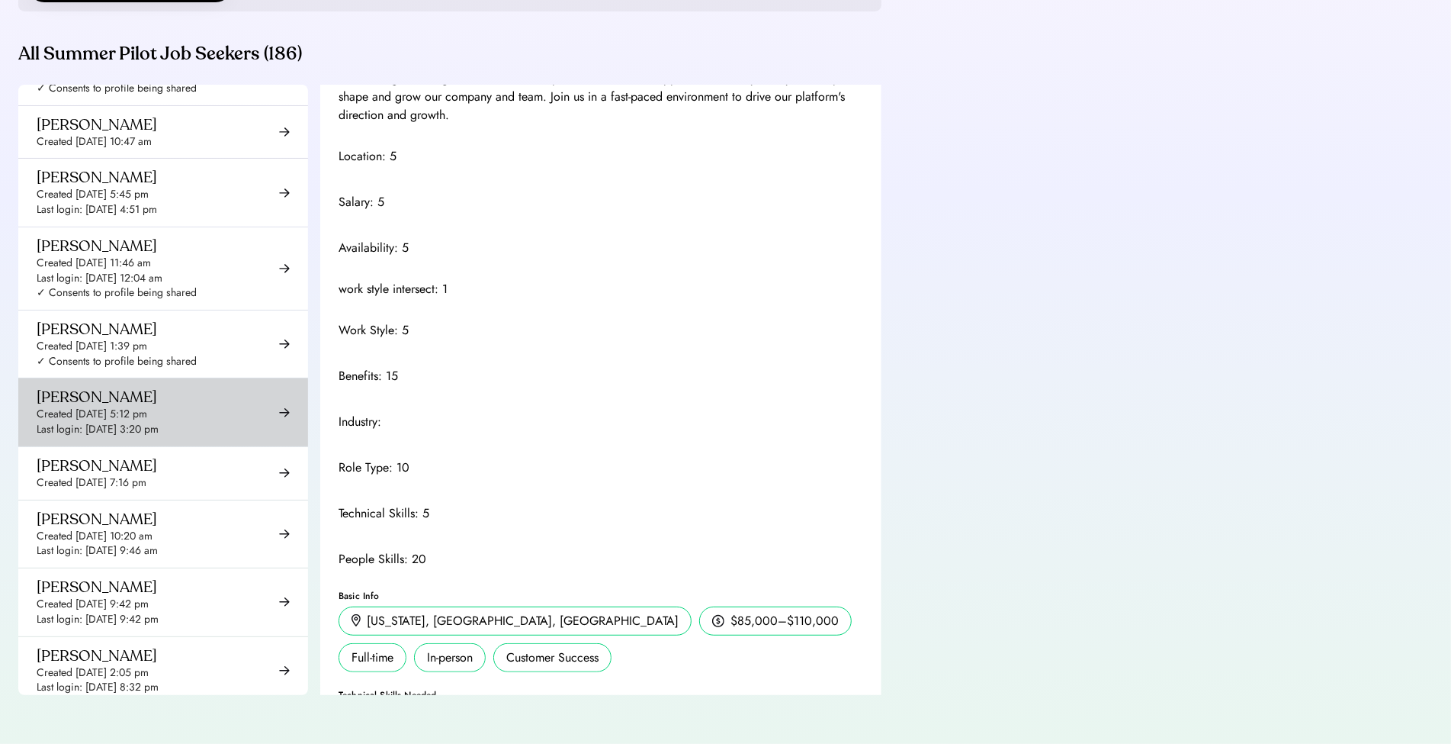
scroll to position [7966, 0]
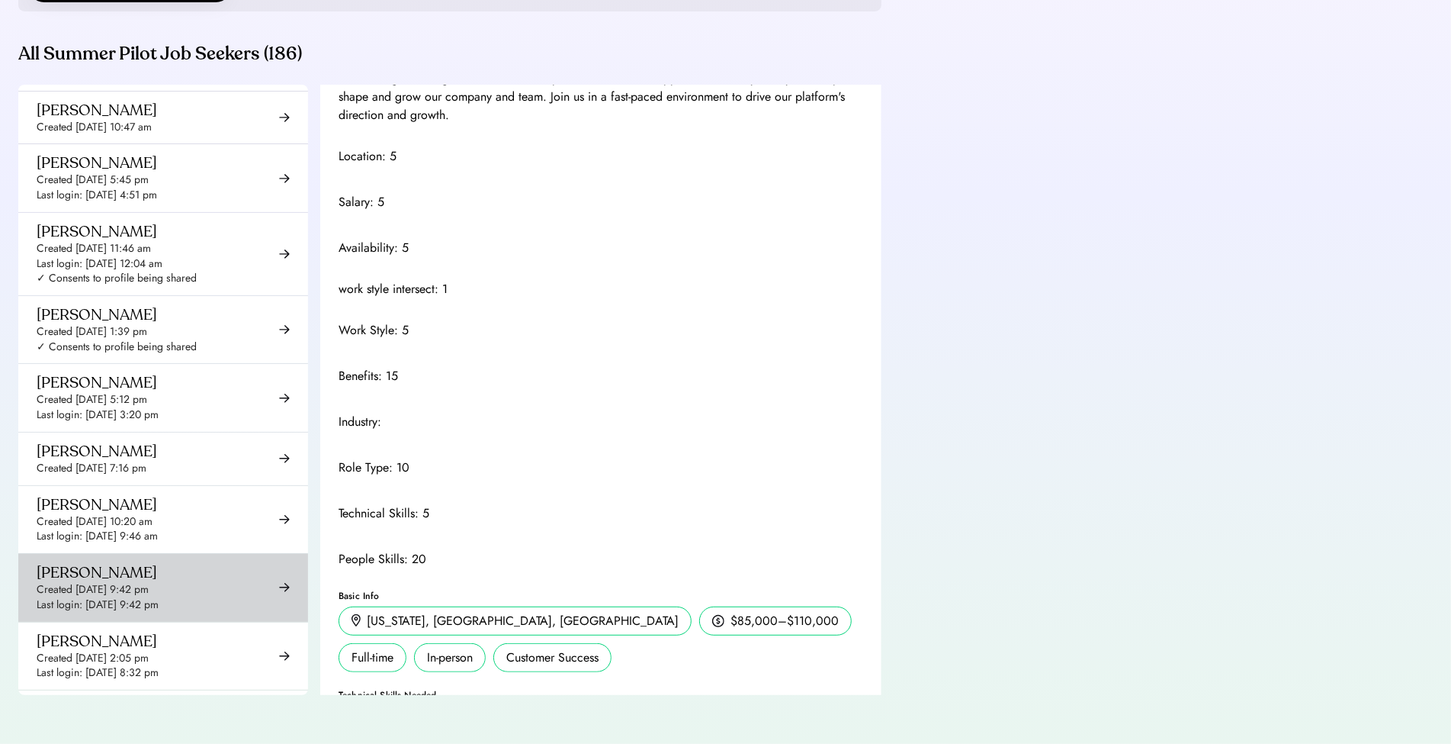
click at [114, 597] on div "Last login: Aug 28, 2025 9:42 pm" at bounding box center [98, 604] width 122 height 15
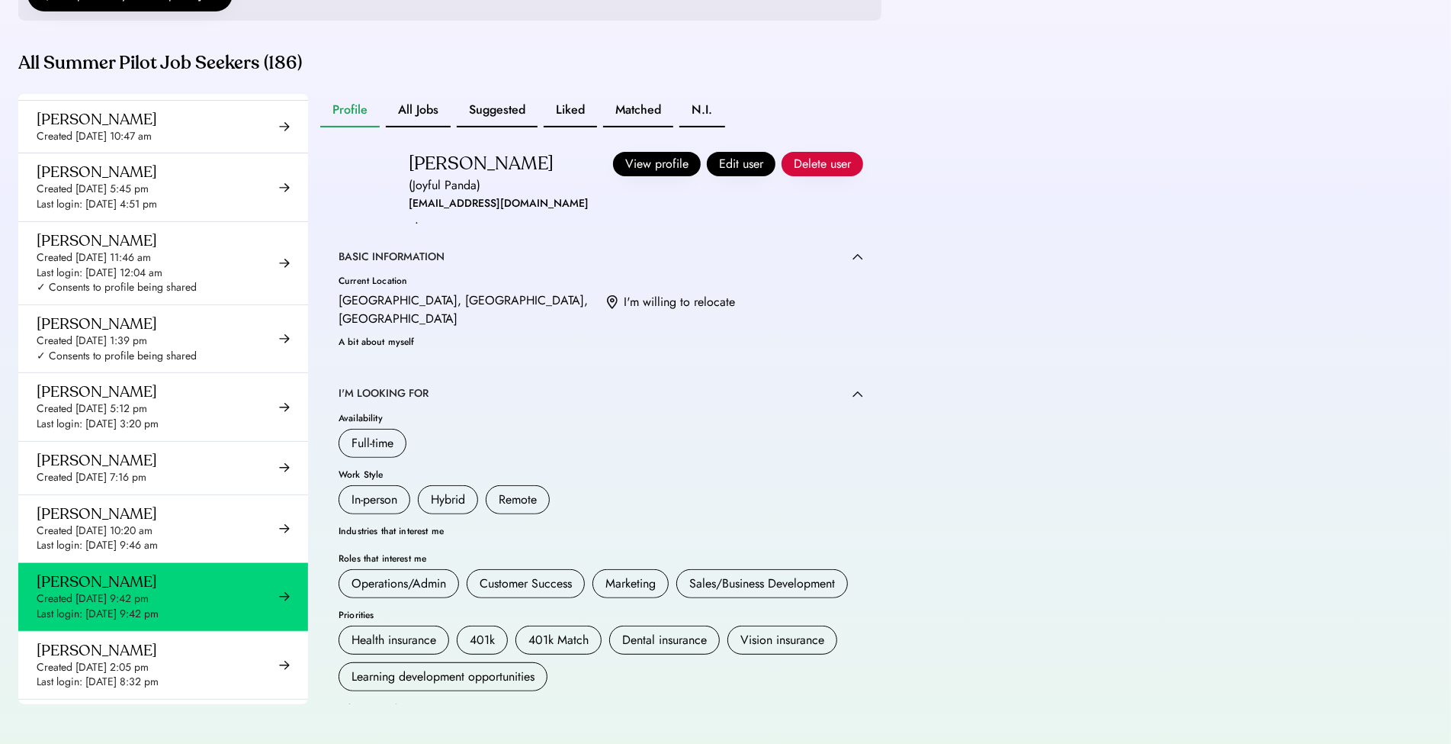
scroll to position [345, 0]
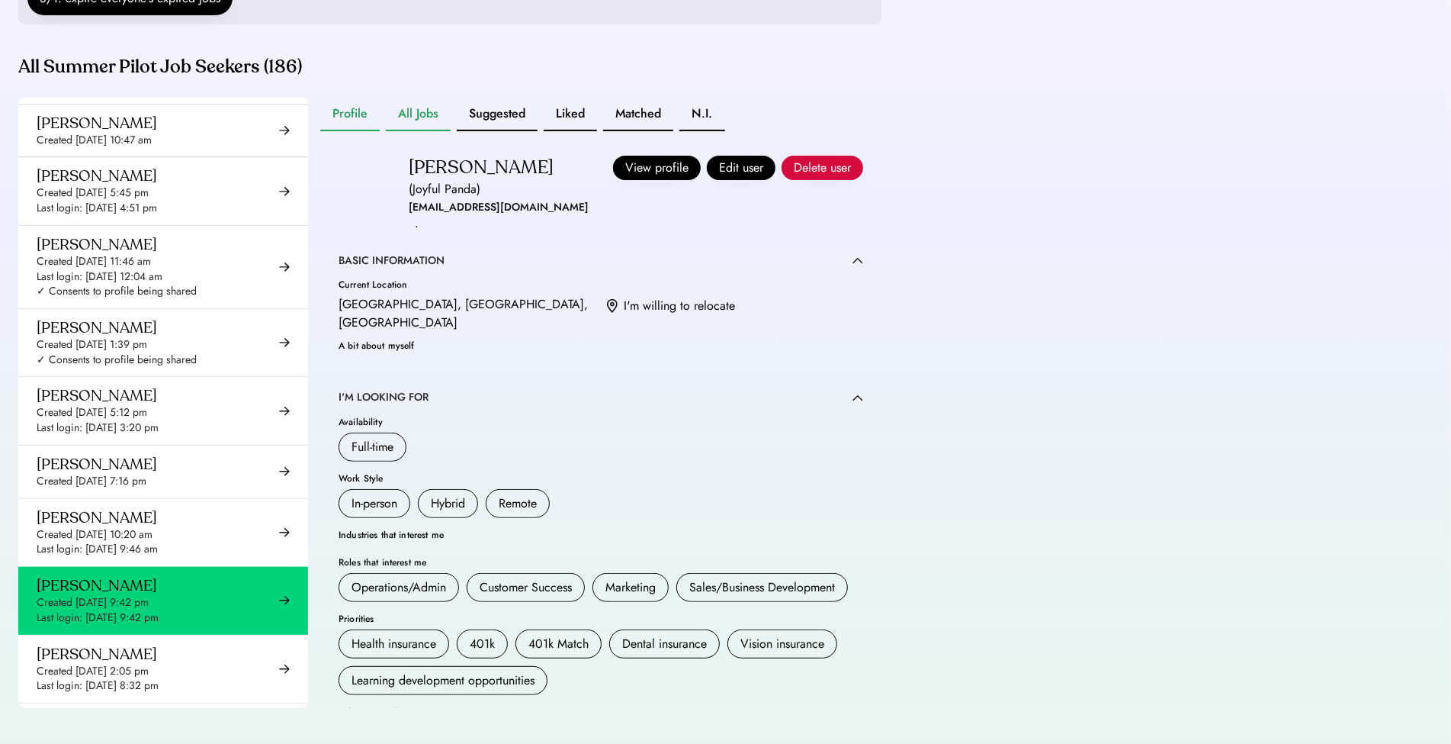
click at [427, 130] on button "All Jobs" at bounding box center [418, 115] width 65 height 34
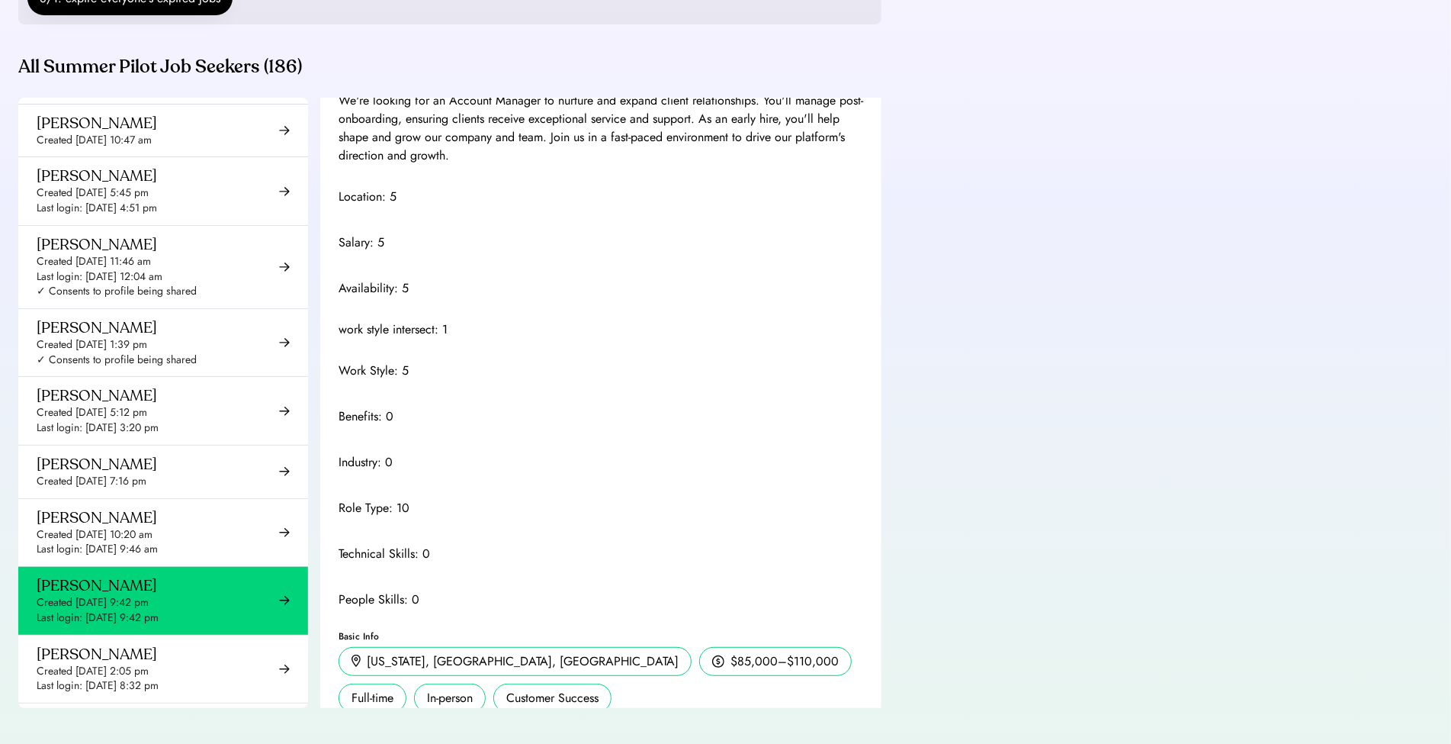
scroll to position [936, 0]
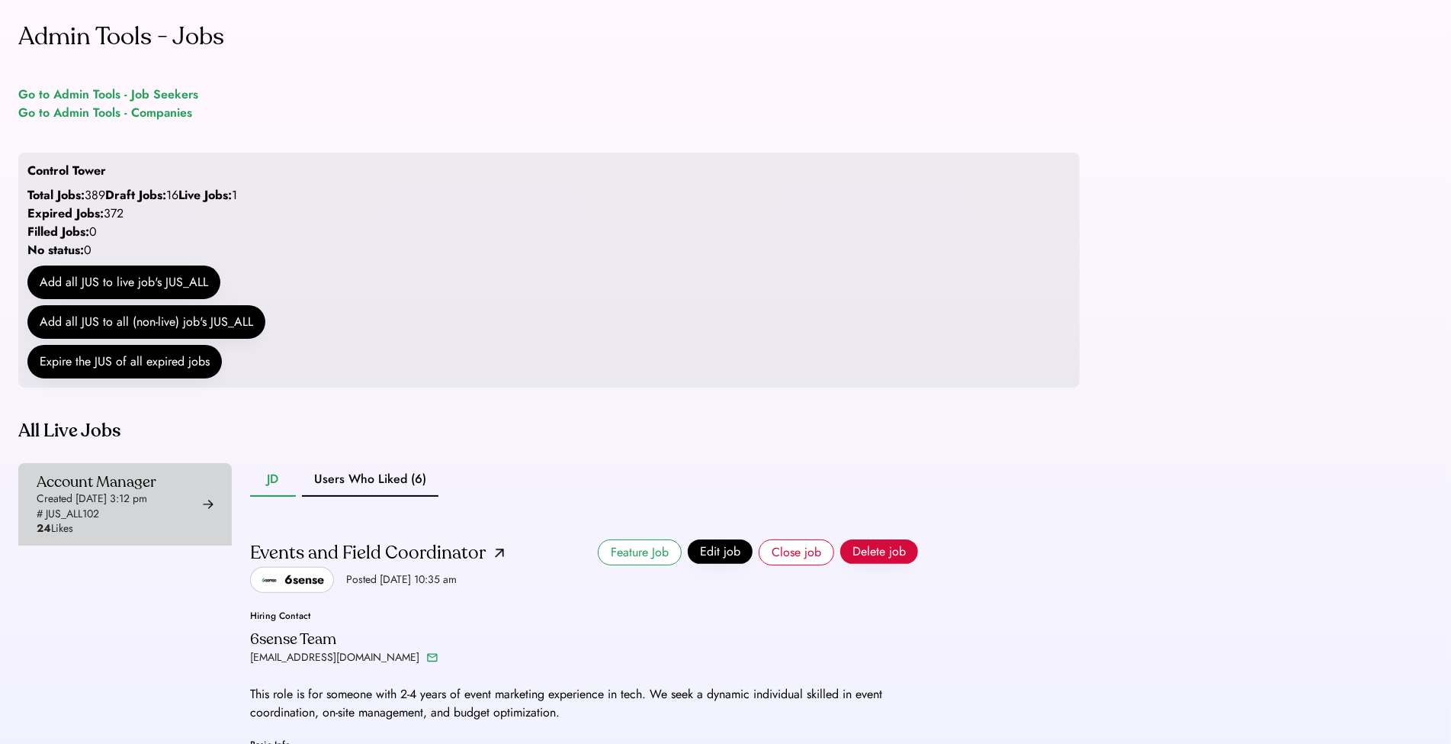
click at [122, 536] on div "Account Manager Created Aug 6, 2025 3:12 pm # JUS_ALL102 24 Likes" at bounding box center [97, 504] width 120 height 64
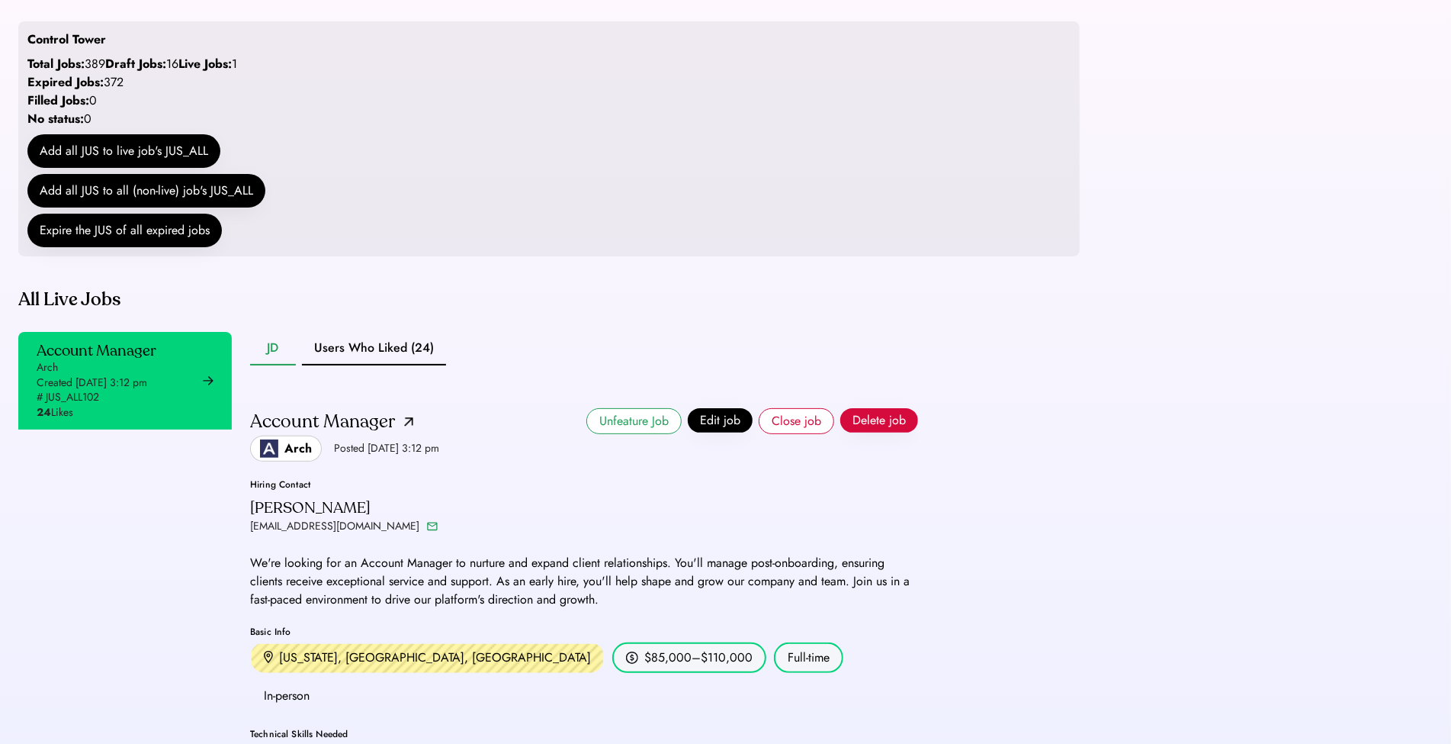
scroll to position [344, 0]
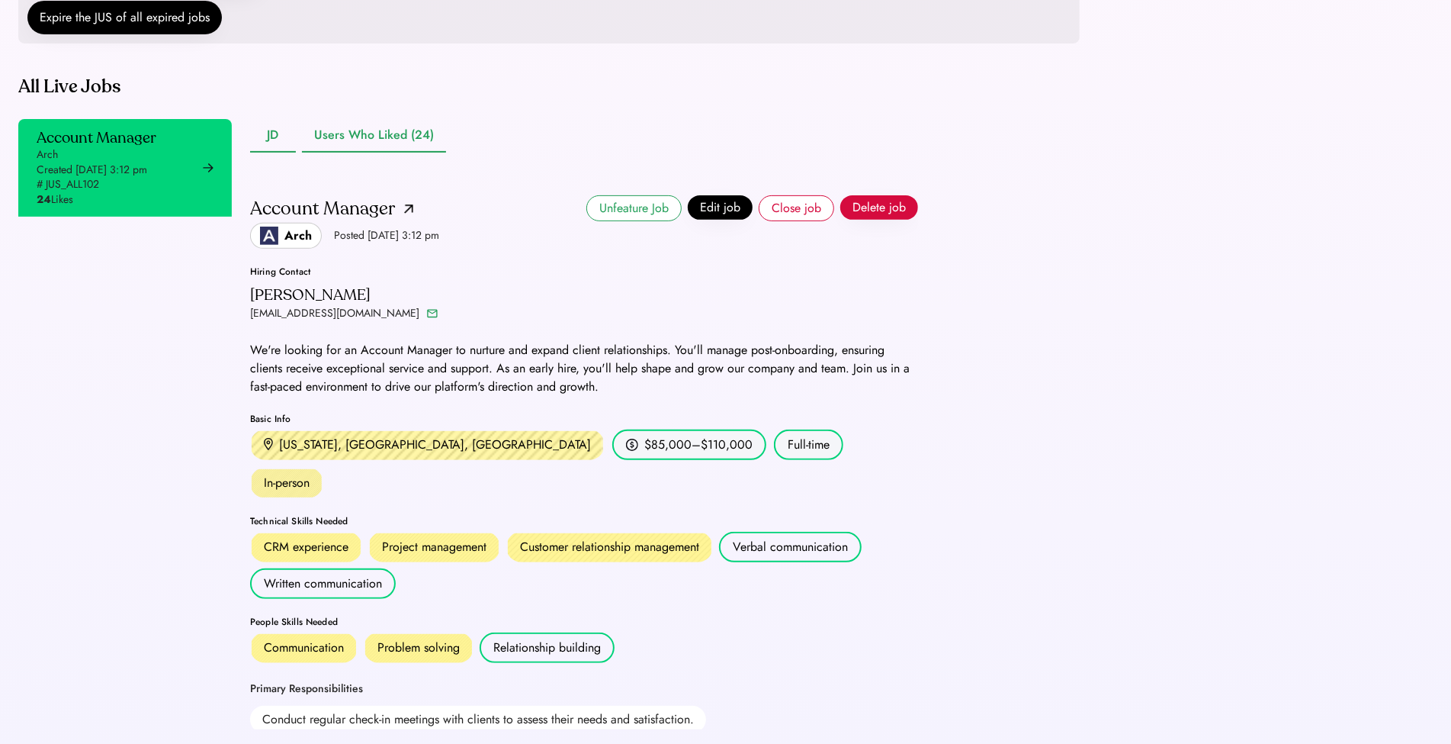
click at [374, 153] on button "Users Who Liked (24)" at bounding box center [374, 136] width 144 height 34
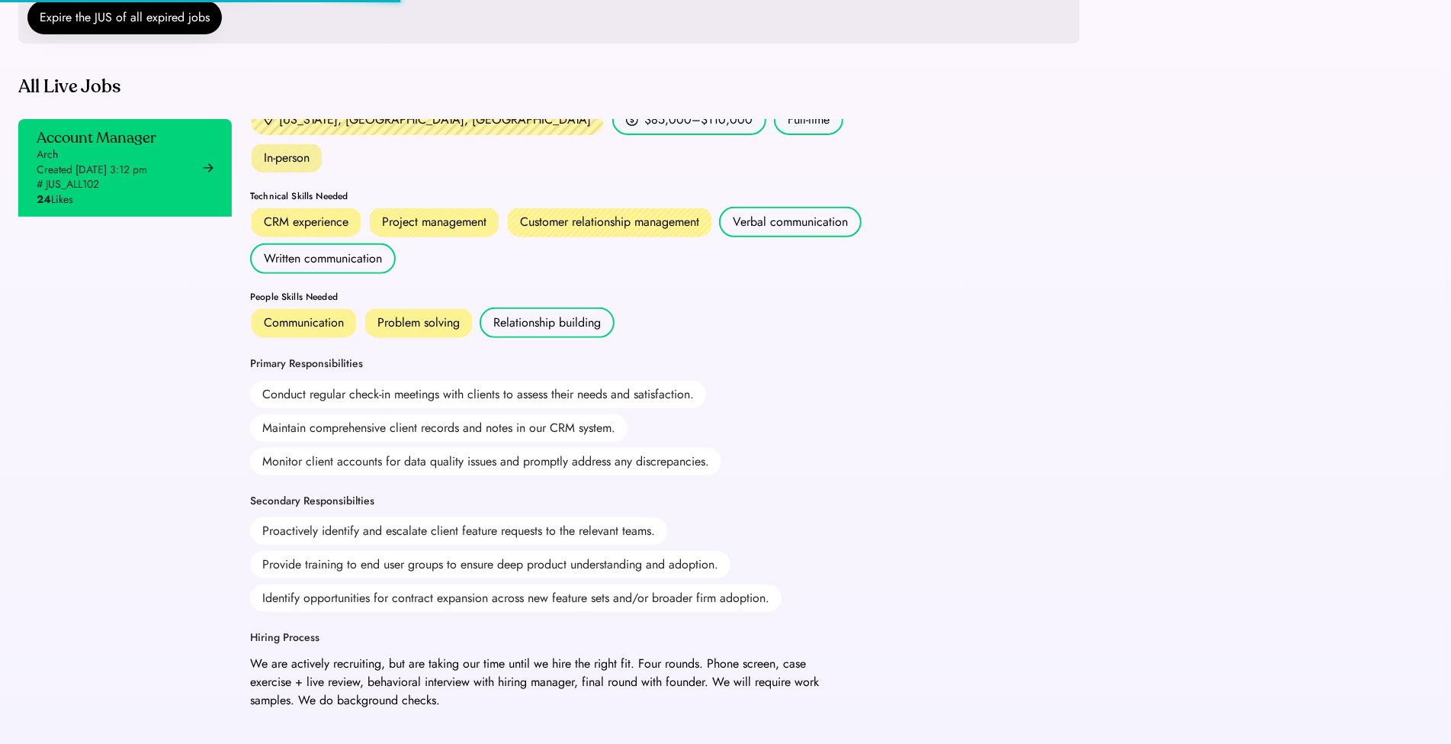
scroll to position [582, 0]
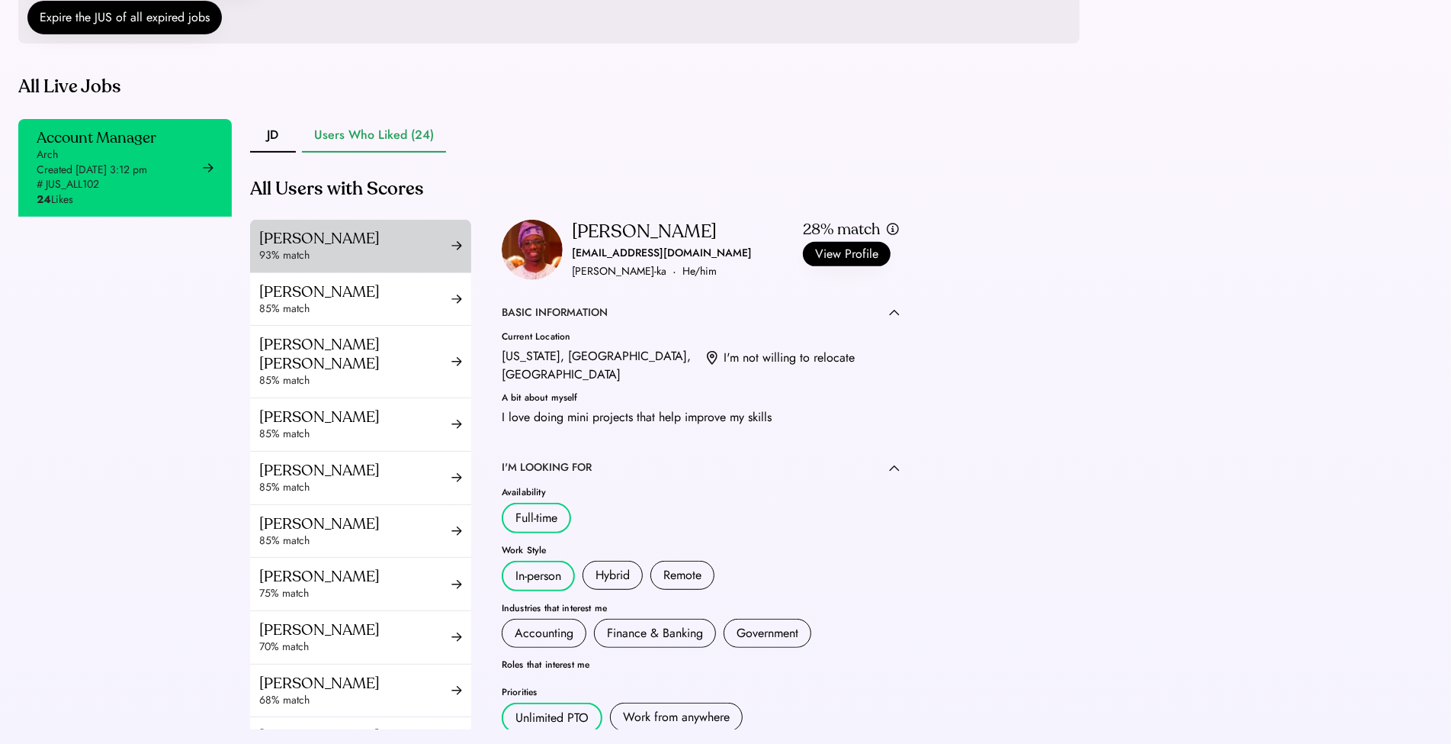
click at [316, 248] on div "Luciano Bucci" at bounding box center [355, 238] width 192 height 19
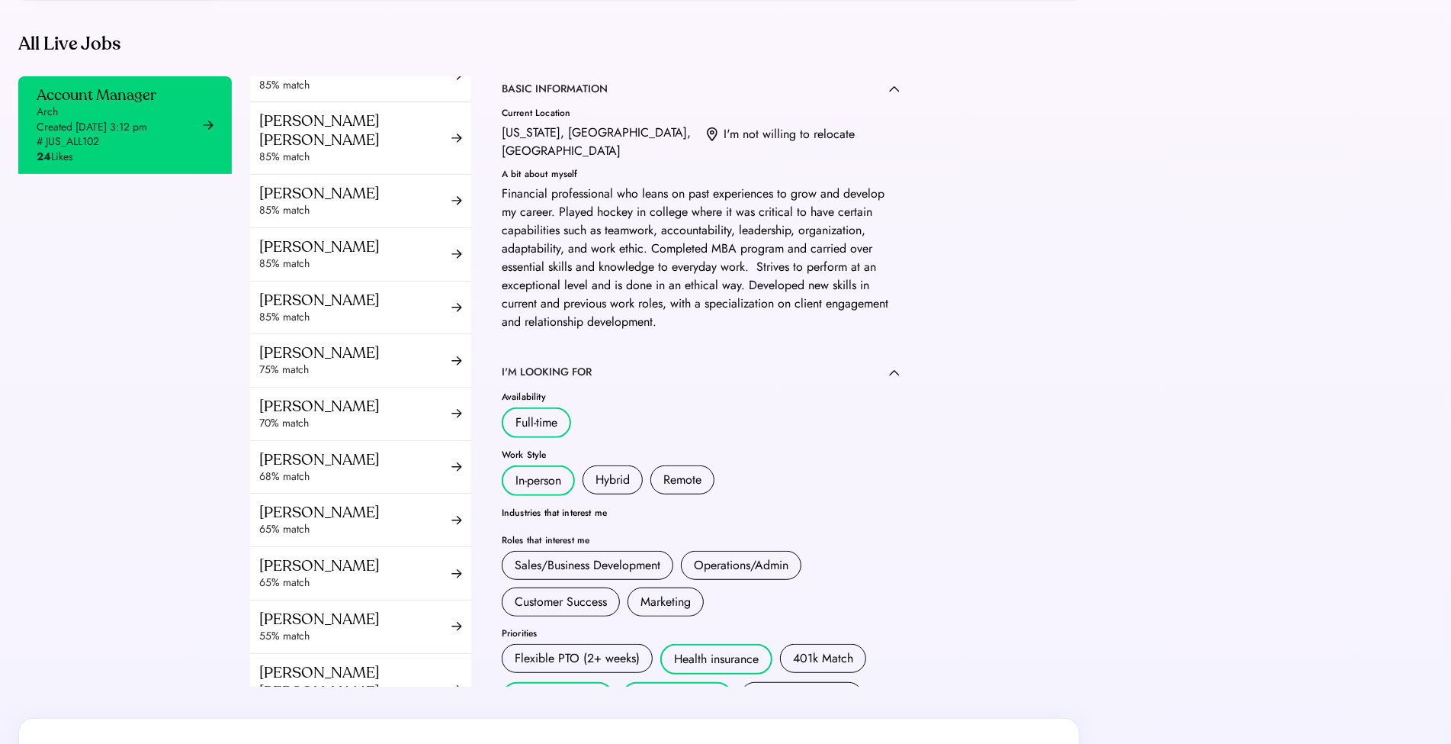
scroll to position [208, 0]
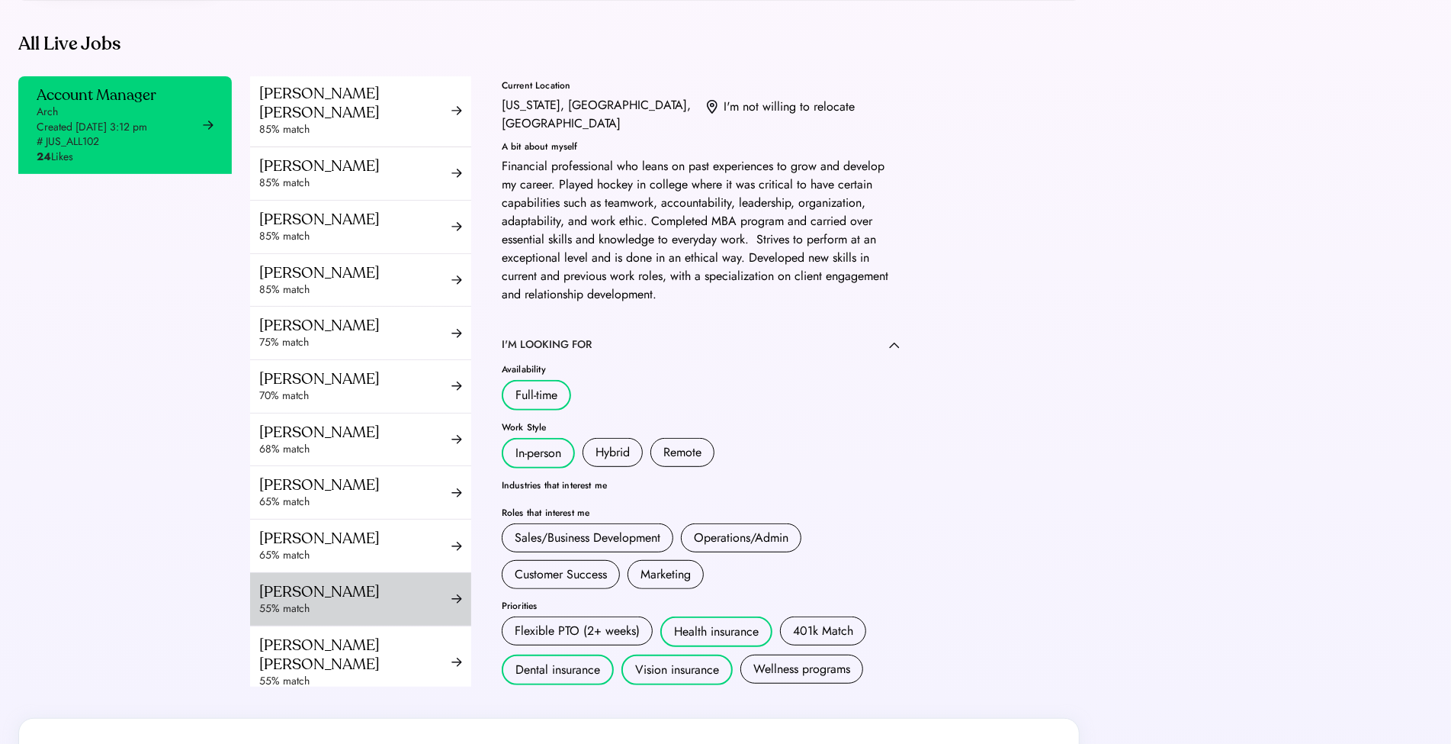
click at [327, 601] on div "Srishti Khanna" at bounding box center [355, 591] width 192 height 19
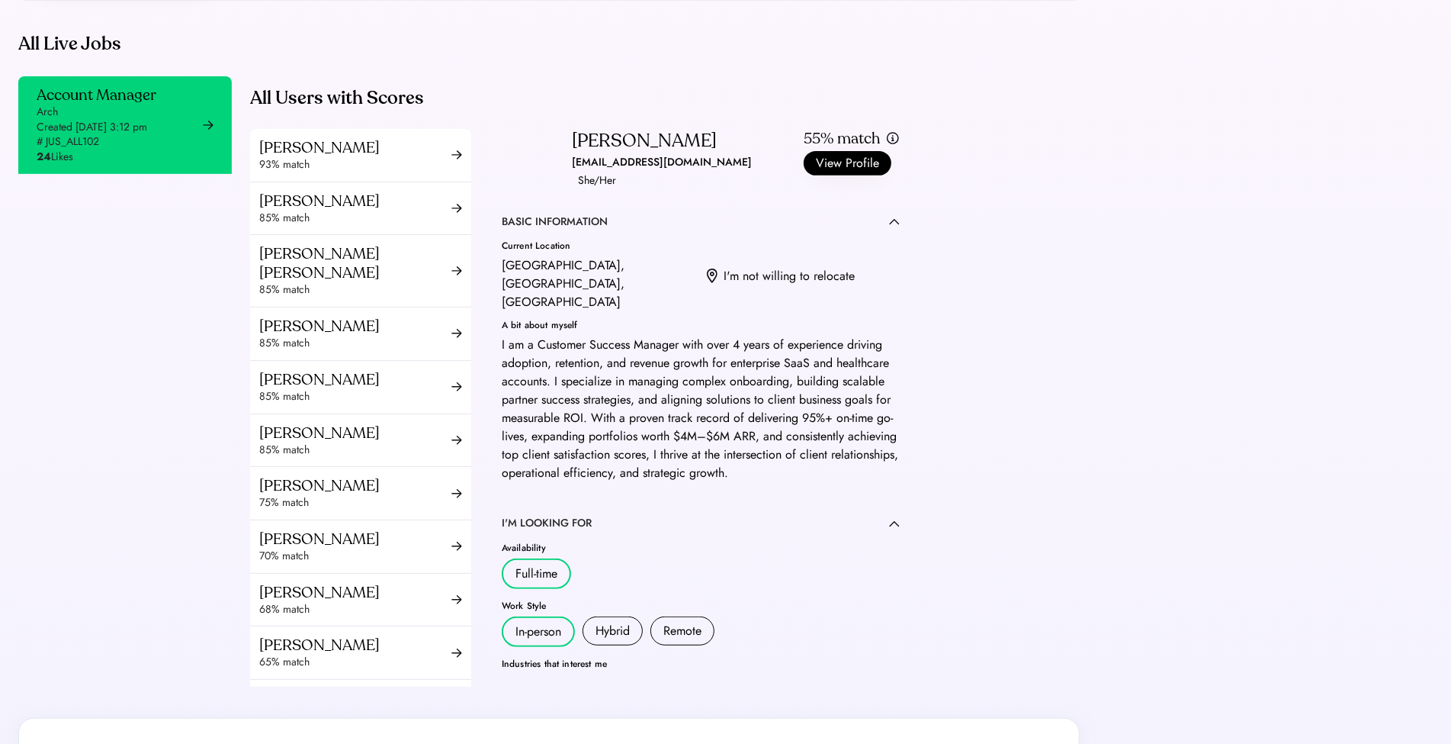
scroll to position [92, 0]
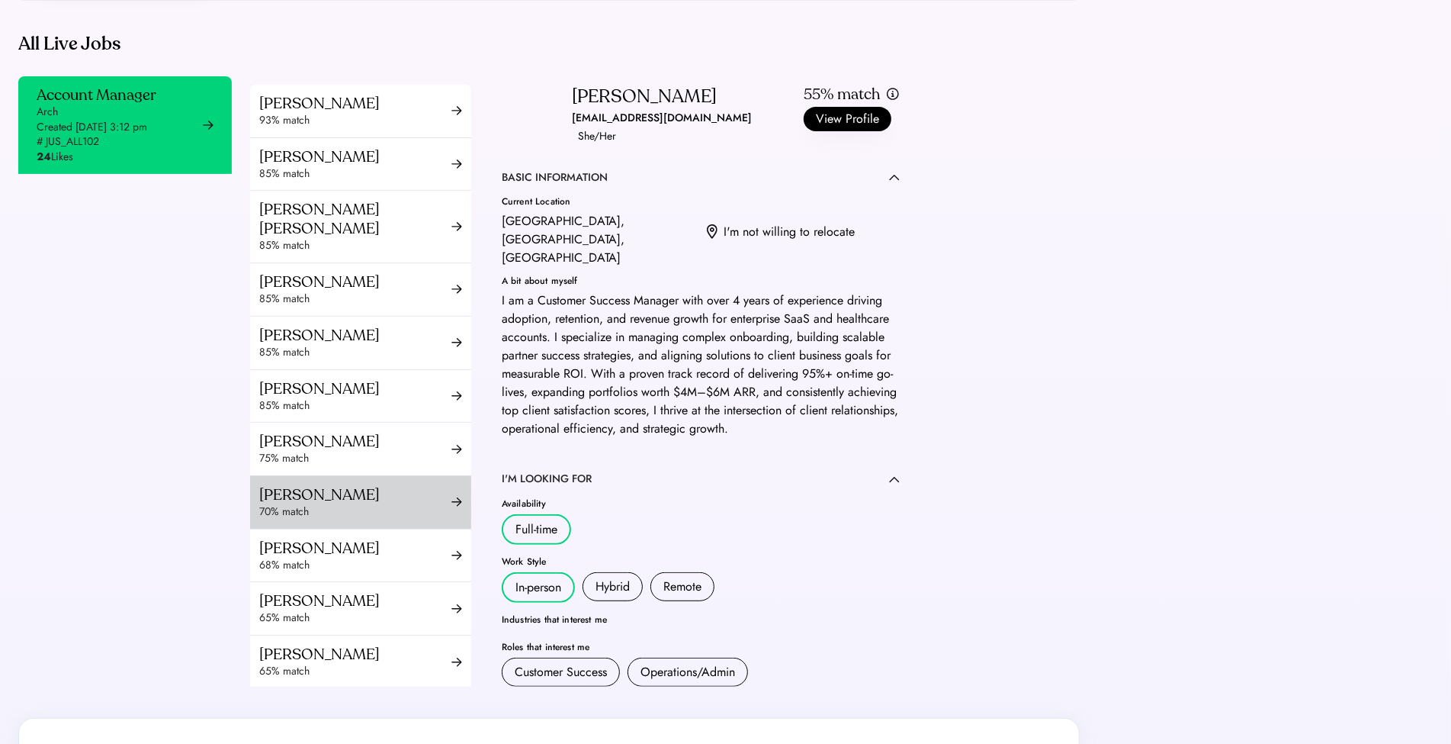
click at [344, 518] on div "70% match" at bounding box center [355, 511] width 192 height 15
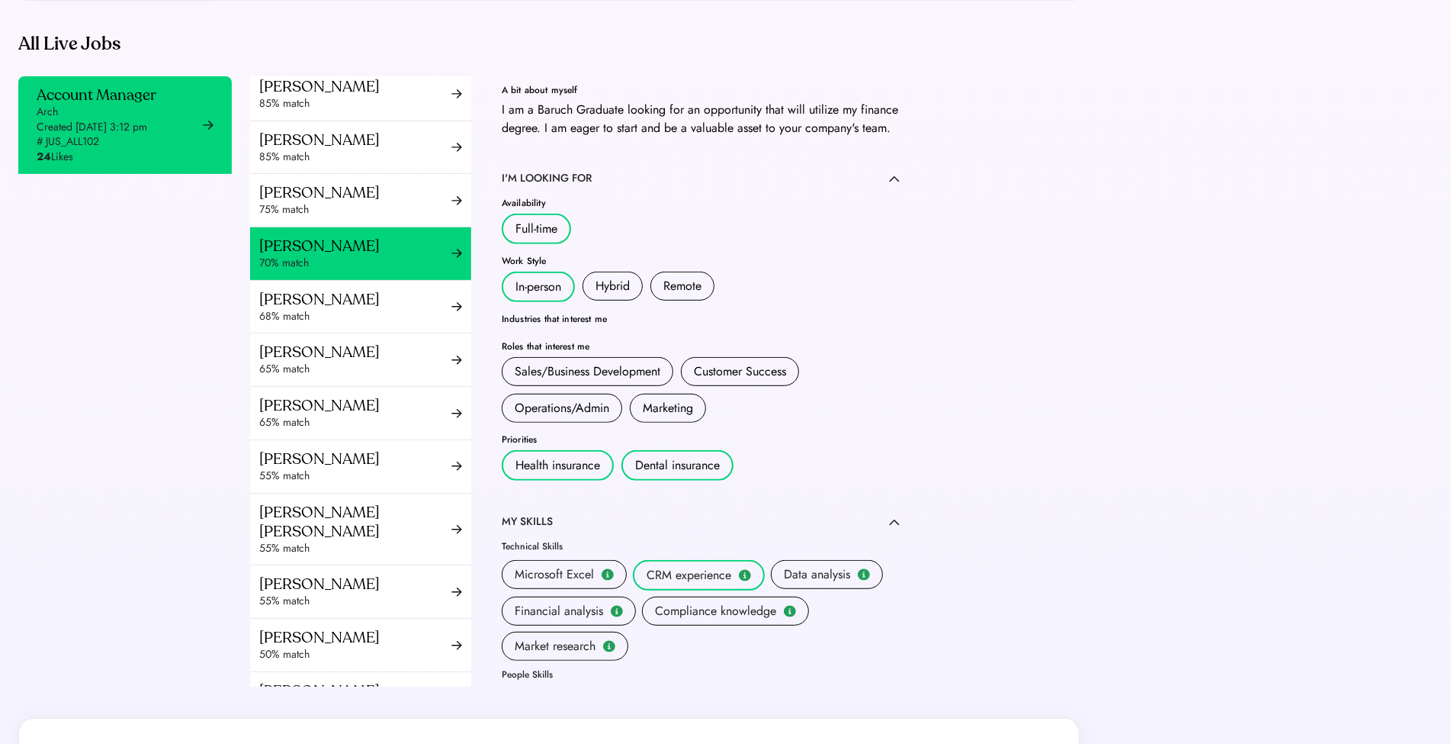
scroll to position [349, 0]
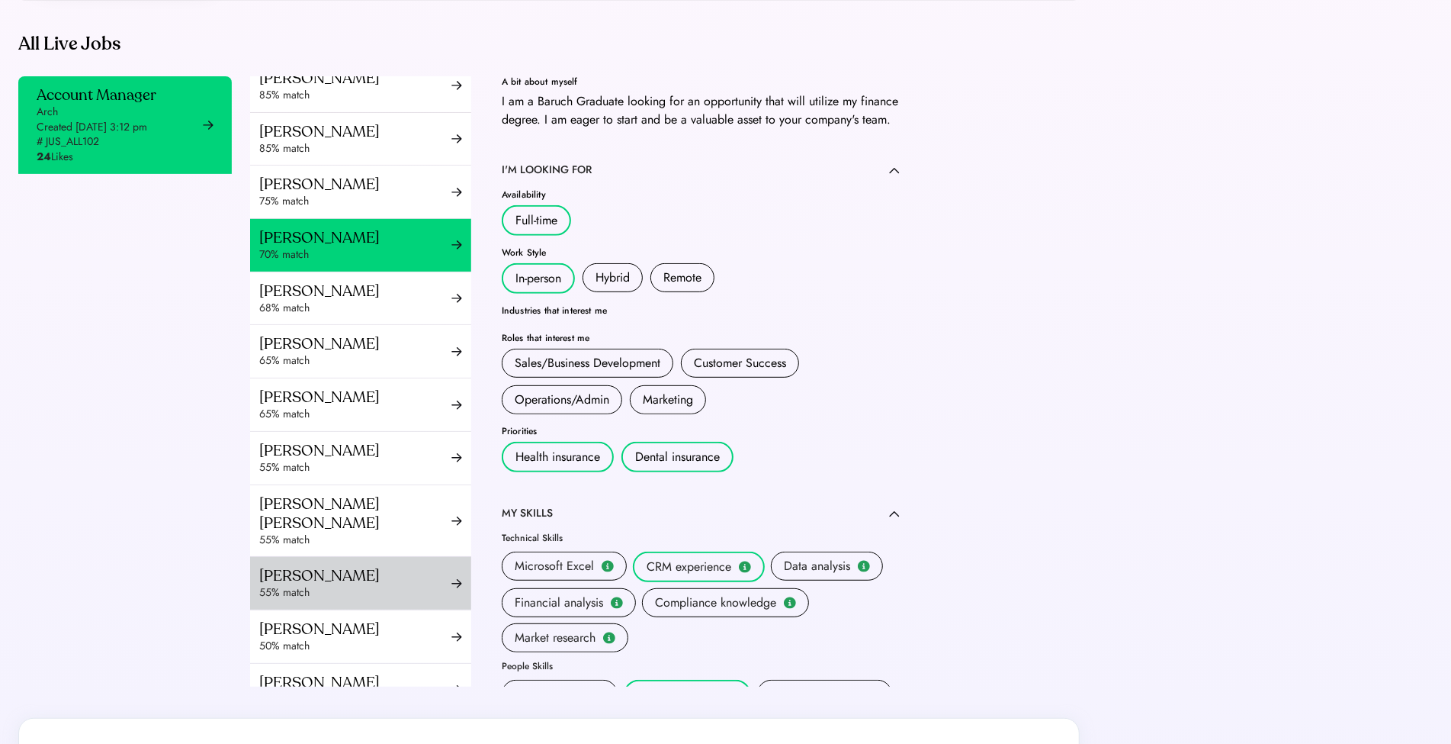
click at [387, 577] on div "Harrison Kim" at bounding box center [355, 575] width 192 height 19
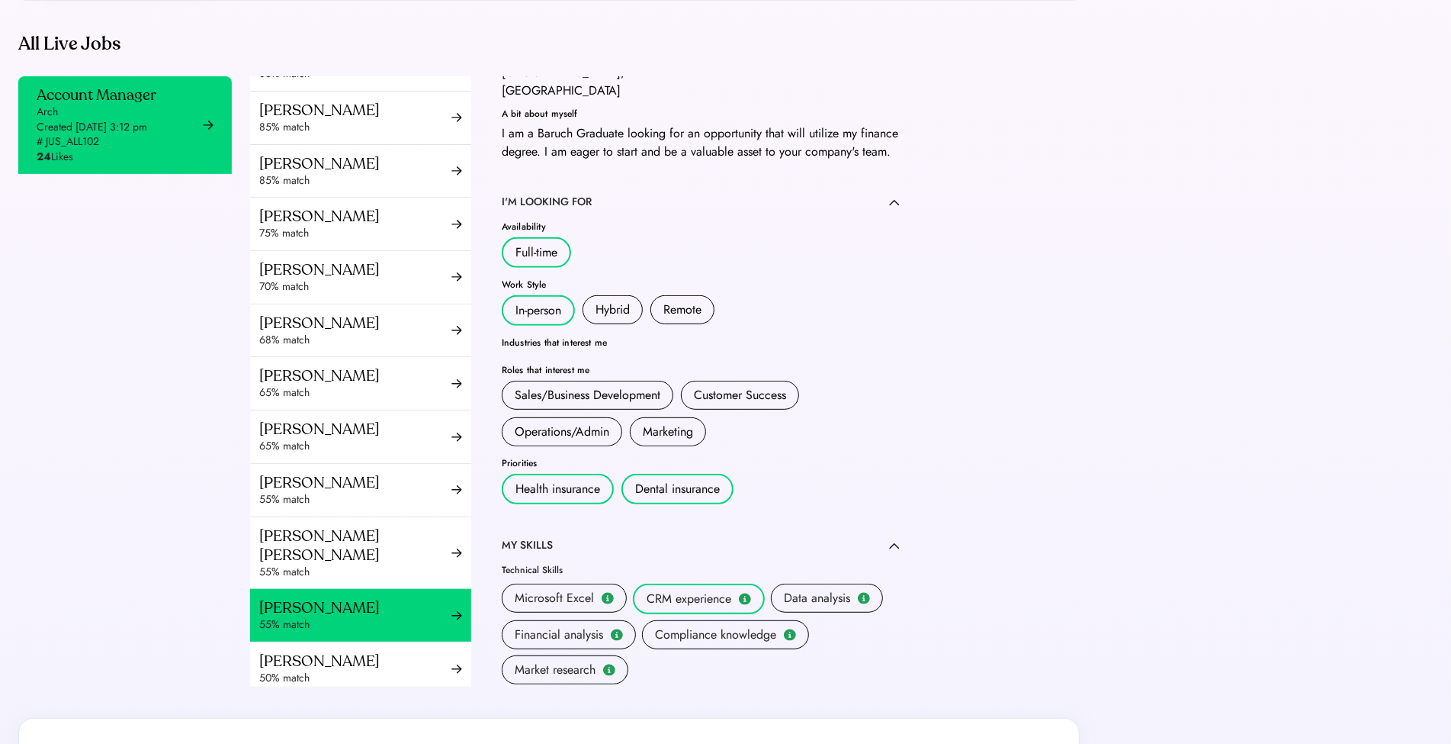
scroll to position [408, 0]
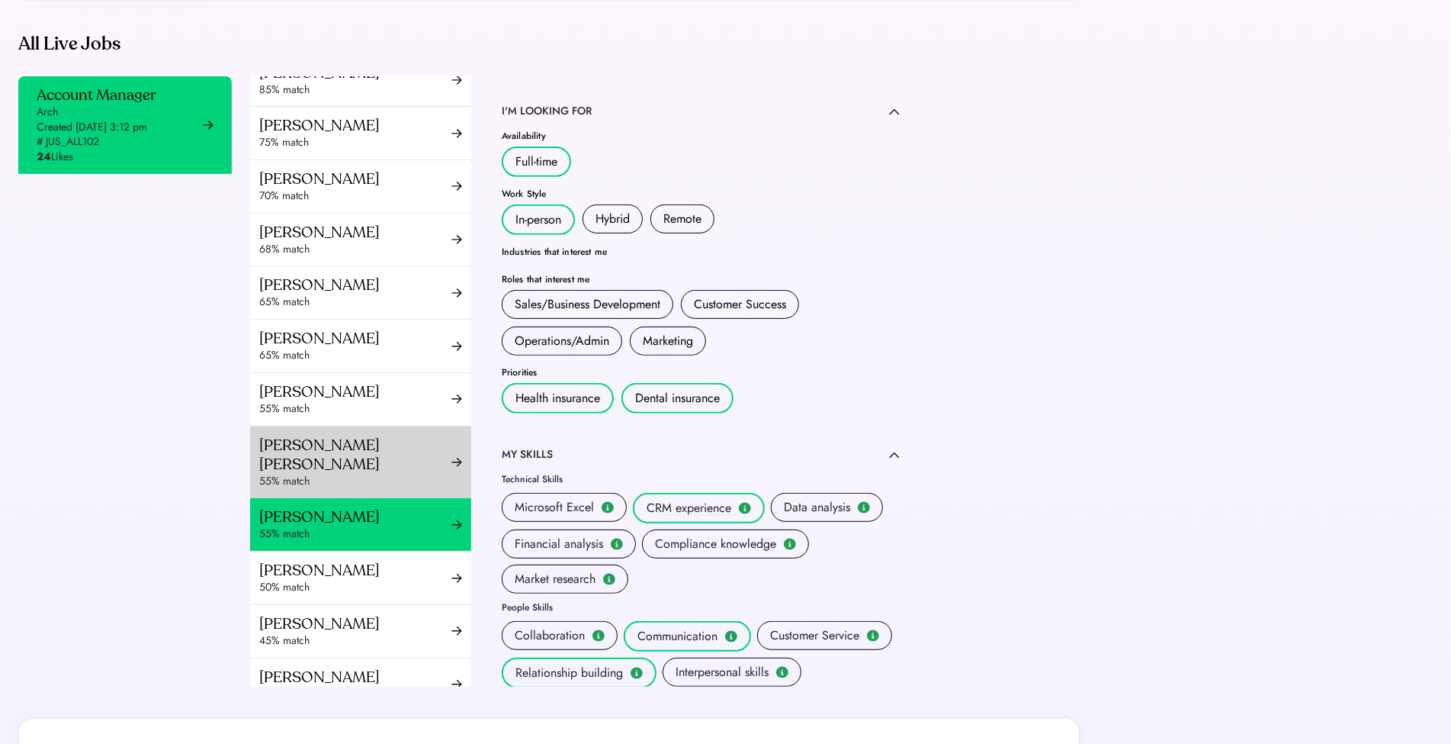
click at [339, 474] on div "55% match" at bounding box center [355, 481] width 192 height 15
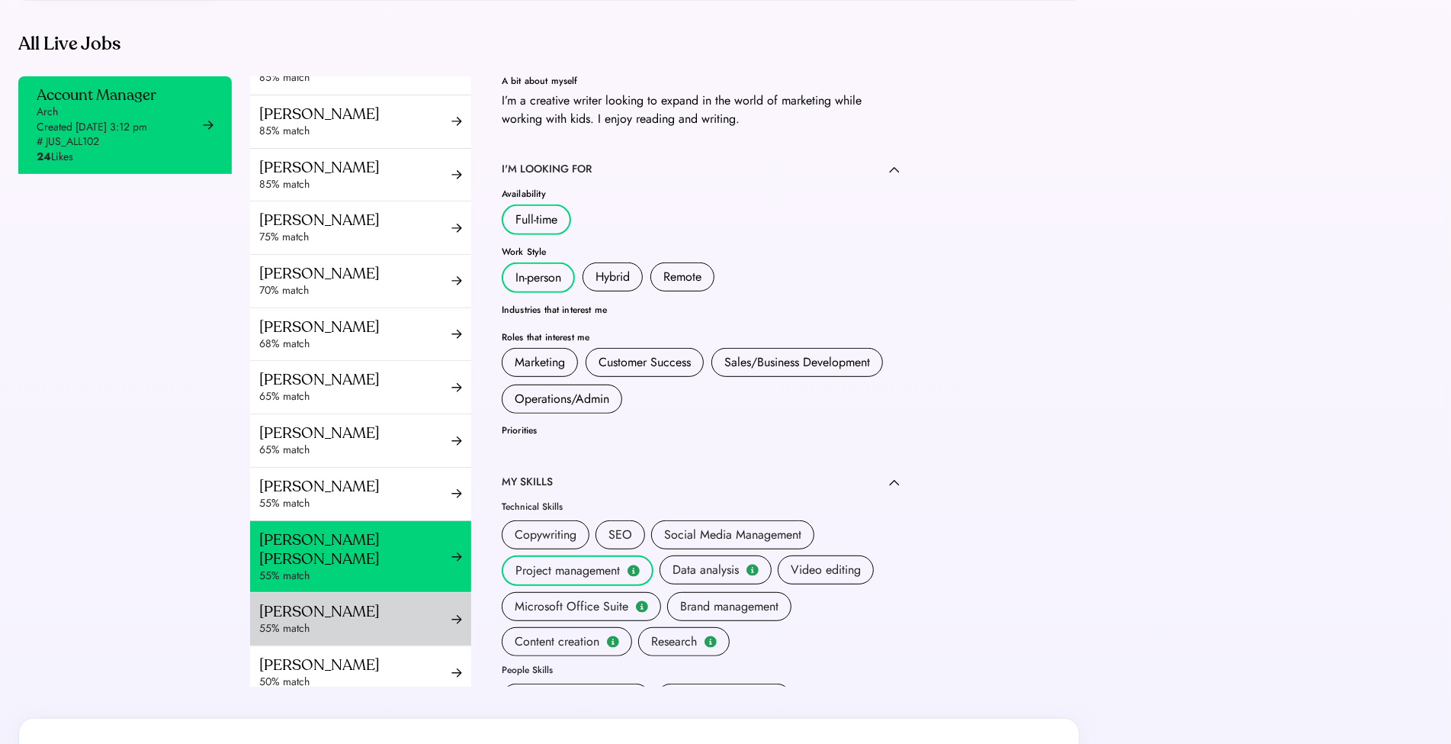
click at [336, 626] on div "55% match" at bounding box center [355, 628] width 192 height 15
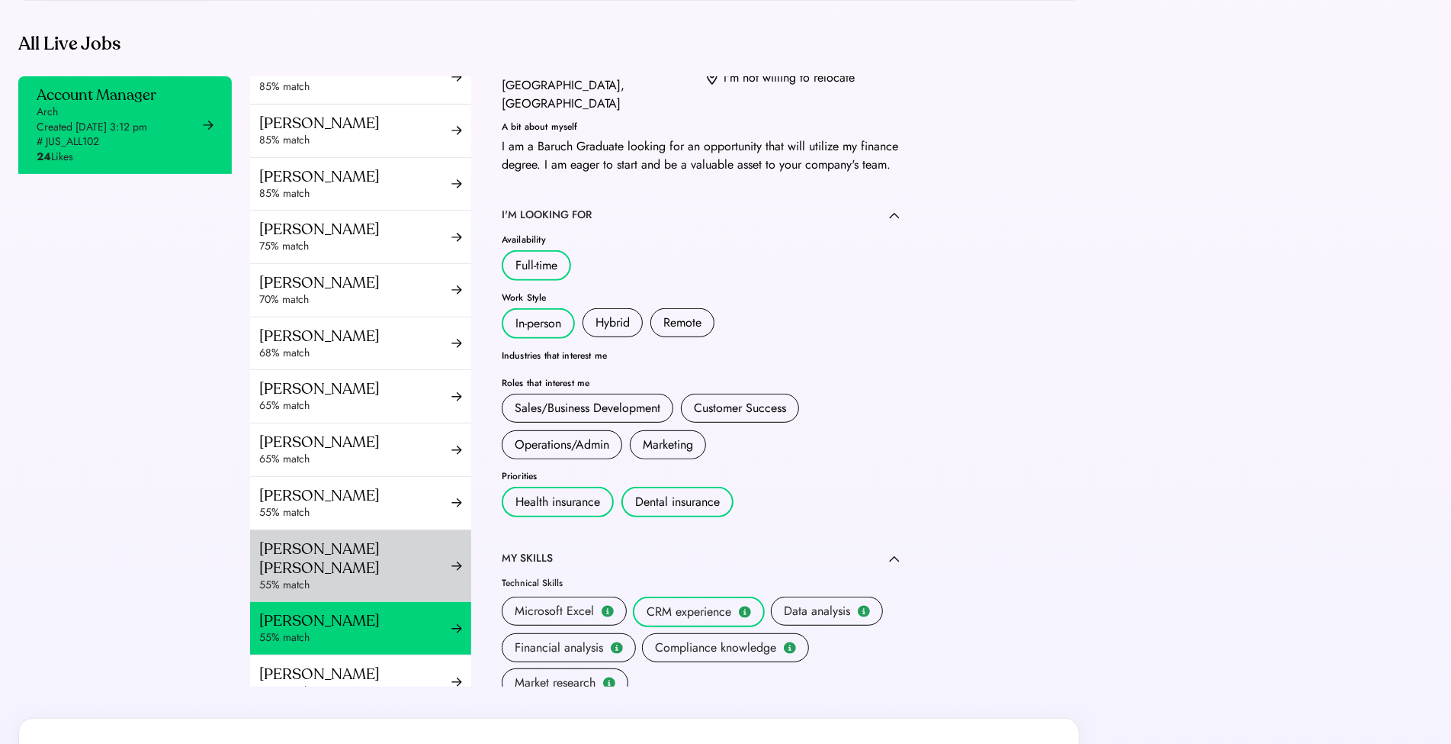
scroll to position [307, 0]
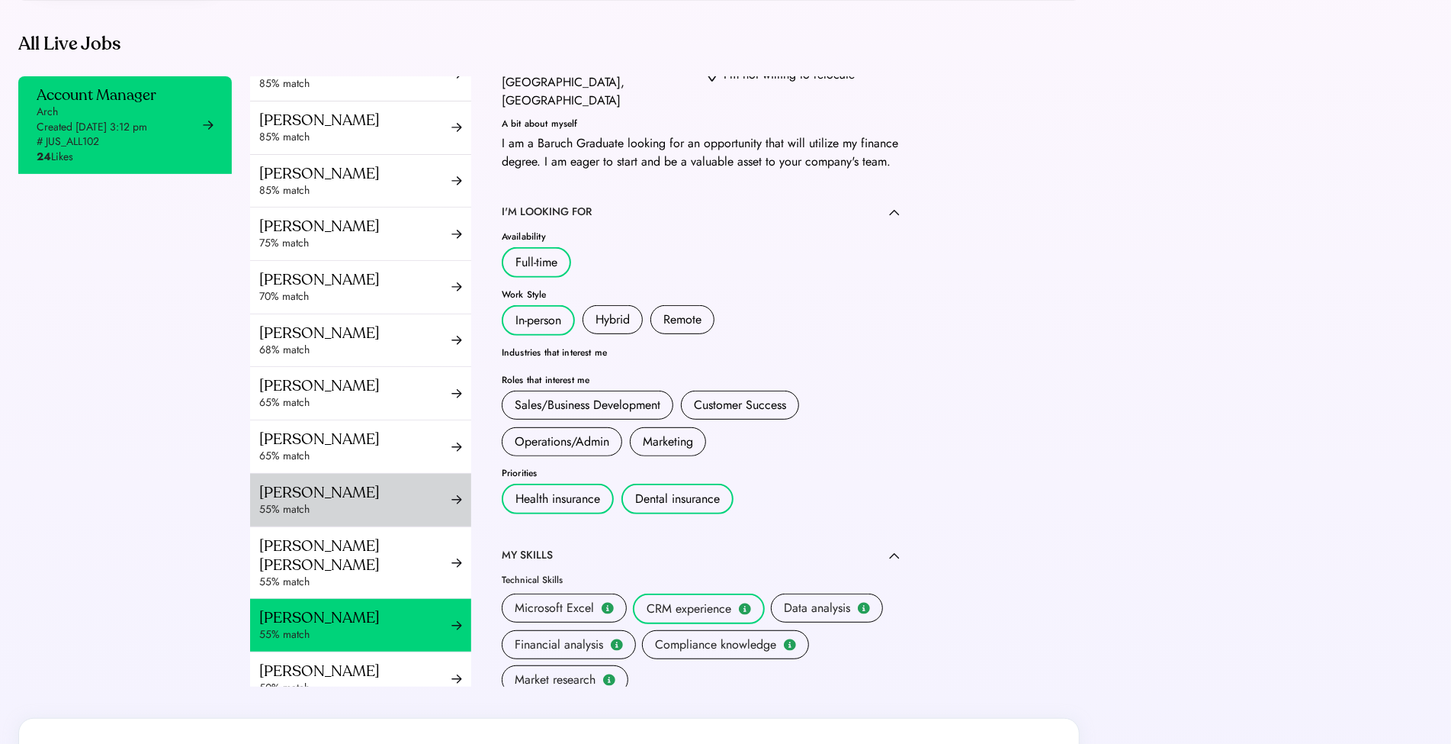
click at [370, 516] on div "55% match" at bounding box center [355, 509] width 192 height 15
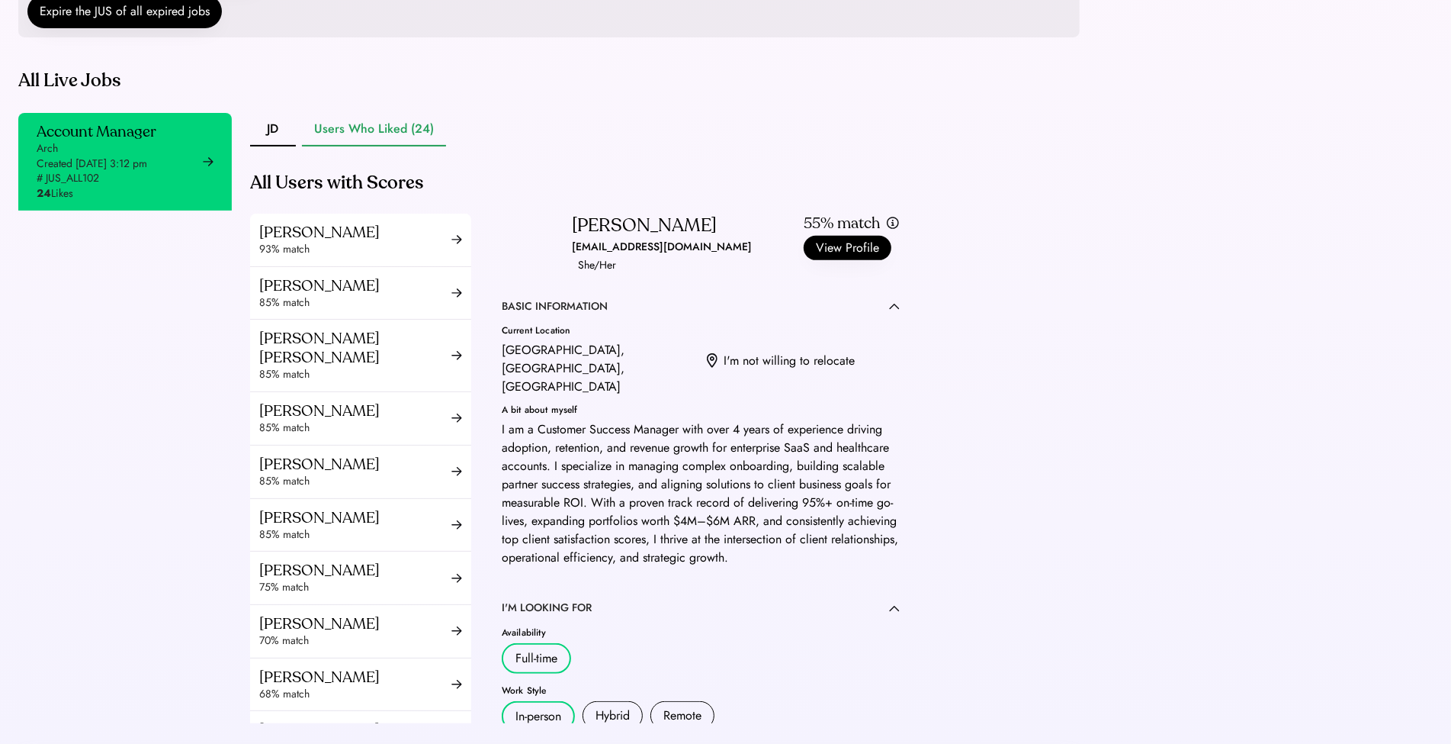
scroll to position [347, 0]
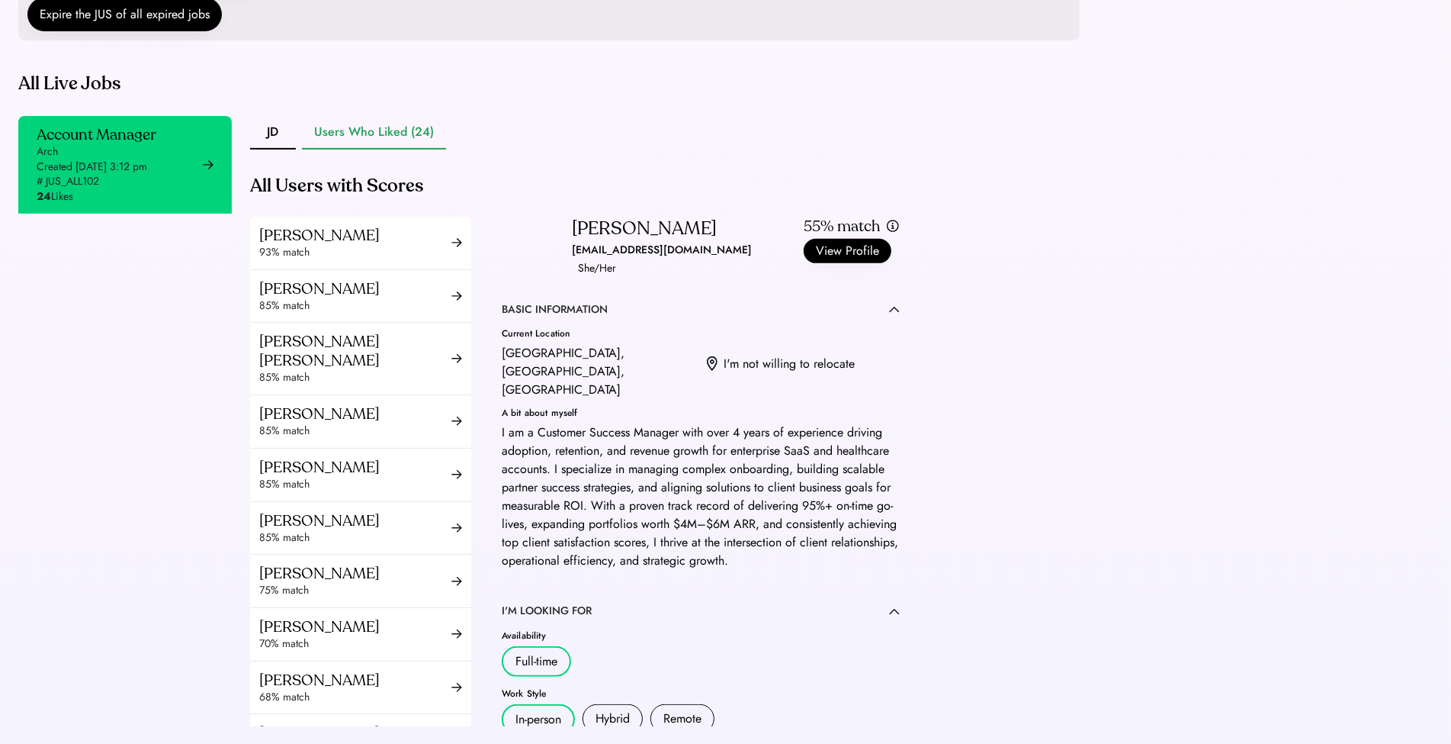
click at [589, 241] on div "Srishti Khanna" at bounding box center [644, 229] width 145 height 24
copy div "Srishti Khanna"
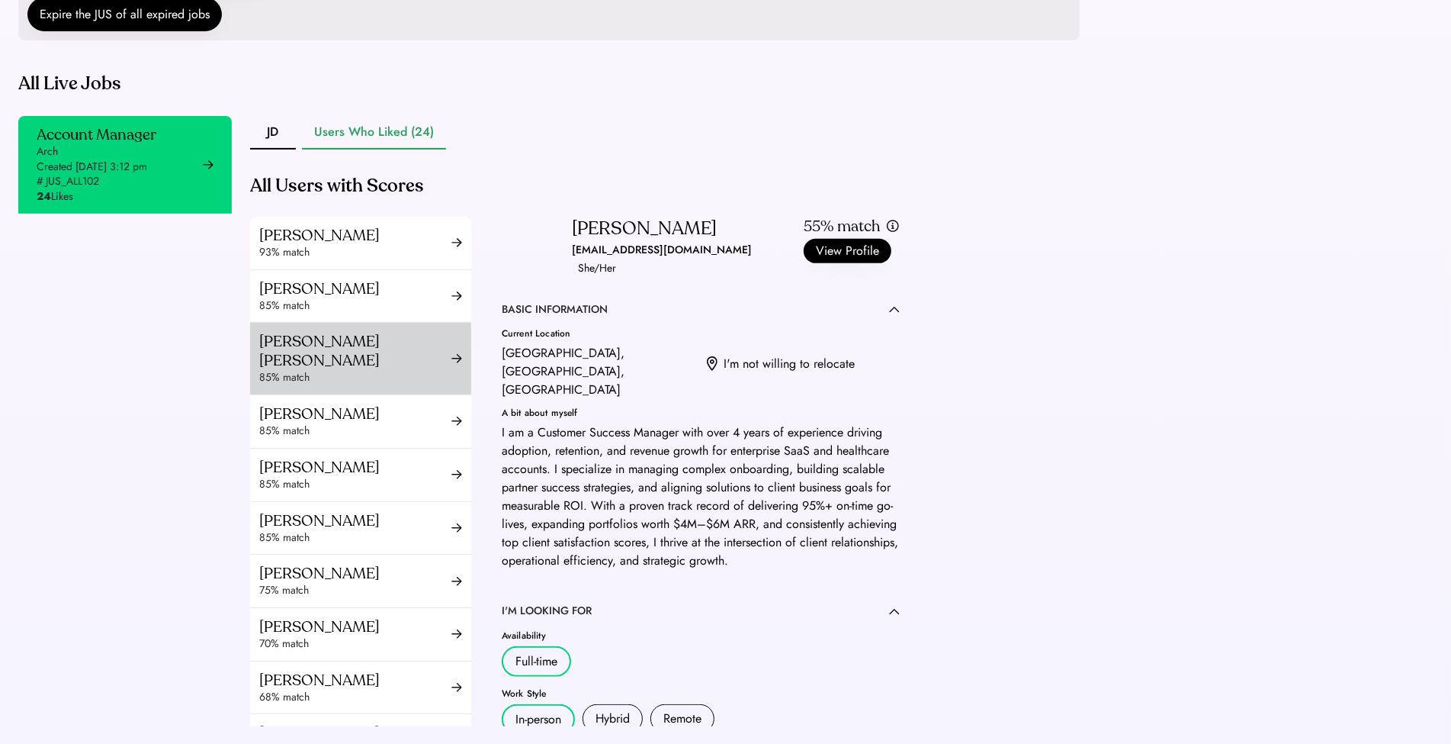
click at [386, 370] on div "Ramya Tulasi Dega" at bounding box center [355, 351] width 192 height 38
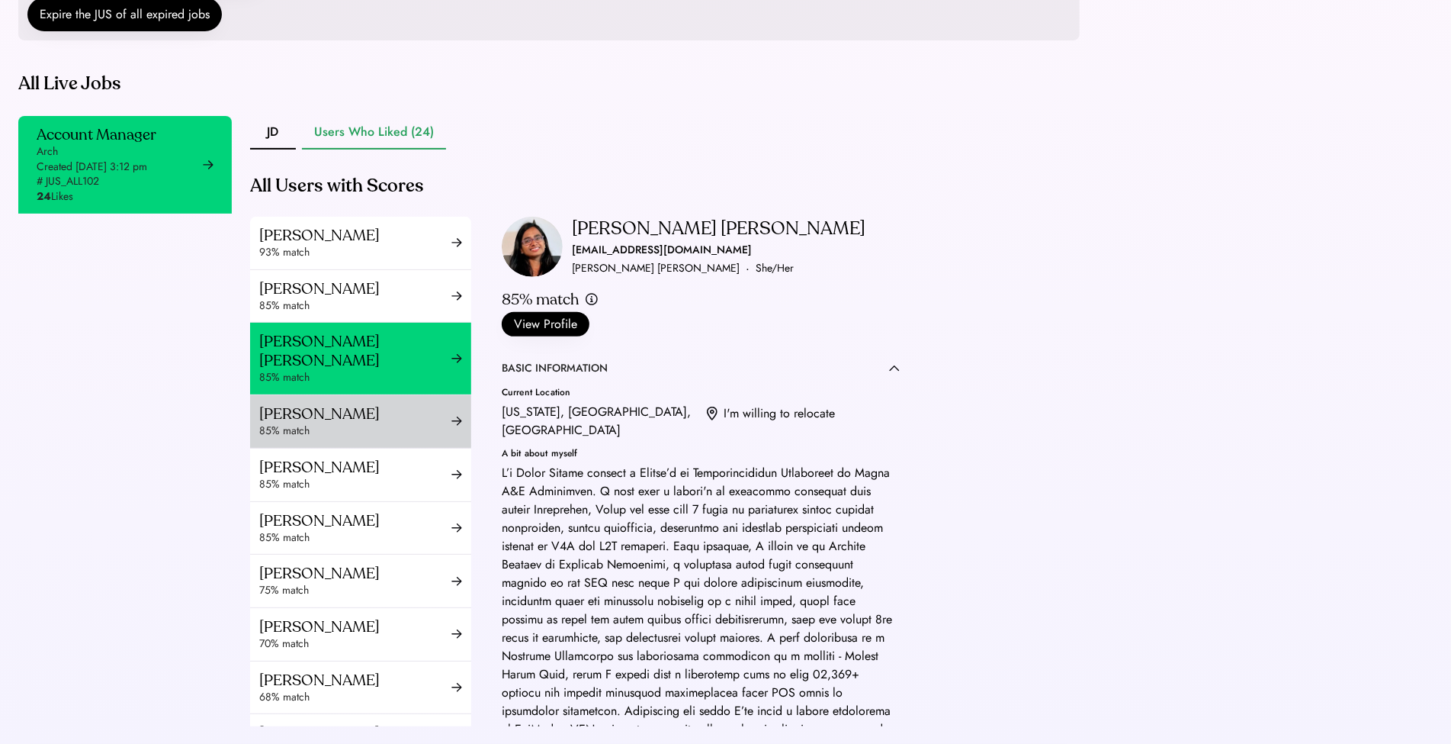
click at [377, 438] on div "85% match" at bounding box center [355, 430] width 192 height 15
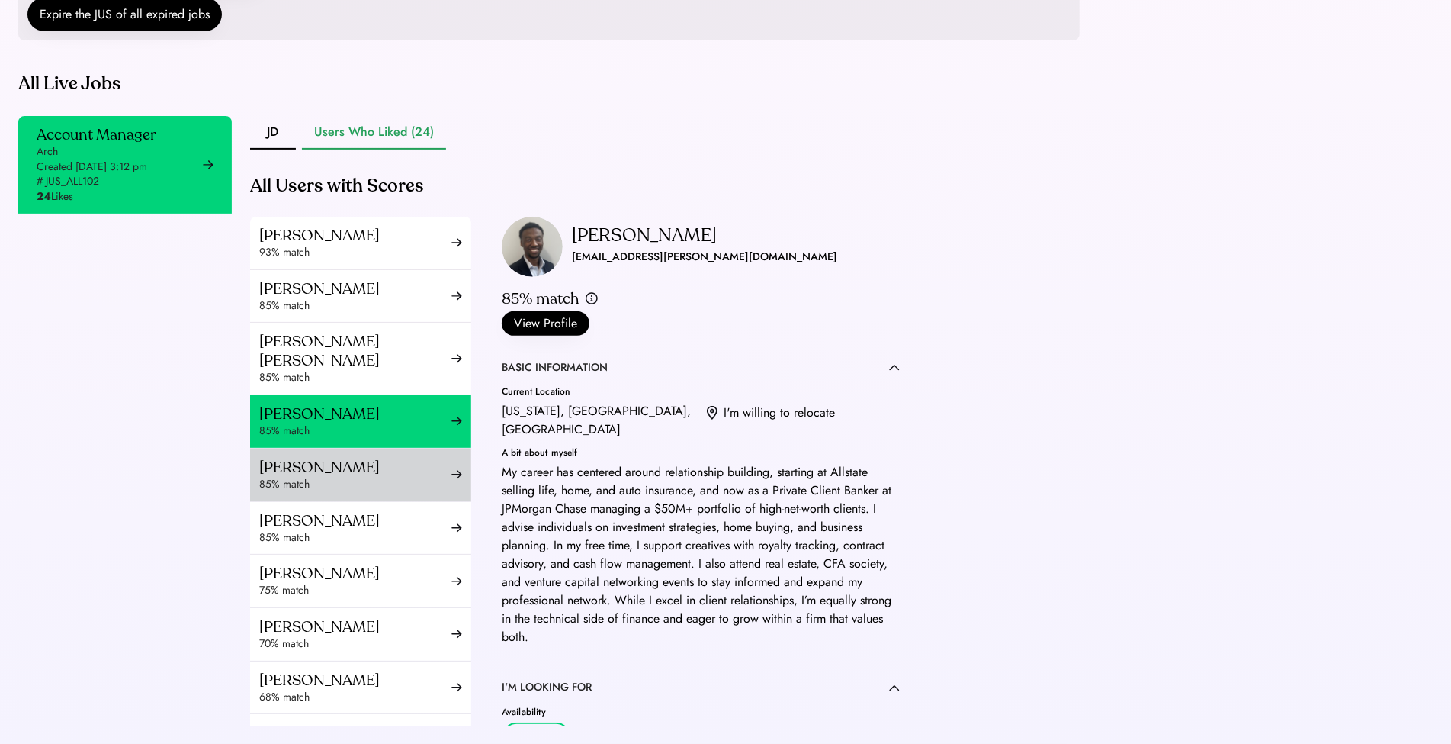
click at [366, 492] on div "85% match" at bounding box center [355, 484] width 192 height 15
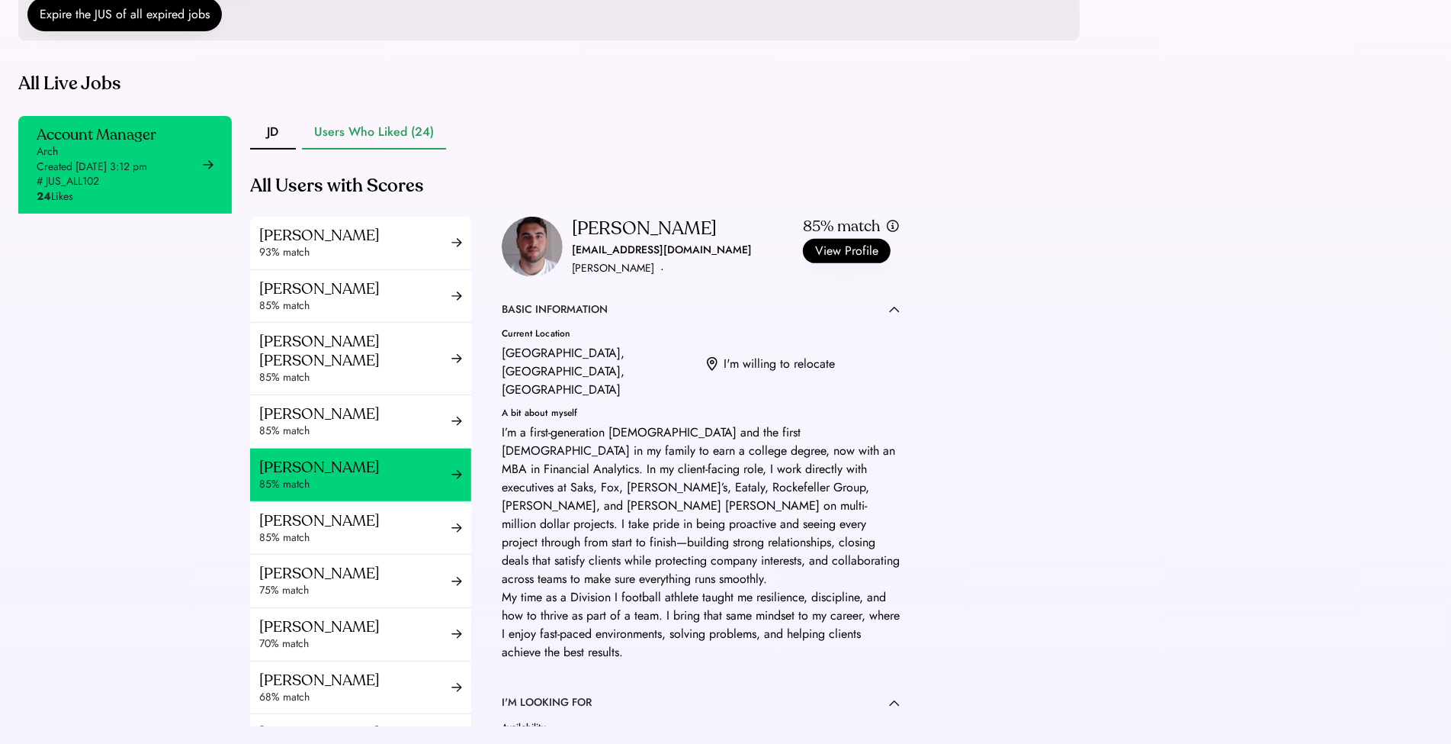
click at [601, 241] on div "Zef Gjurashaj" at bounding box center [644, 229] width 145 height 24
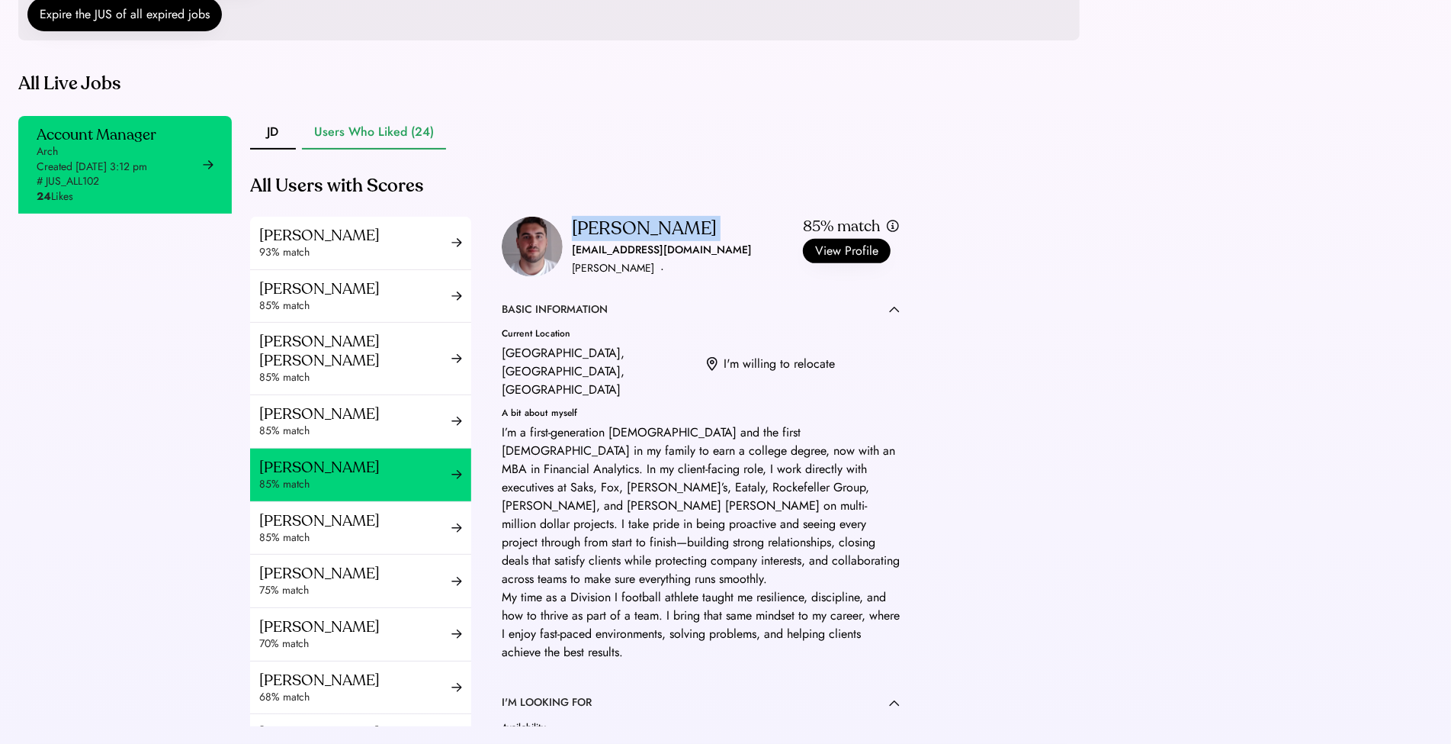
copy div "Zef Gjurashaj"
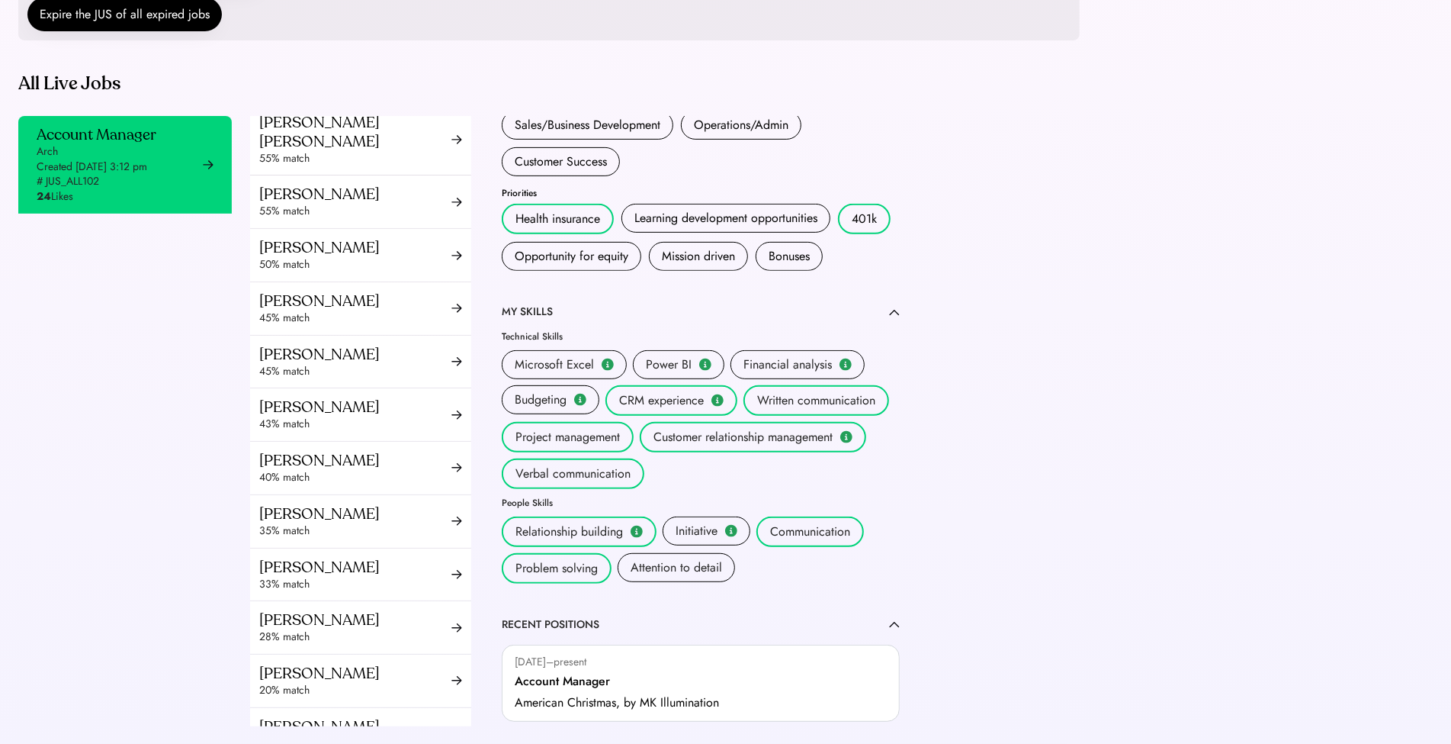
scroll to position [674, 0]
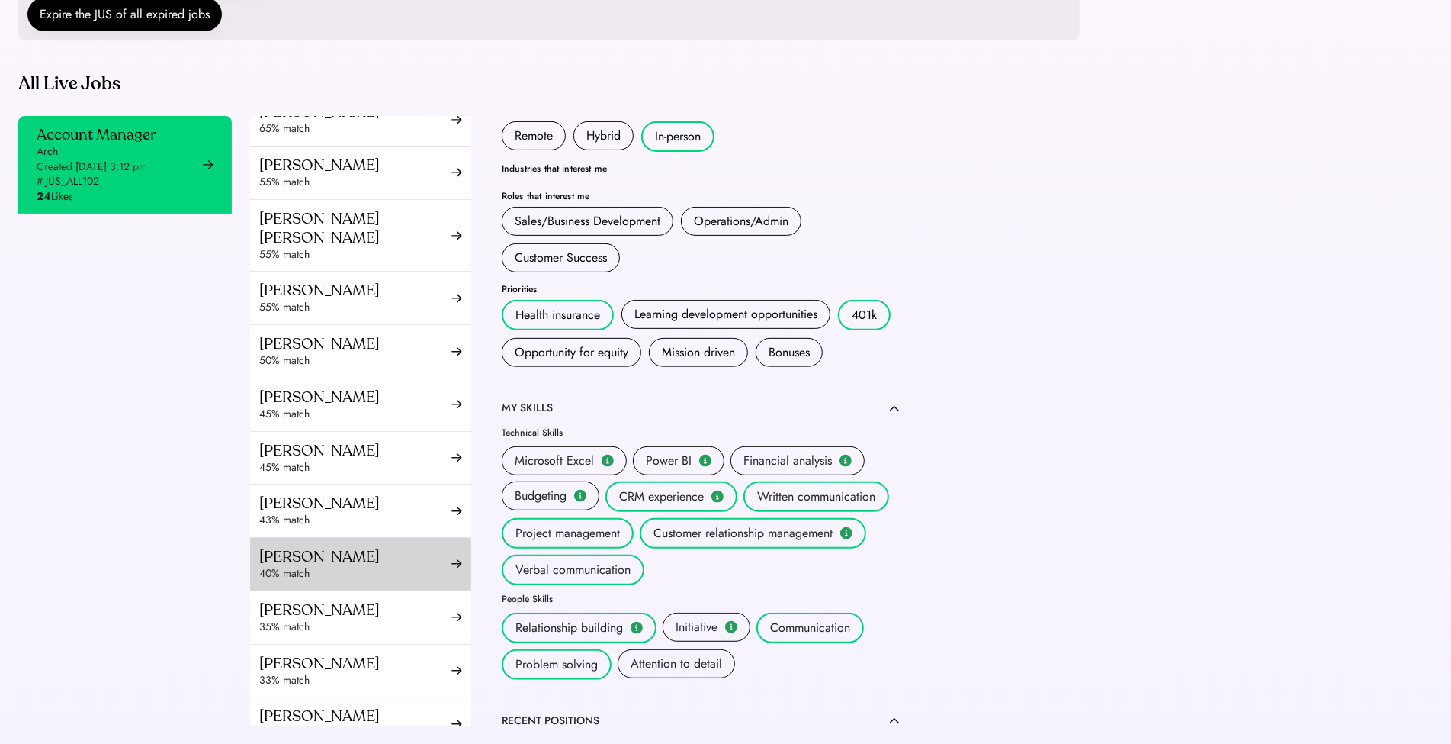
click at [346, 538] on div "Khanthaly Chanthavongsa 40% match" at bounding box center [360, 564] width 221 height 53
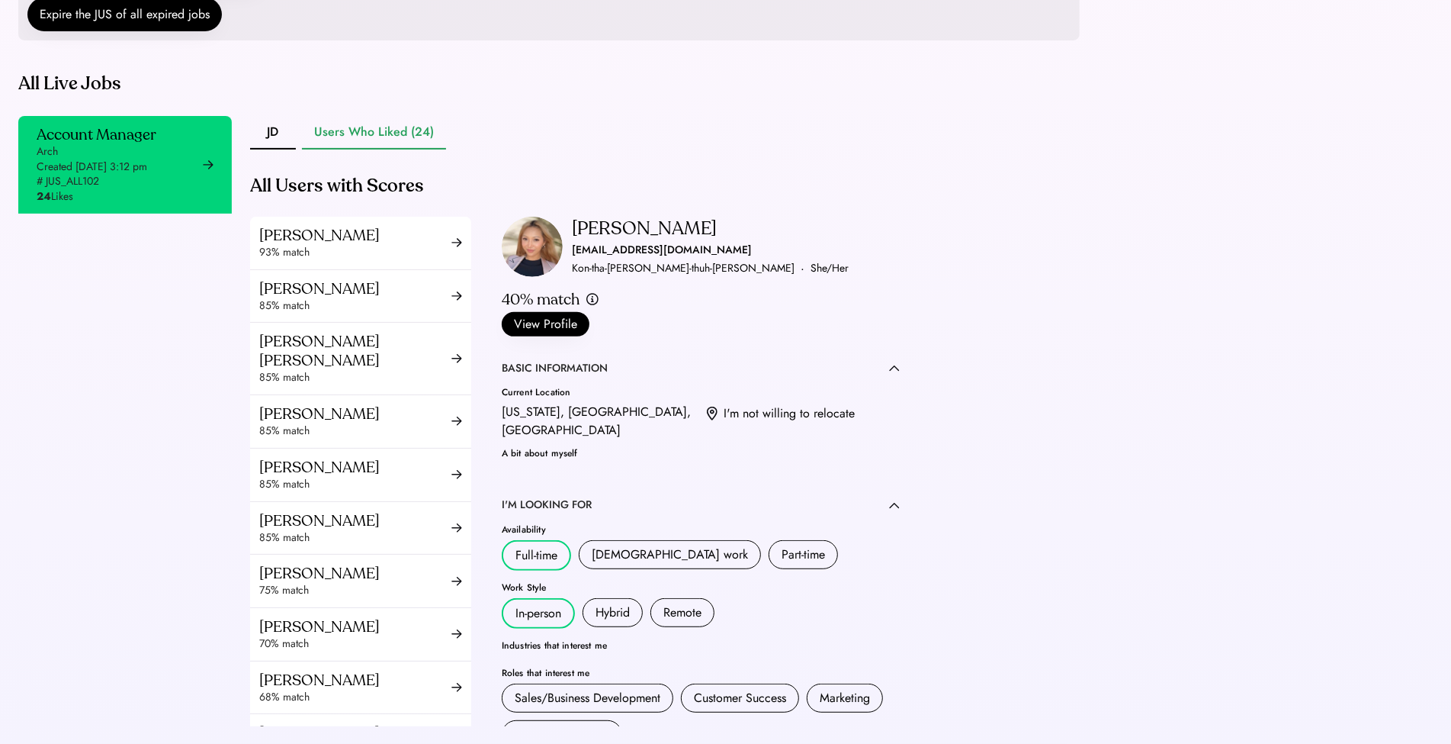
click at [631, 241] on div "Khanthaly Chanthavongsa" at bounding box center [644, 229] width 145 height 24
copy div "Khanthaly Chanthavongsa"
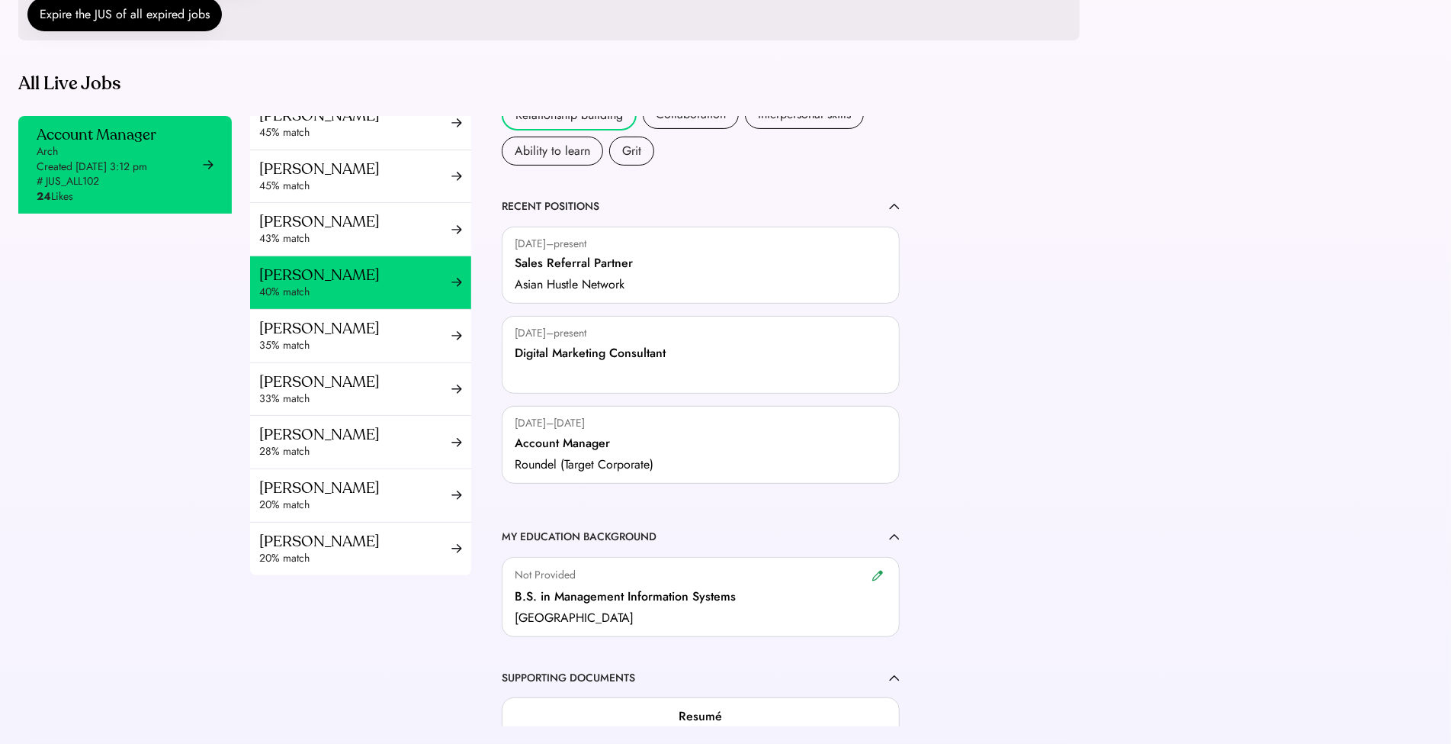
scroll to position [931, 0]
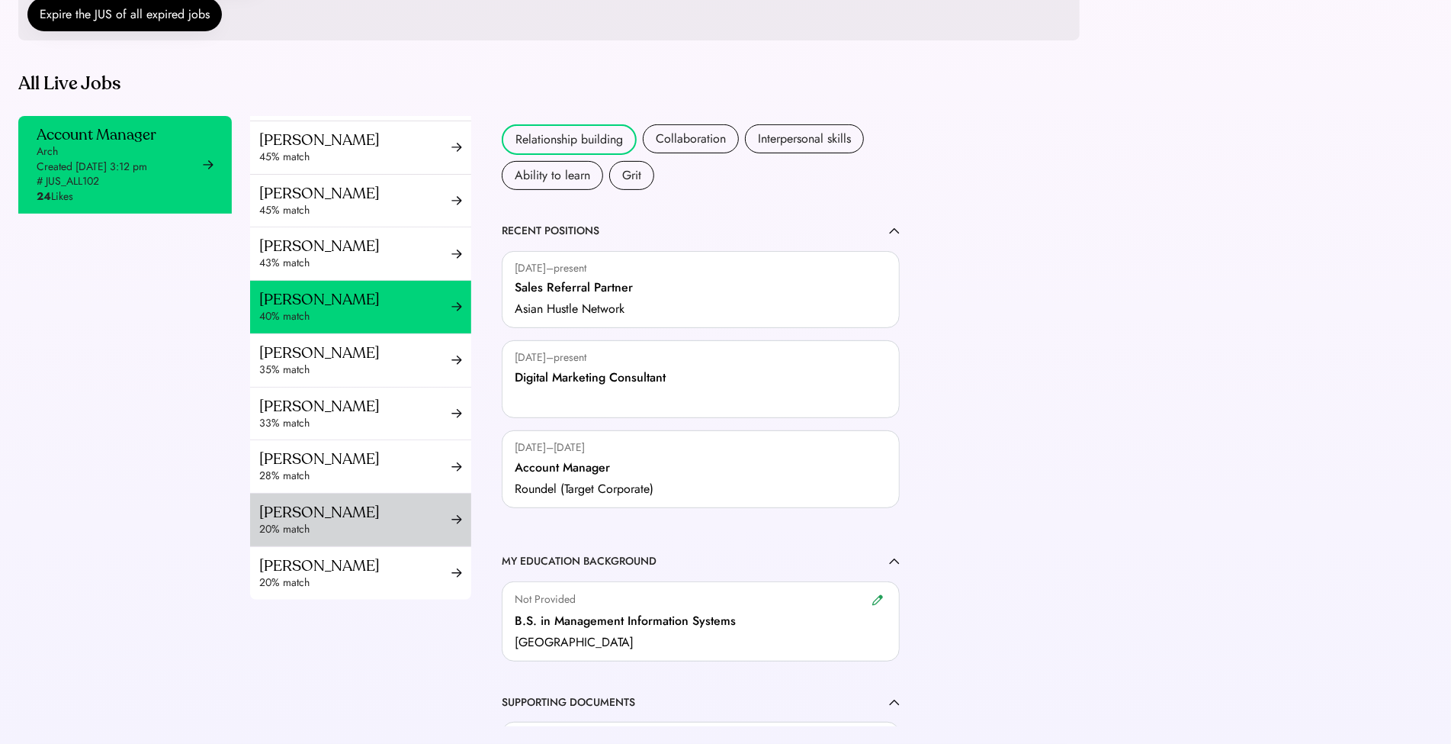
click at [329, 522] on div "20% match" at bounding box center [355, 529] width 192 height 15
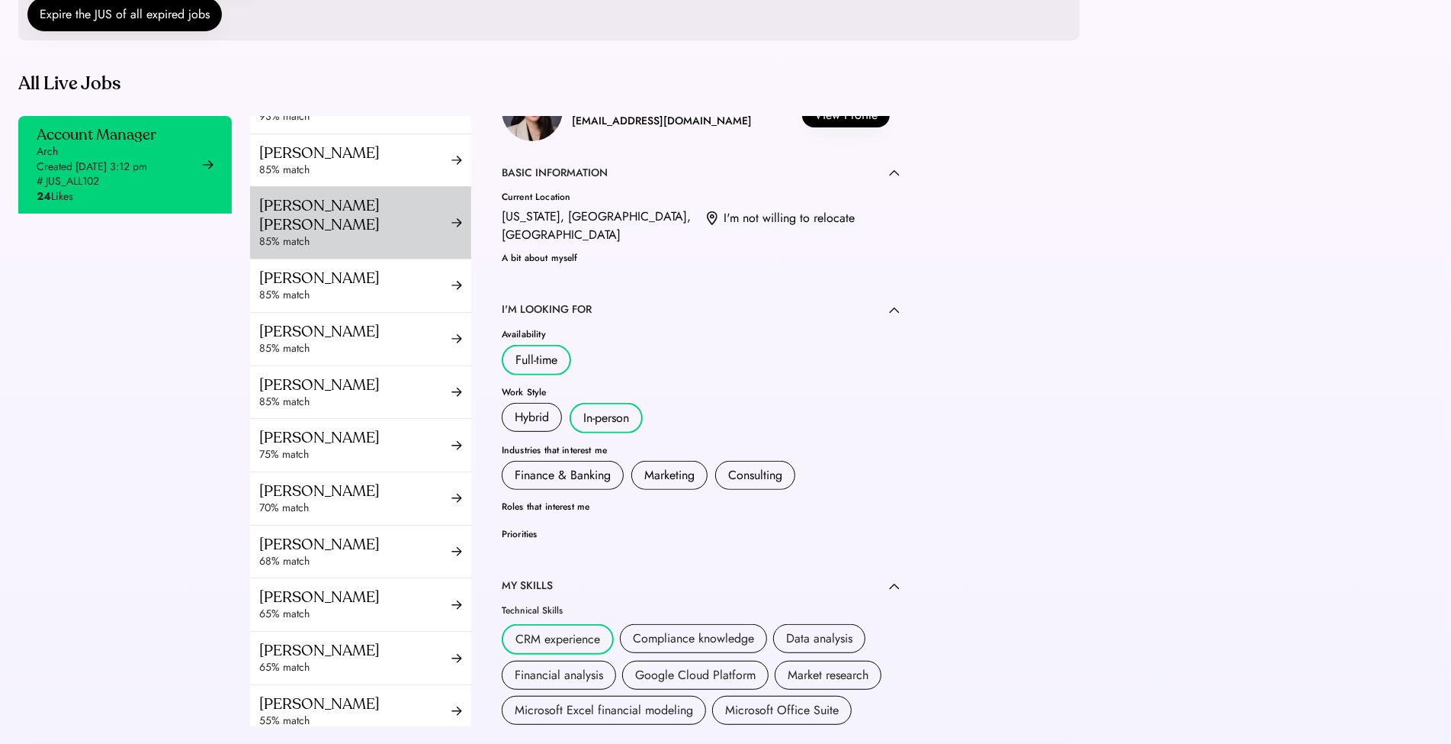
scroll to position [557, 0]
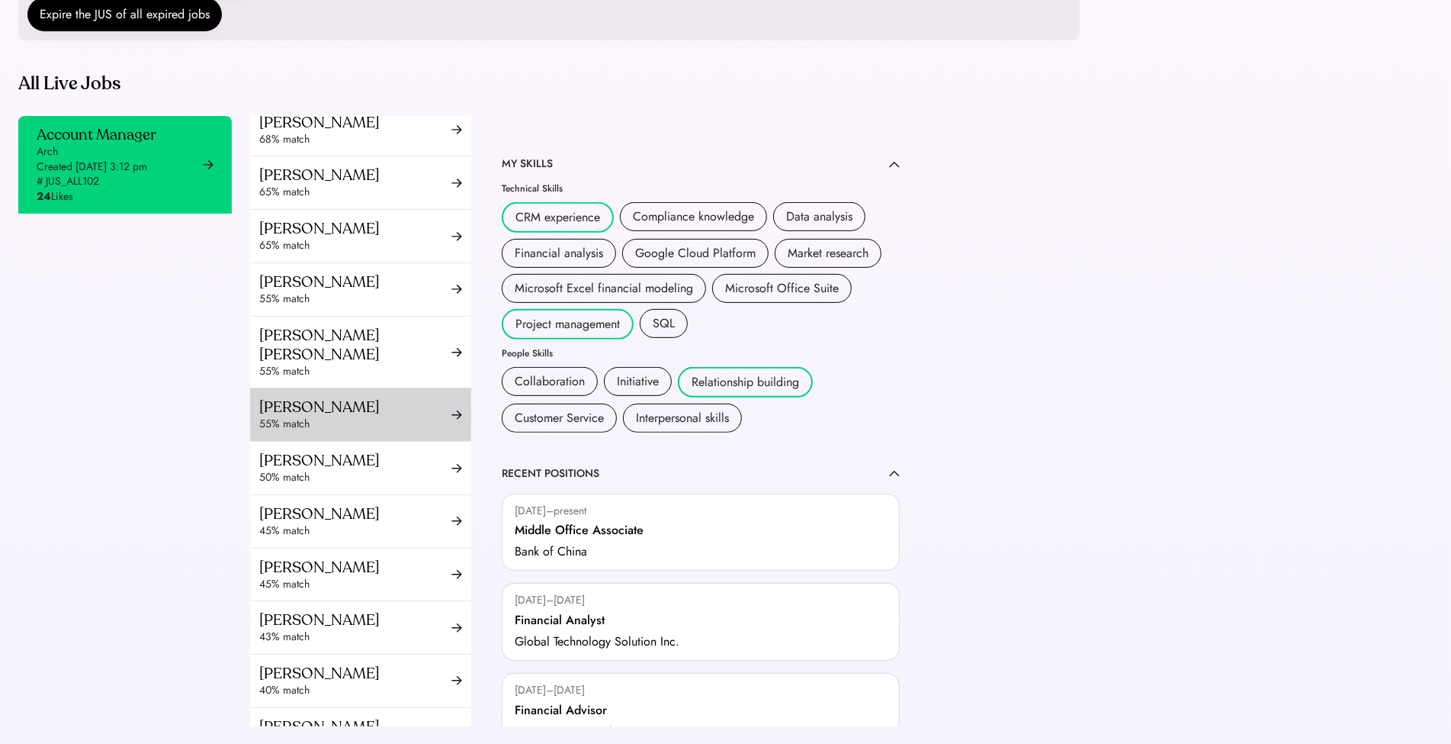
click at [323, 407] on div "Harrison Kim" at bounding box center [355, 406] width 192 height 19
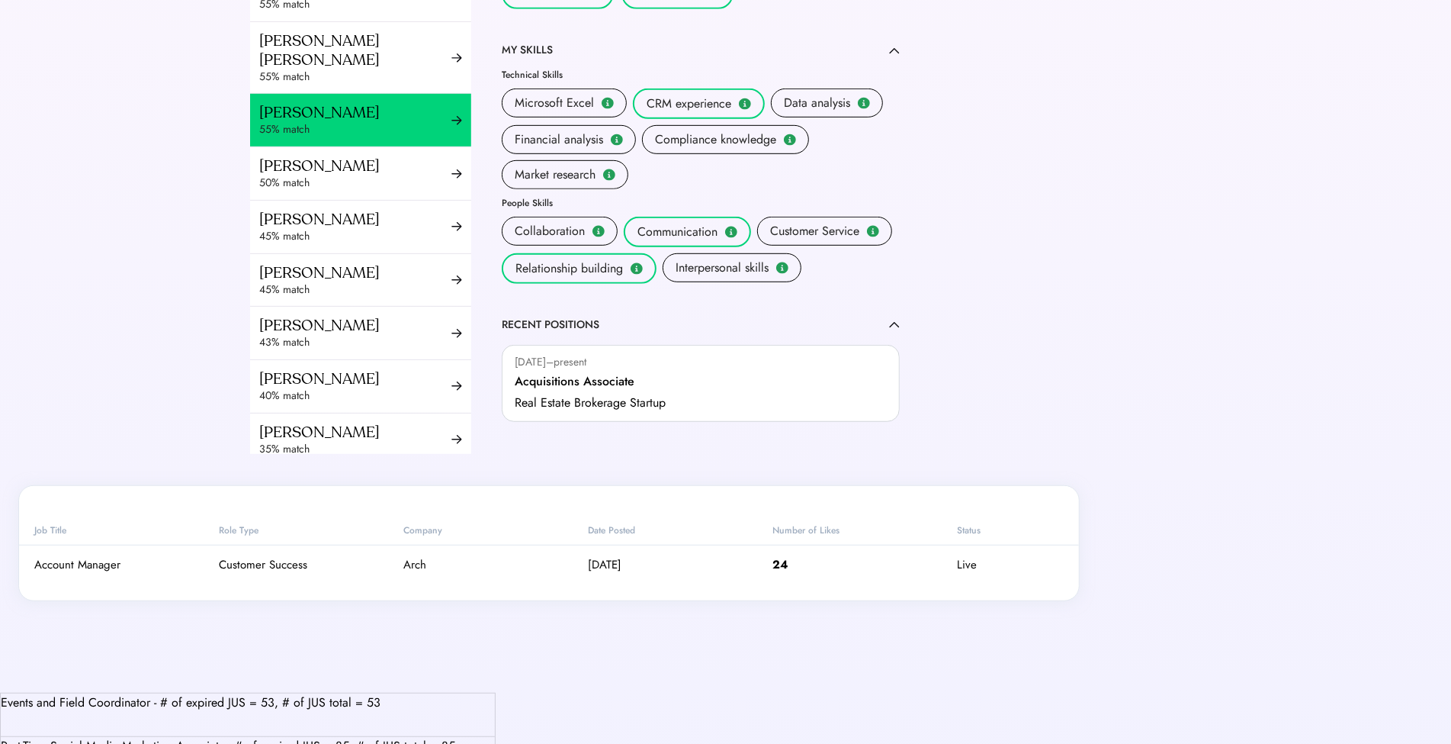
scroll to position [474, 0]
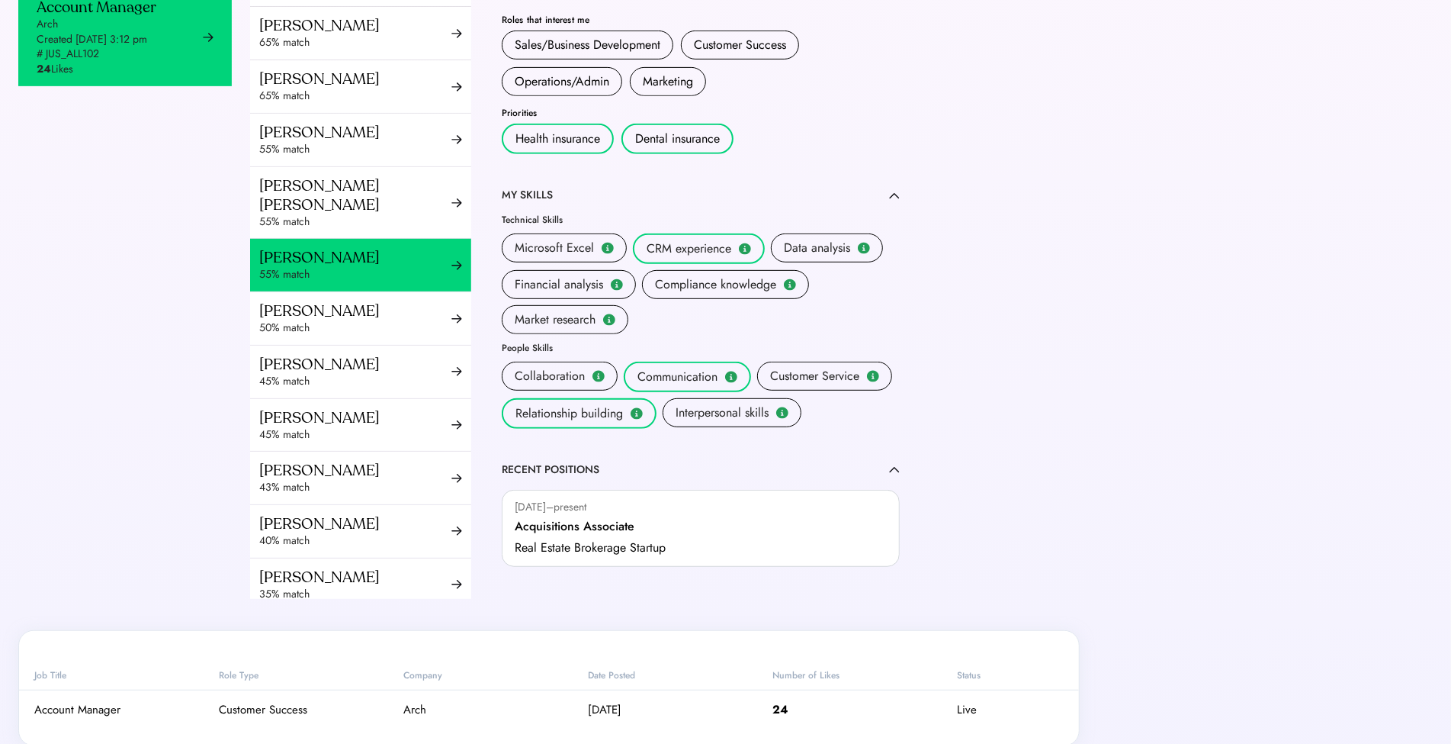
click at [172, 336] on div "Account Manager Arch Created Aug 6, 2025 3:12 pm # JUS_ALL102 24 Likes" at bounding box center [125, 294] width 214 height 610
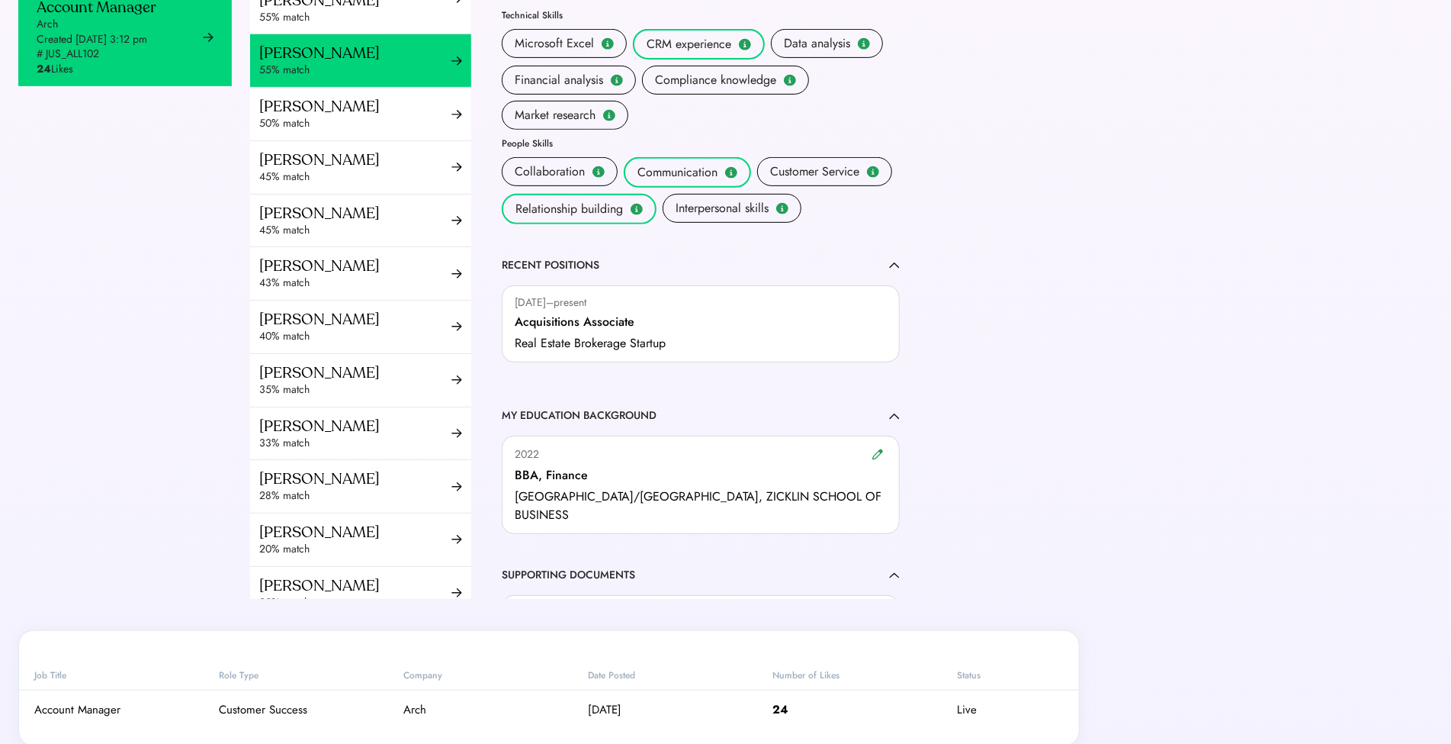
scroll to position [789, 0]
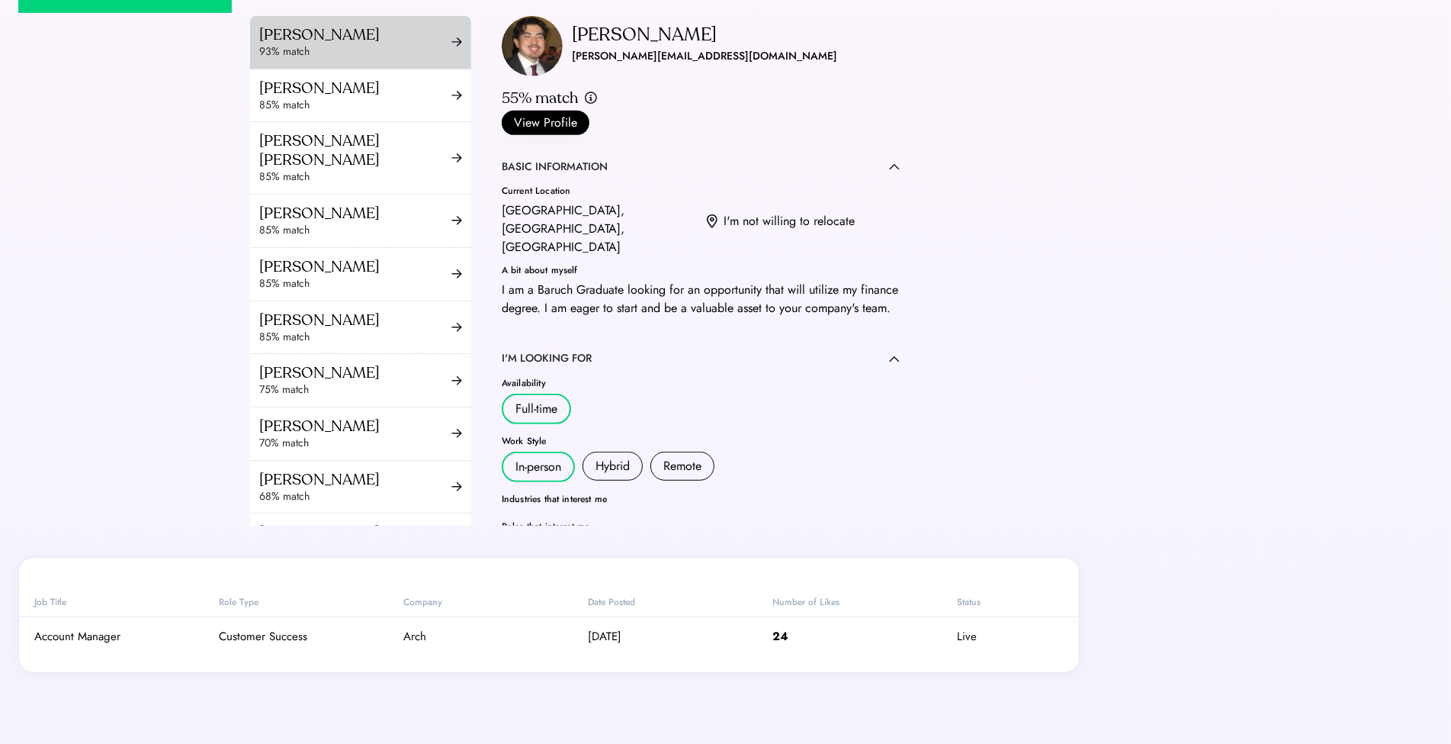
scroll to position [584, 0]
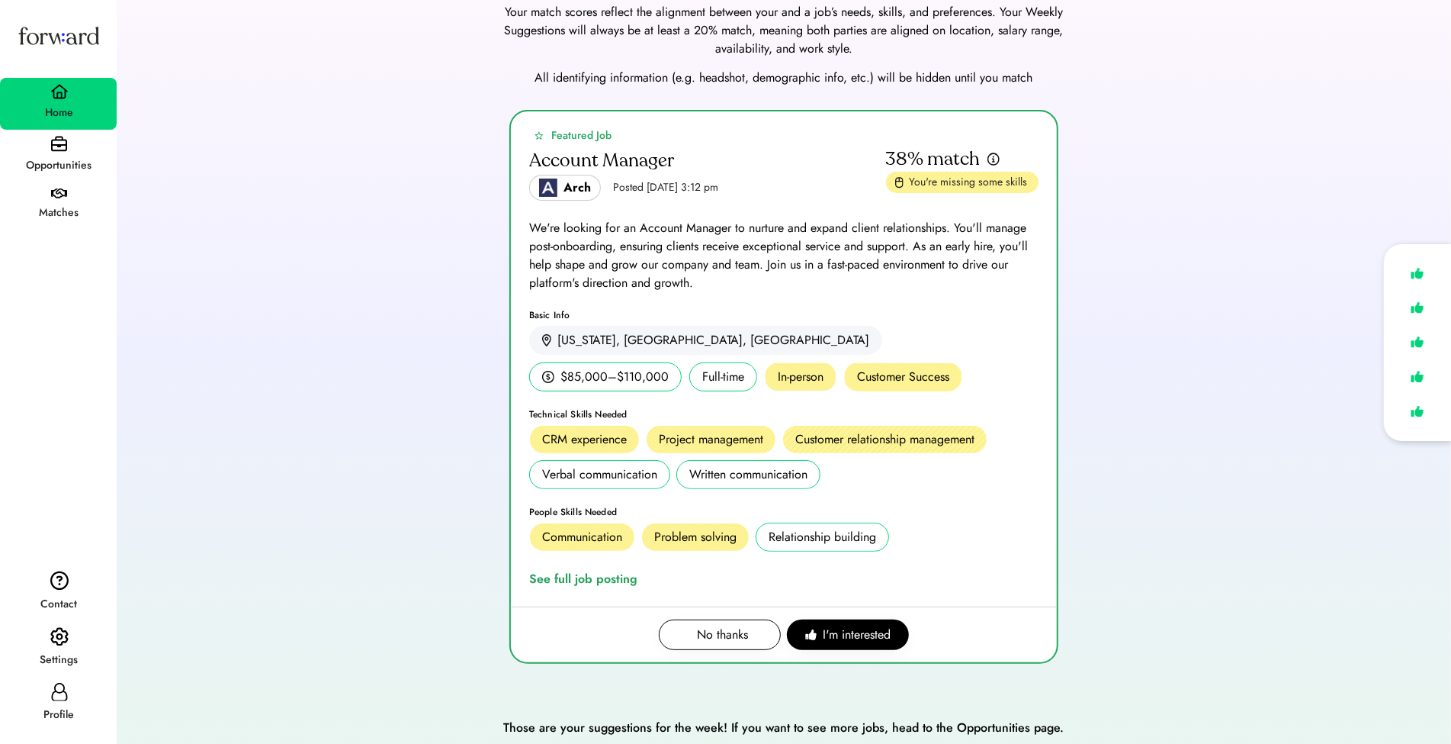
scroll to position [63, 0]
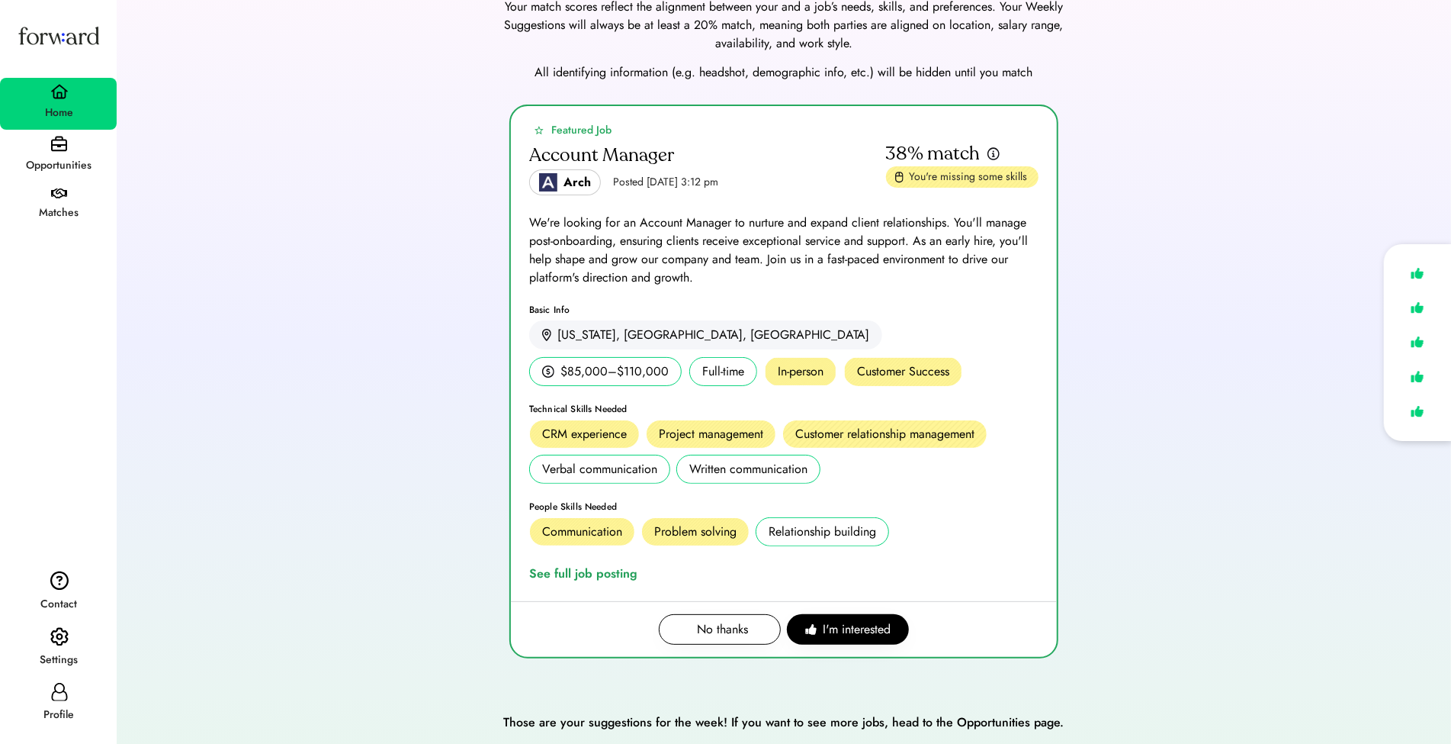
click at [69, 701] on div "Profile" at bounding box center [59, 714] width 115 height 27
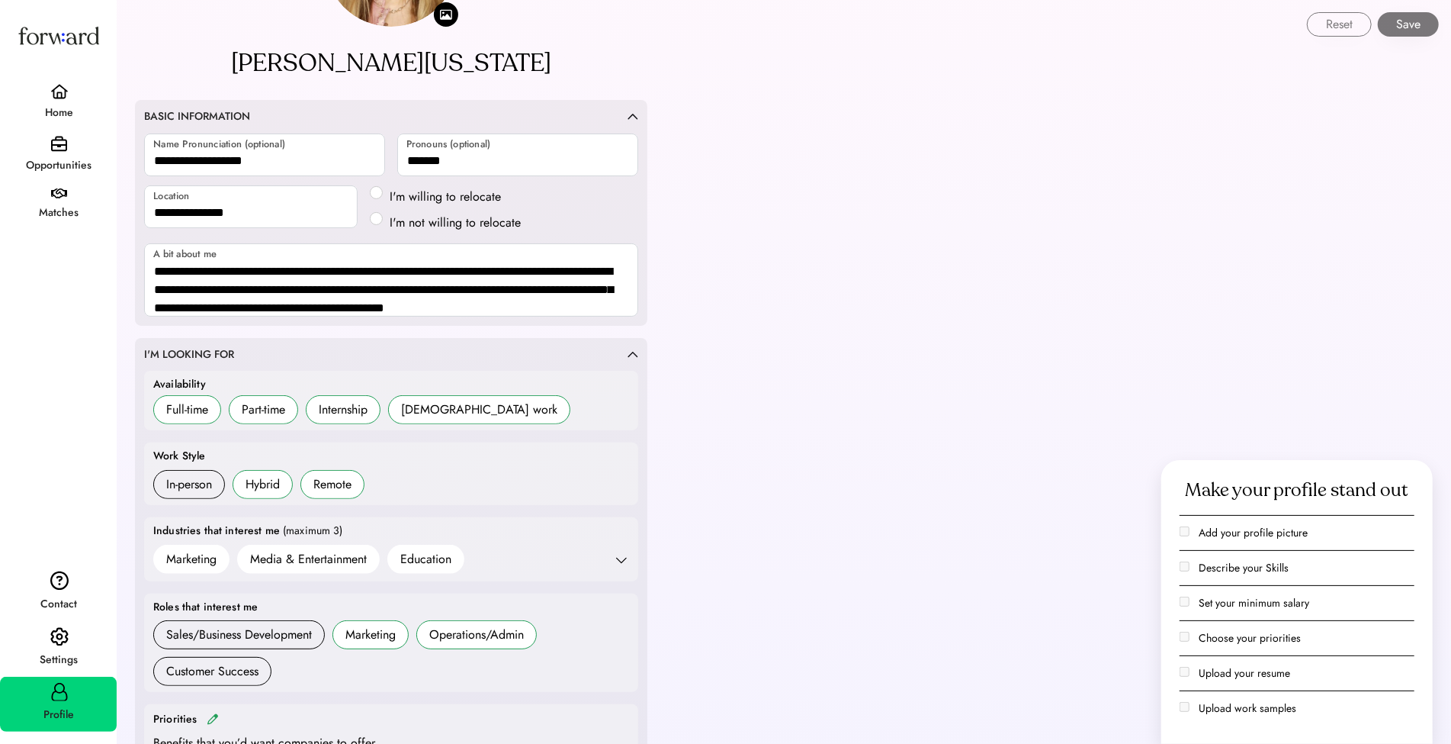
scroll to position [293, 0]
